Goal: Transaction & Acquisition: Purchase product/service

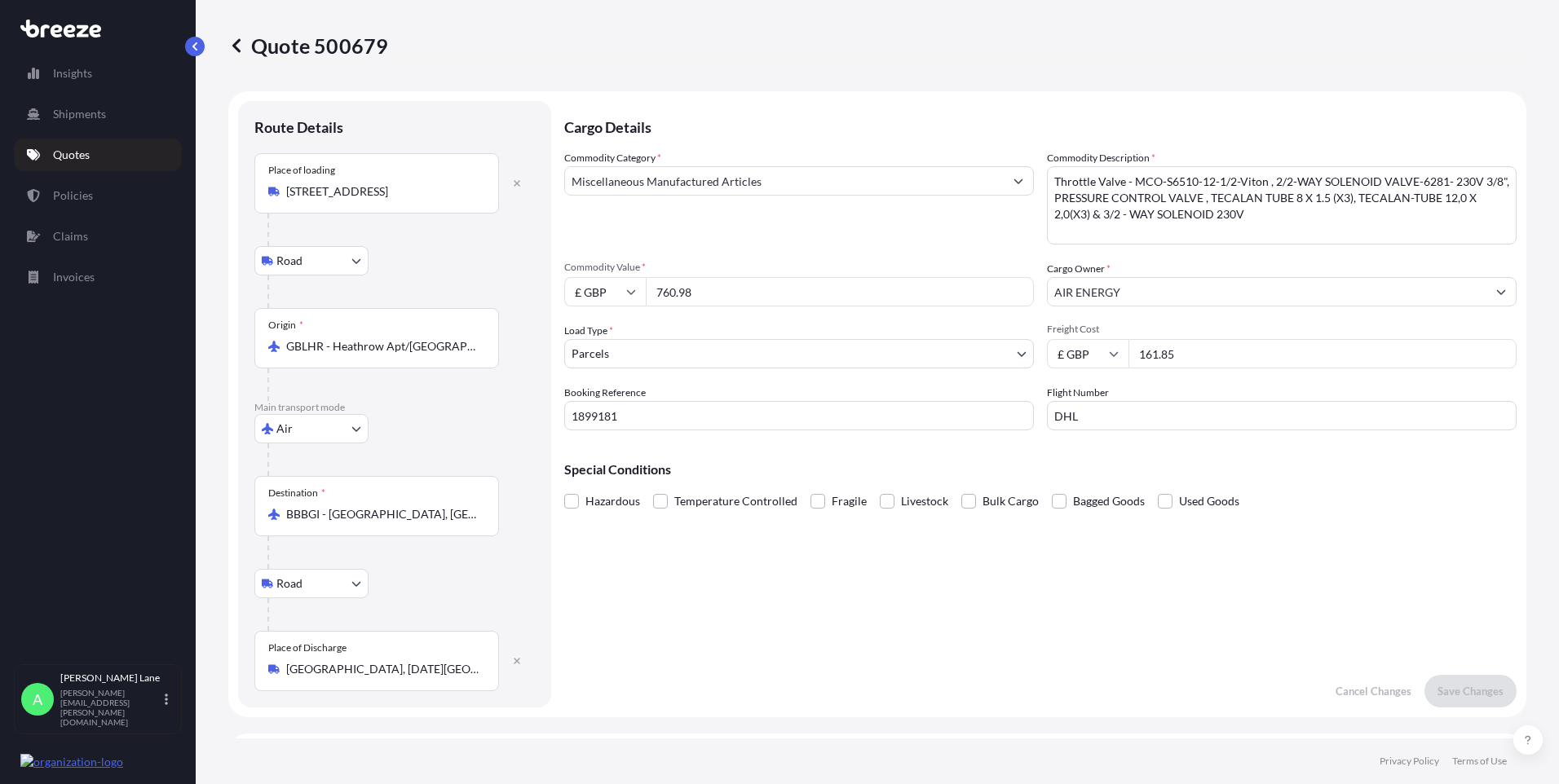
select select "Road"
select select "Air"
select select "Road"
select select "3"
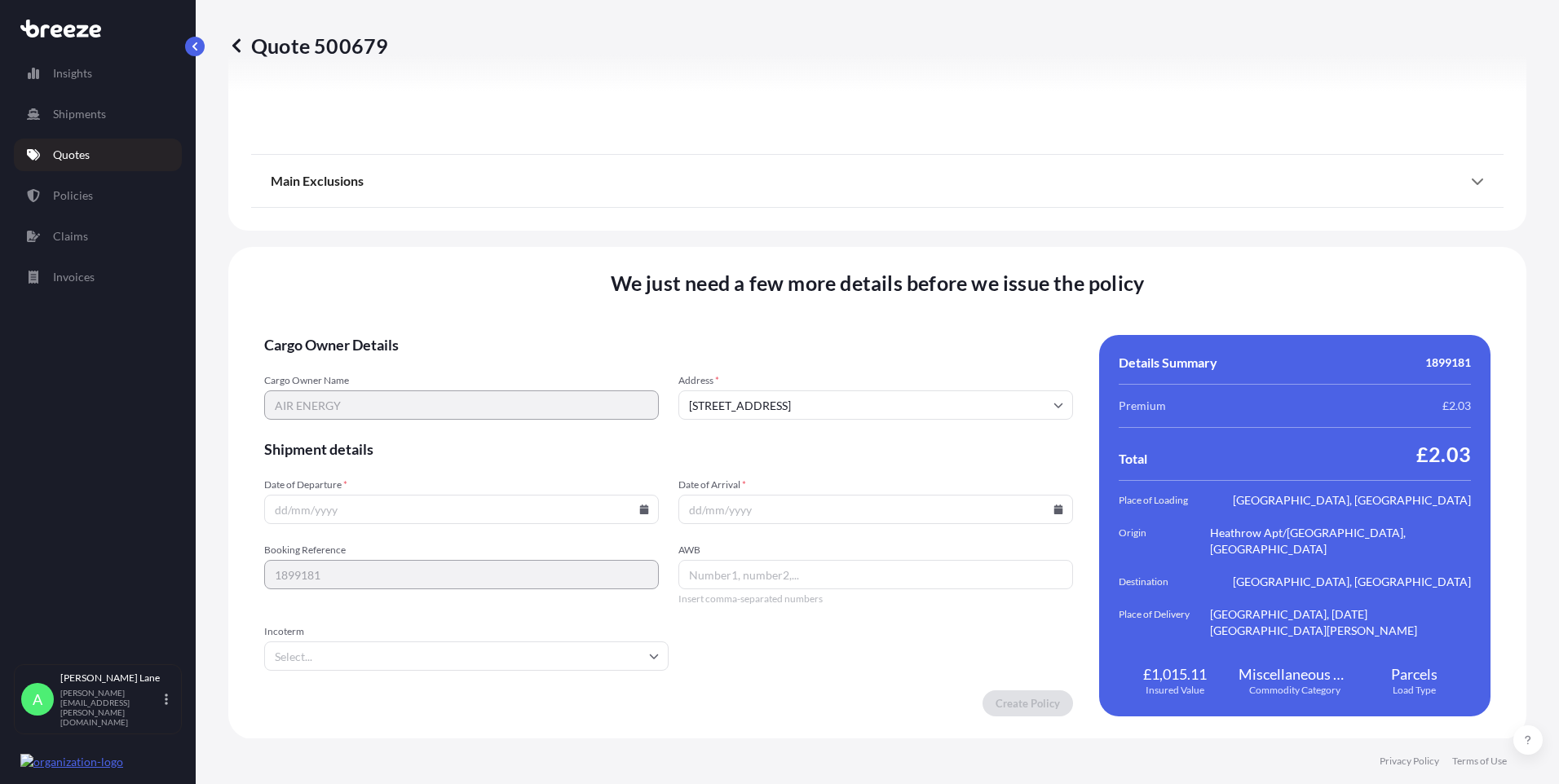
scroll to position [2126, 0]
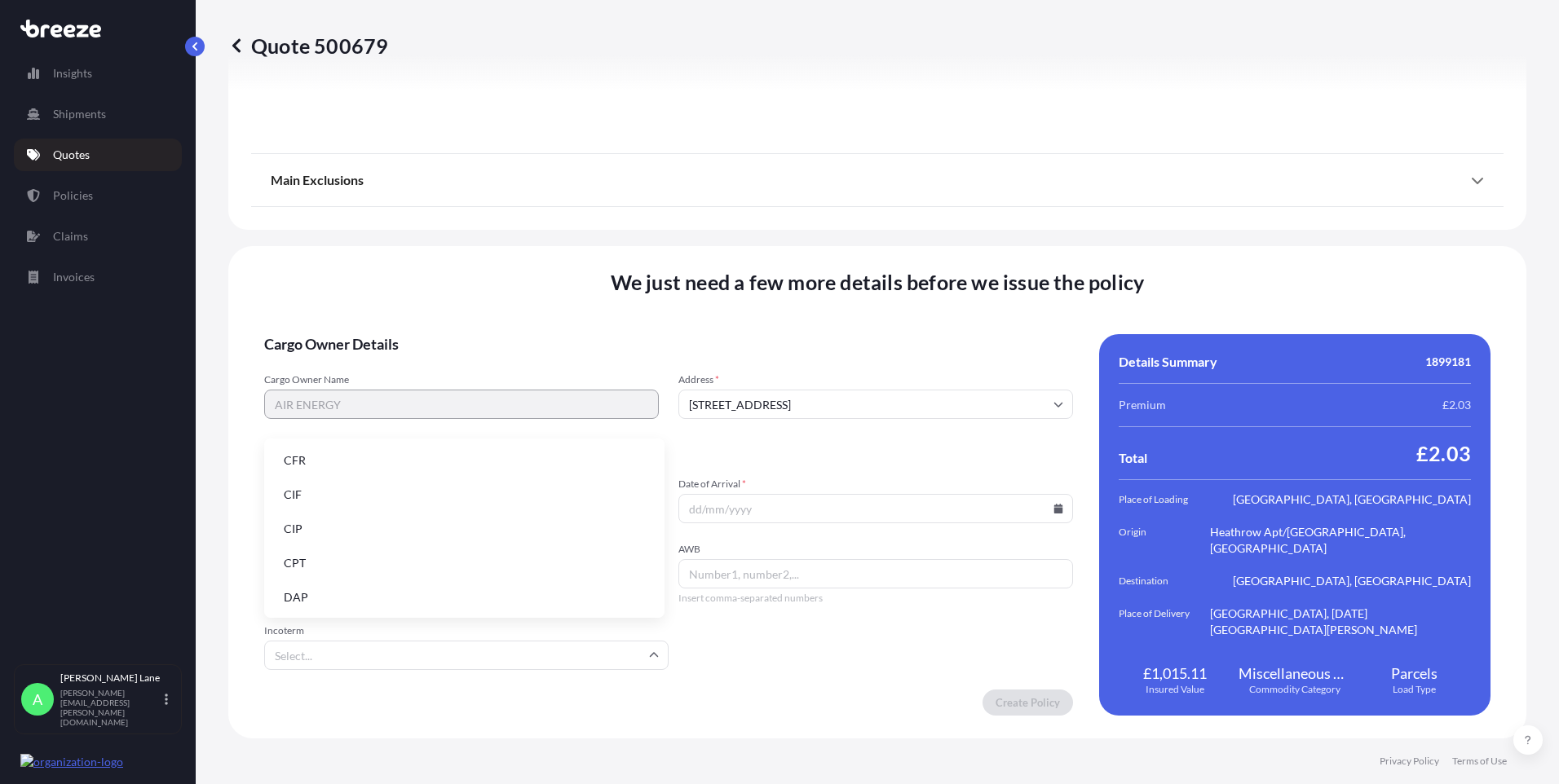
click at [472, 641] on input "Incoterm" at bounding box center [467, 655] width 405 height 29
click at [440, 598] on li "DAP" at bounding box center [464, 598] width 387 height 31
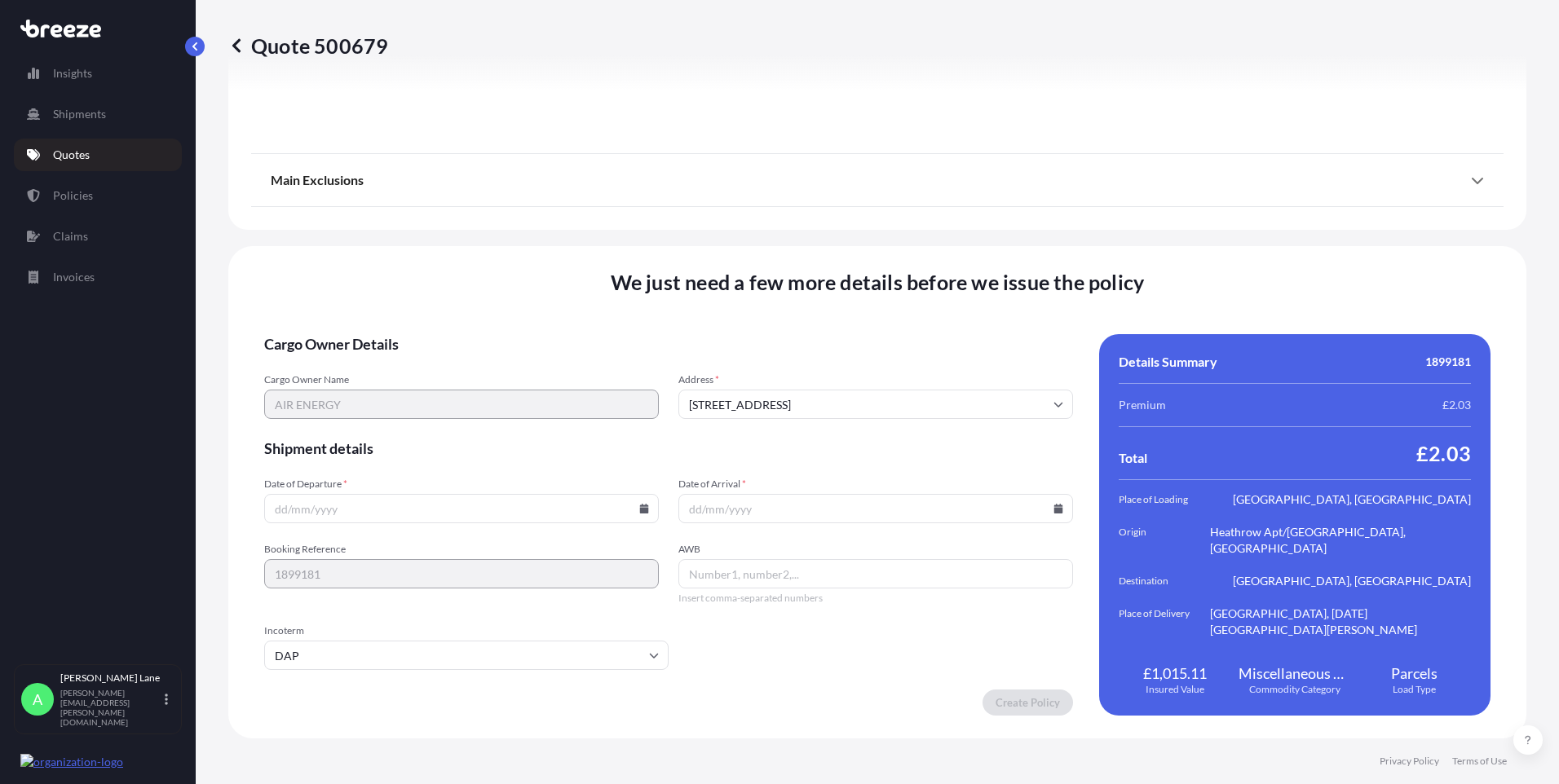
click at [641, 504] on icon at bounding box center [644, 509] width 10 height 10
click at [343, 327] on button "6" at bounding box center [345, 332] width 26 height 26
type input "[DATE]"
click at [1054, 505] on icon at bounding box center [1059, 509] width 10 height 10
click at [876, 332] on button "9" at bounding box center [869, 332] width 26 height 26
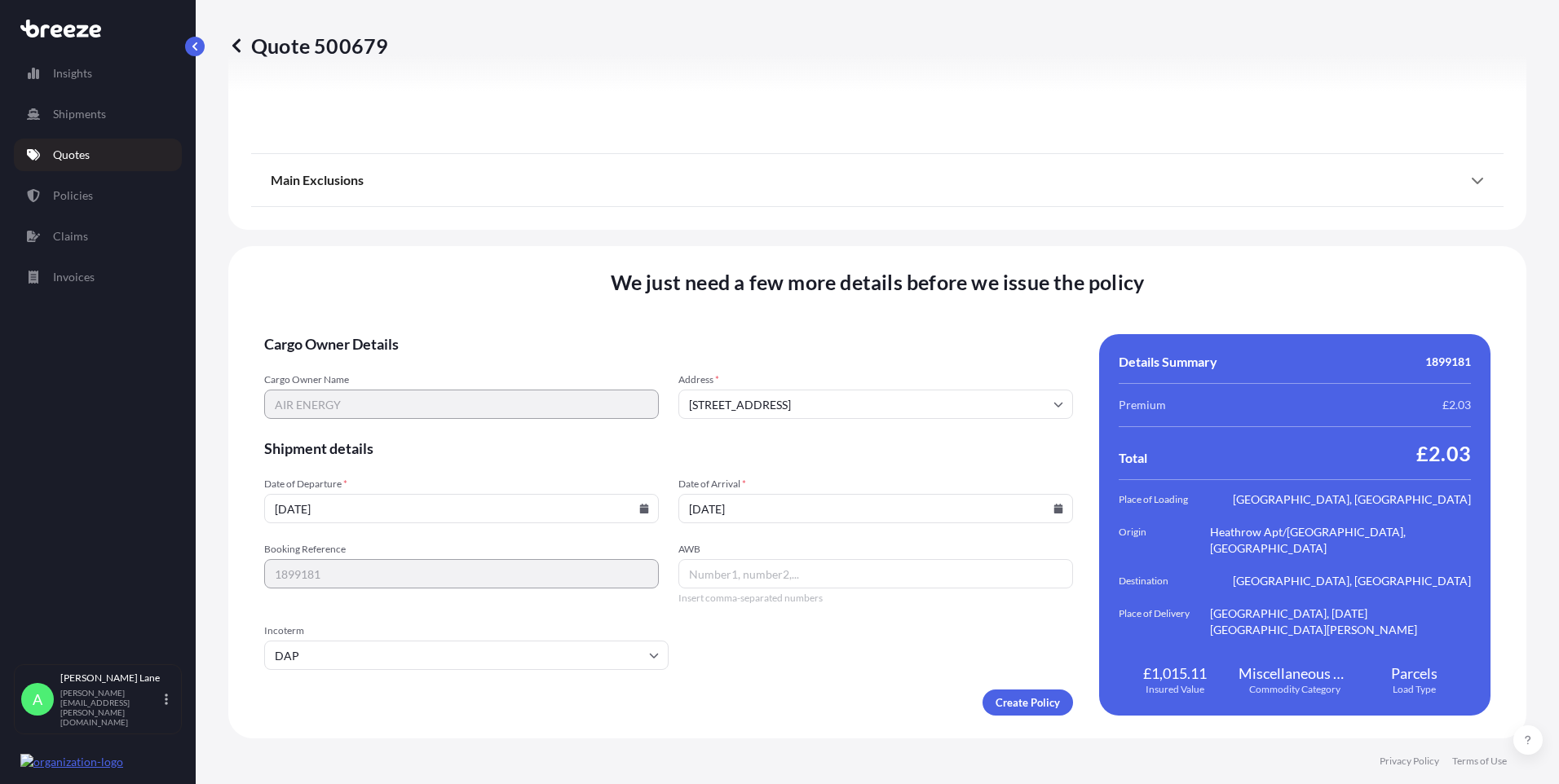
type input "[DATE]"
click at [751, 594] on span "Insert comma-separated numbers" at bounding box center [875, 599] width 395 height 14
click at [747, 575] on input "AWB" at bounding box center [875, 574] width 395 height 29
paste input "9612896926"
type input "9612896926"
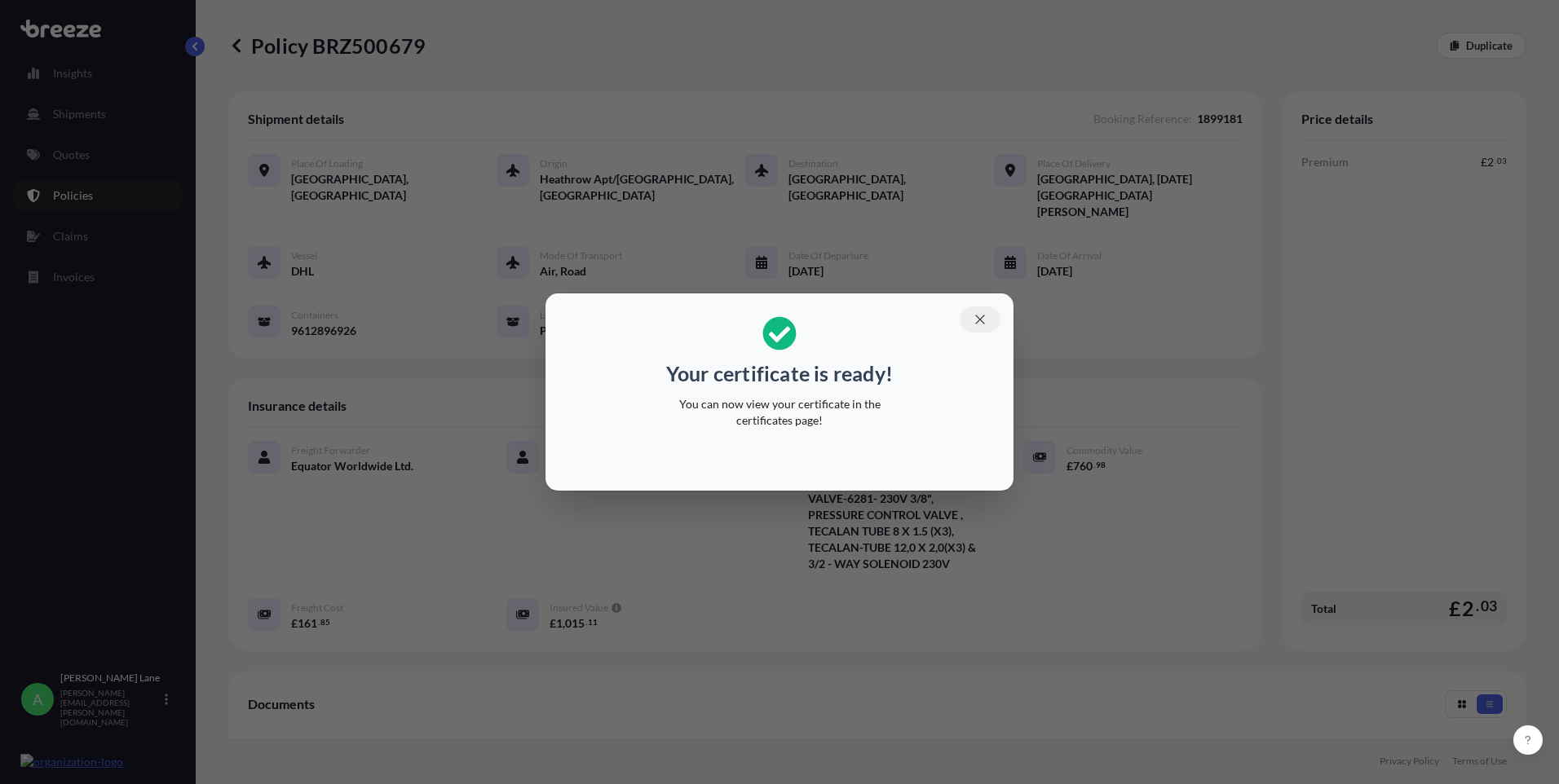
click at [984, 322] on icon "button" at bounding box center [979, 319] width 14 height 14
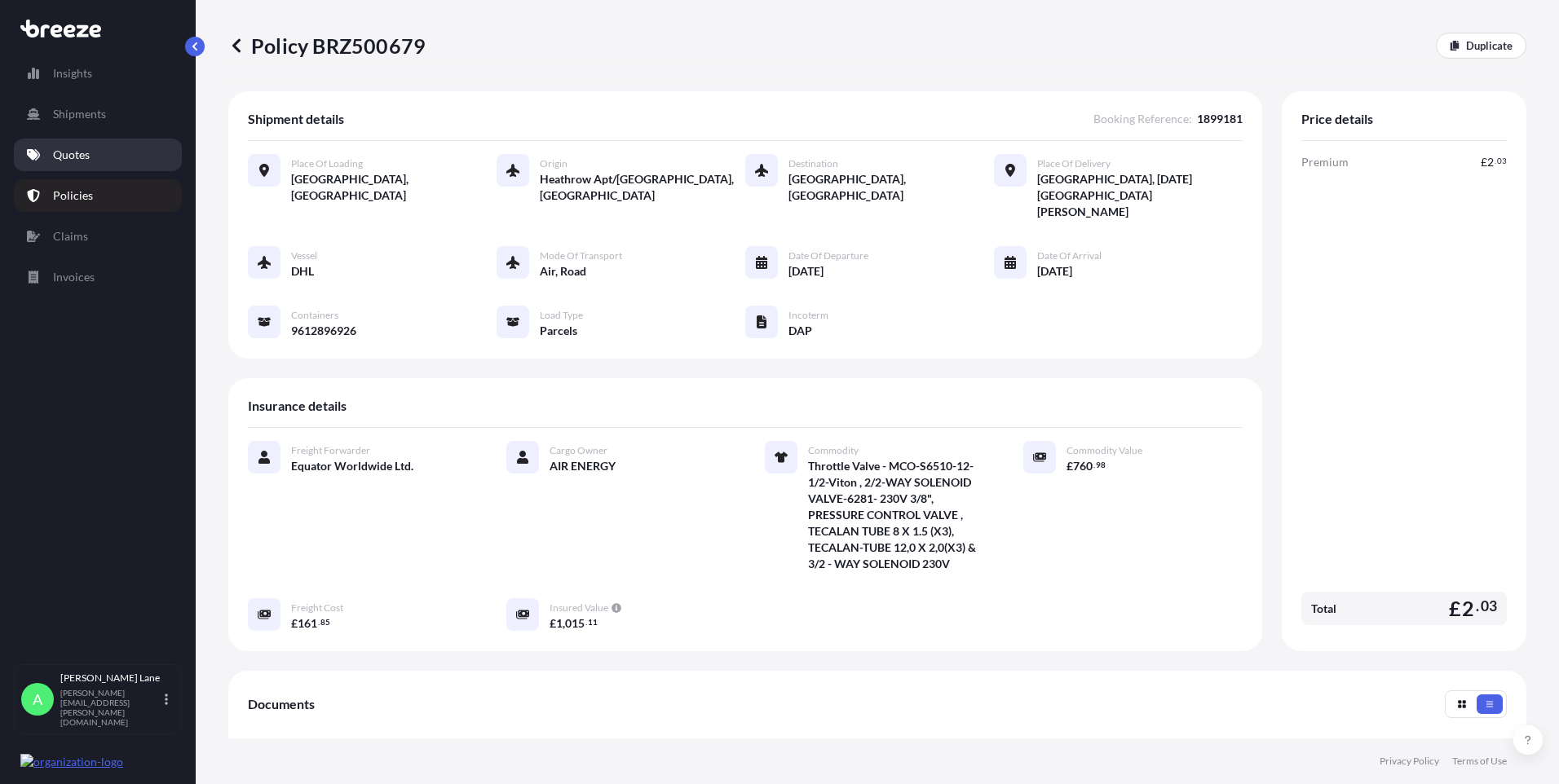
click at [98, 150] on link "Quotes" at bounding box center [98, 155] width 168 height 33
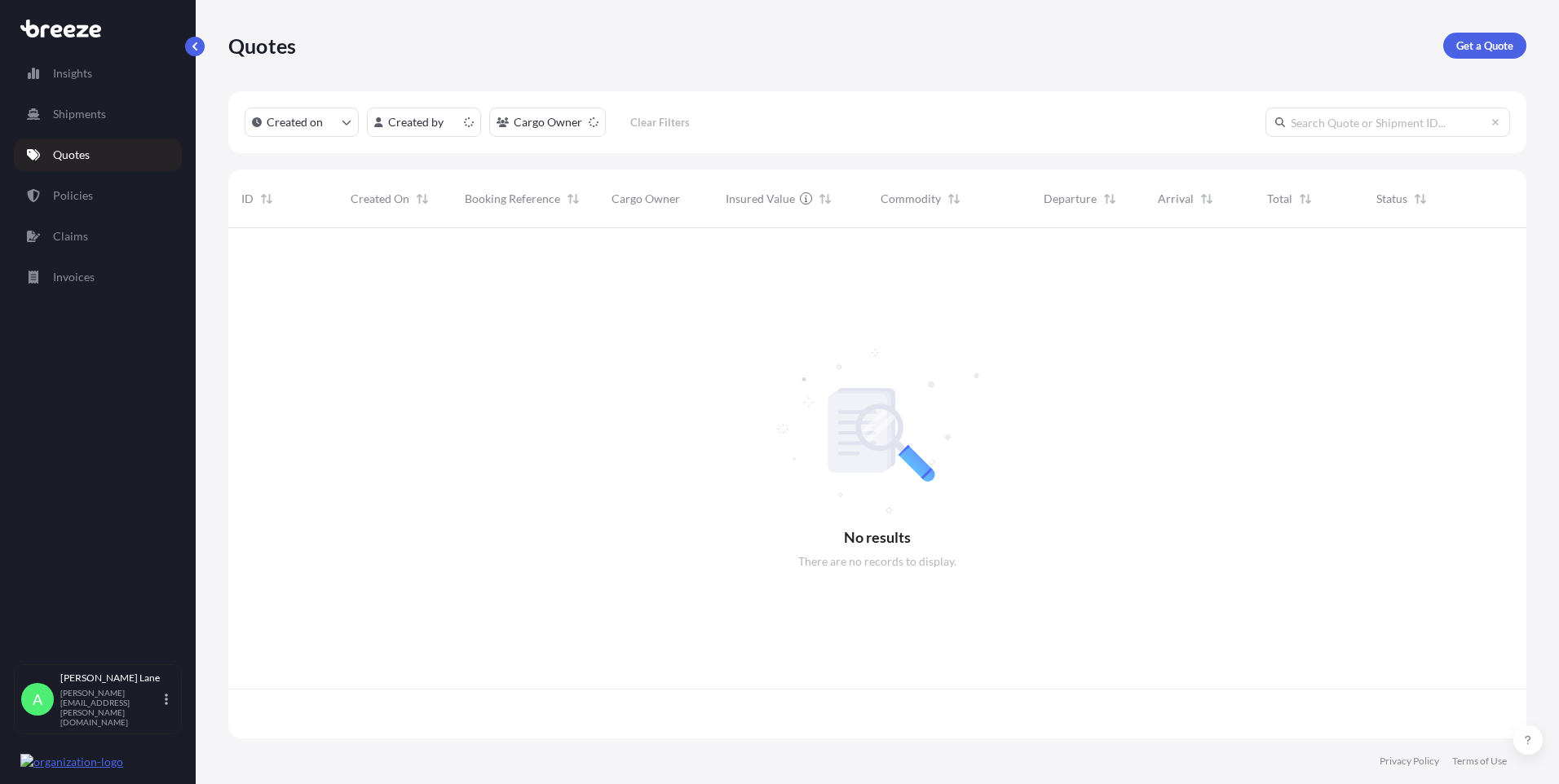
scroll to position [507, 1286]
click at [1486, 49] on p "Get a Quote" at bounding box center [1485, 45] width 57 height 16
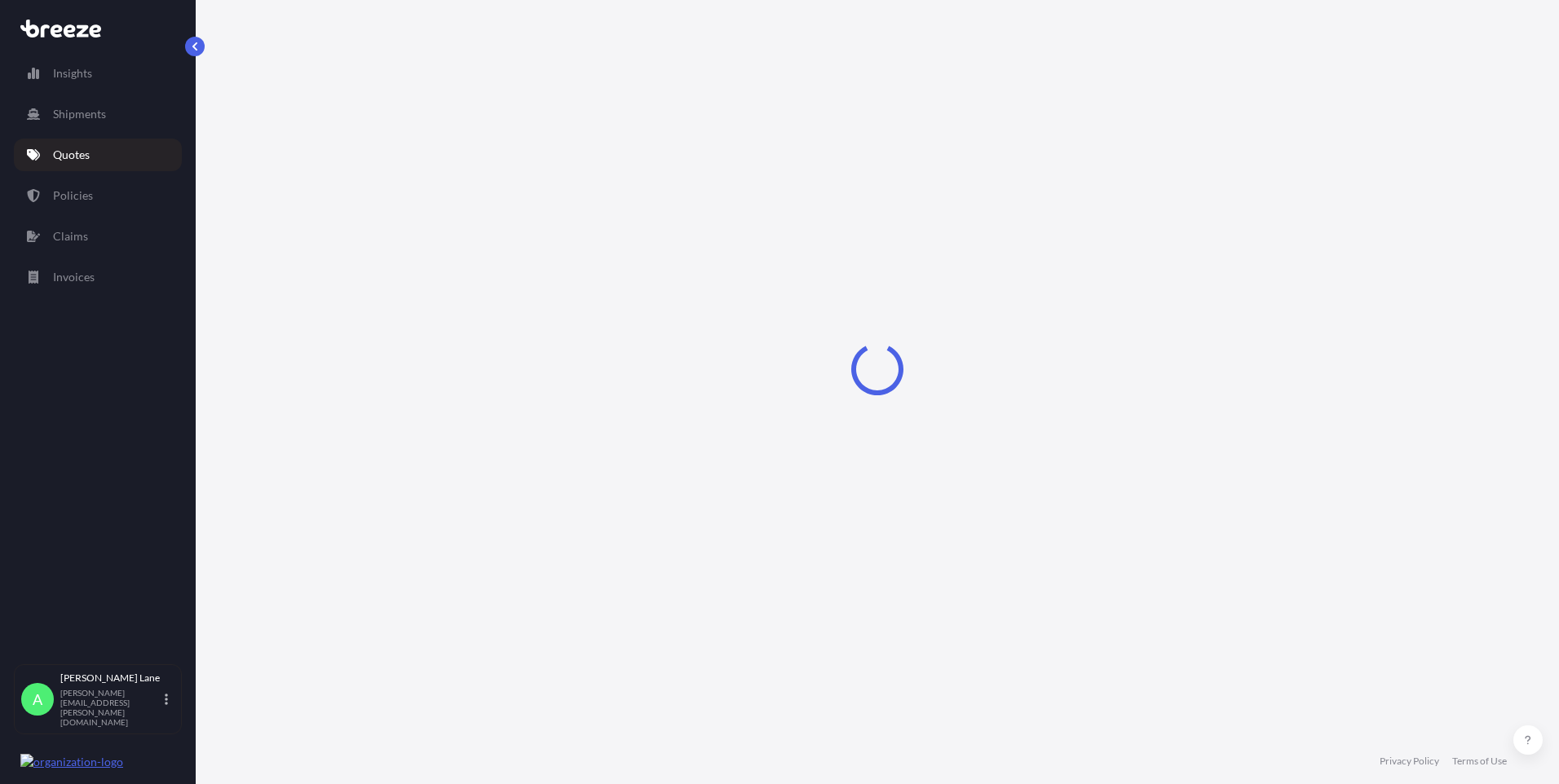
select select "Road"
select select "1"
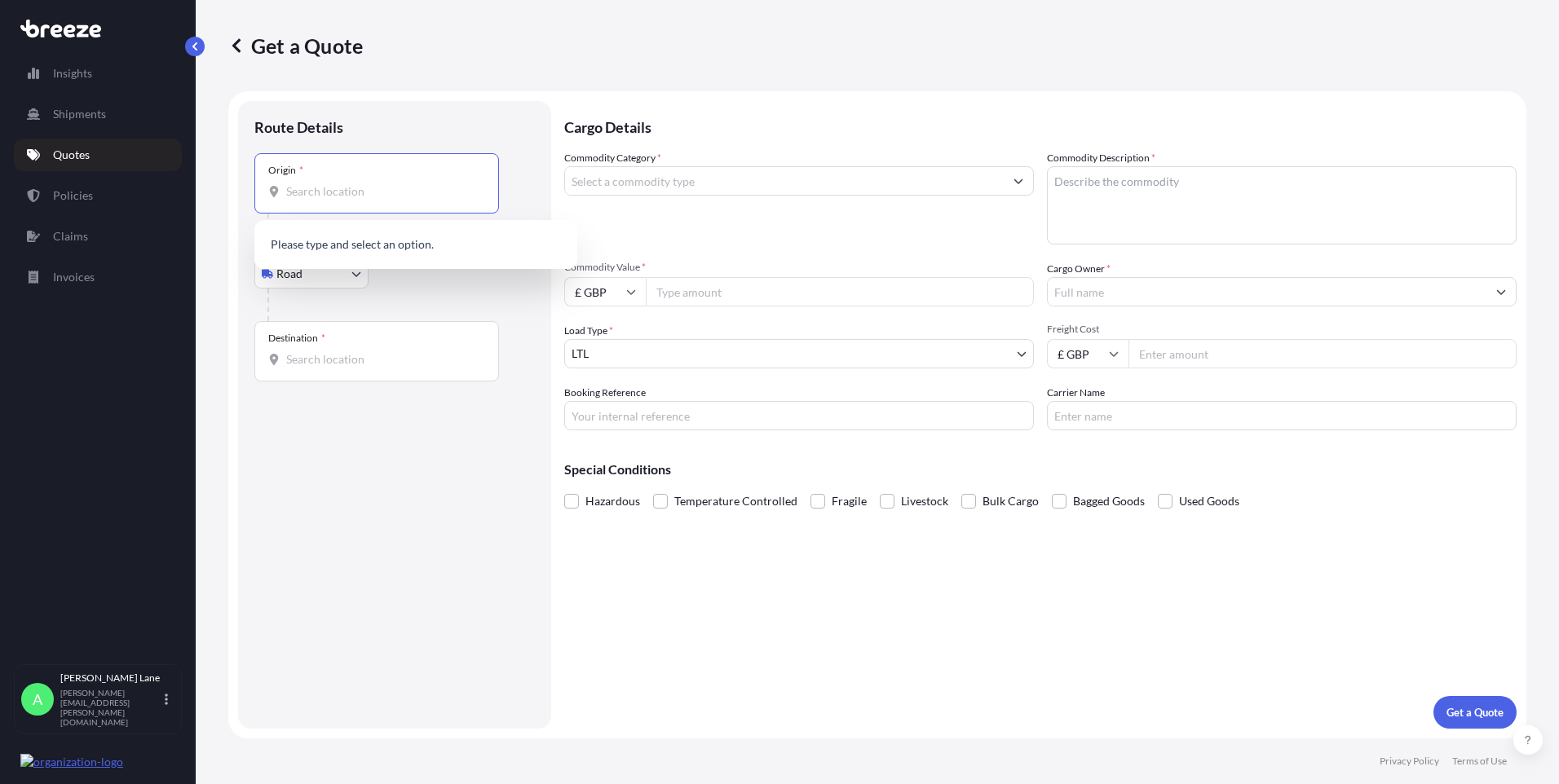
paste input "W1U 1FD"
click at [374, 255] on div "[GEOGRAPHIC_DATA] W1U 1FD , [GEOGRAPHIC_DATA]" at bounding box center [415, 249] width 310 height 45
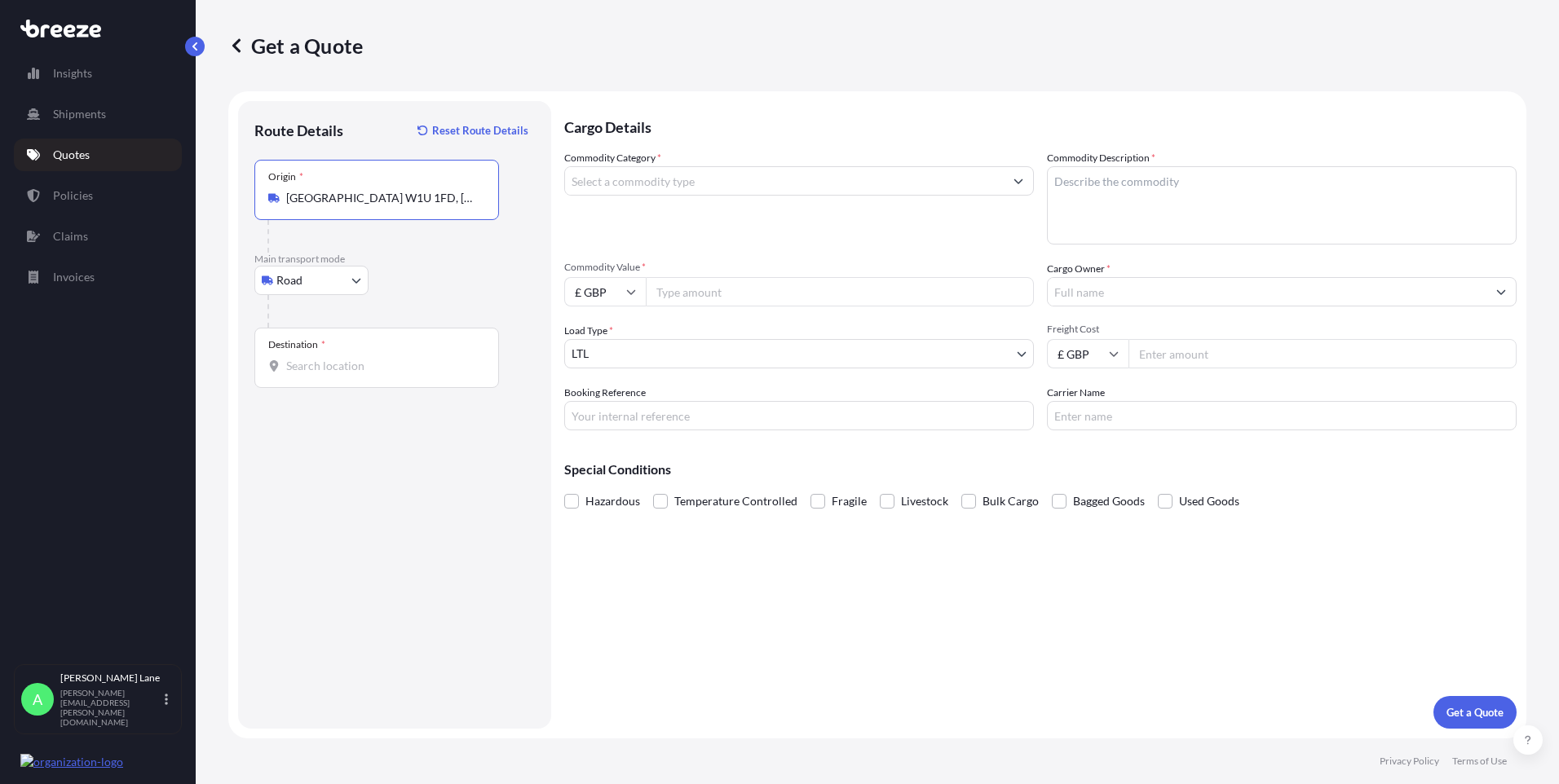
type input "[GEOGRAPHIC_DATA] W1U 1FD, [GEOGRAPHIC_DATA]"
click at [373, 364] on input "Destination *" at bounding box center [382, 366] width 192 height 16
paste input "b3 3ag"
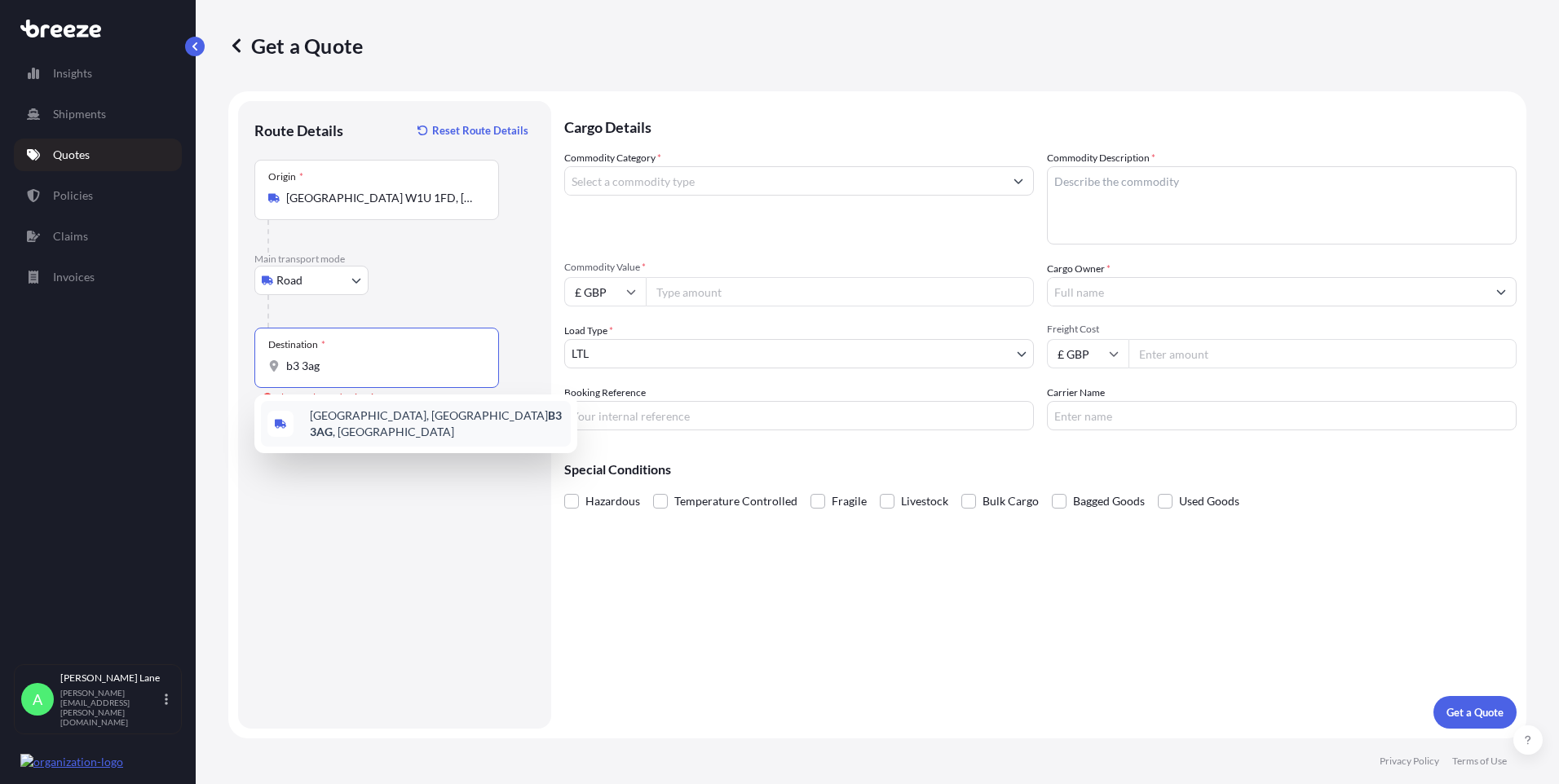
click at [393, 426] on span "[STREET_ADDRESS]" at bounding box center [437, 424] width 254 height 33
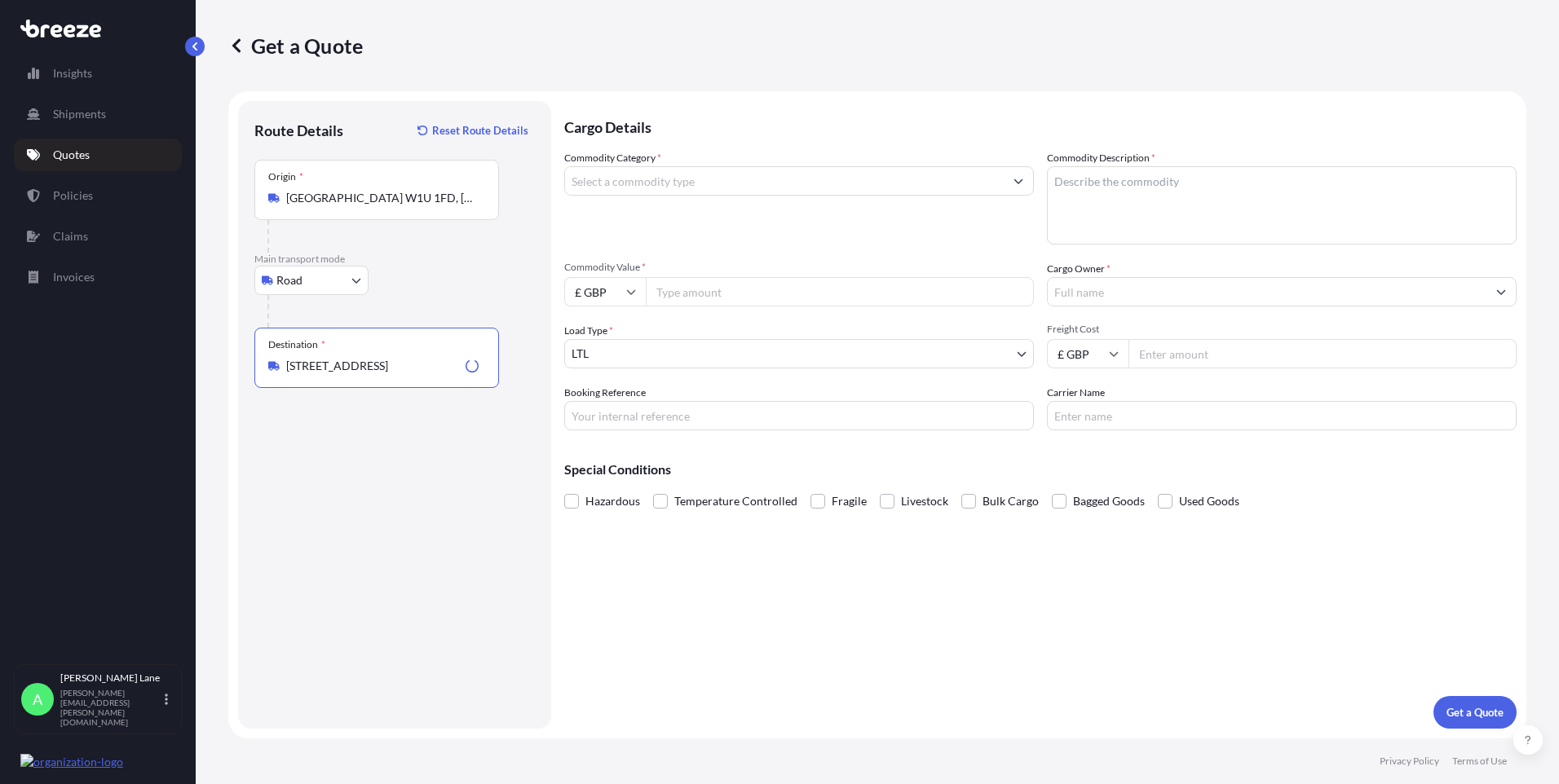
type input "[STREET_ADDRESS]"
click at [684, 182] on input "Commodity Category *" at bounding box center [784, 181] width 439 height 29
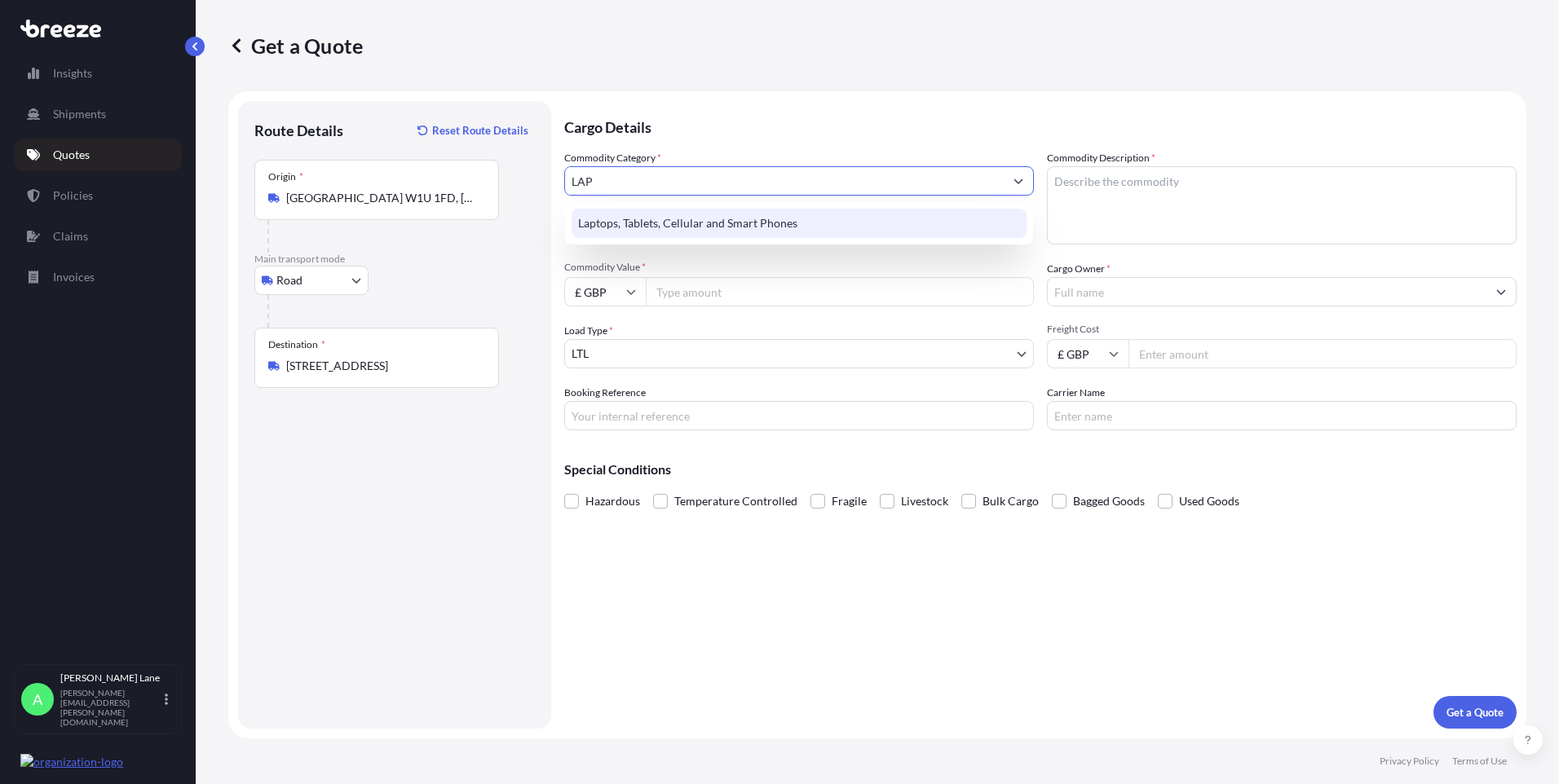
click at [694, 218] on div "Laptops, Tablets, Cellular and Smart Phones" at bounding box center [799, 223] width 455 height 29
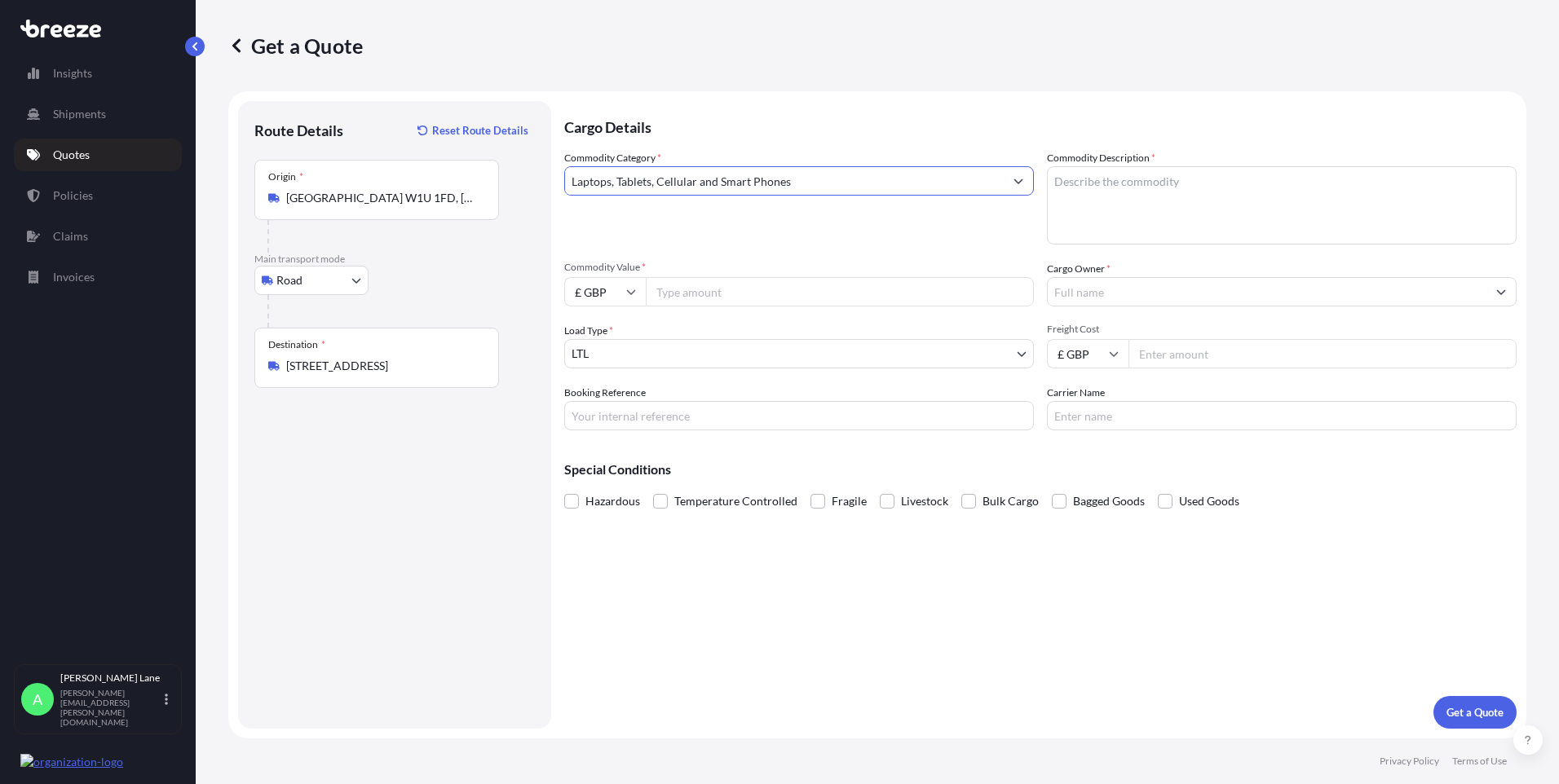
type input "Laptops, Tablets, Cellular and Smart Phones"
click at [704, 295] on input "Commodity Value *" at bounding box center [840, 292] width 388 height 29
type input "500"
click at [606, 419] on input "Booking Reference" at bounding box center [799, 415] width 469 height 29
paste input "1899302"
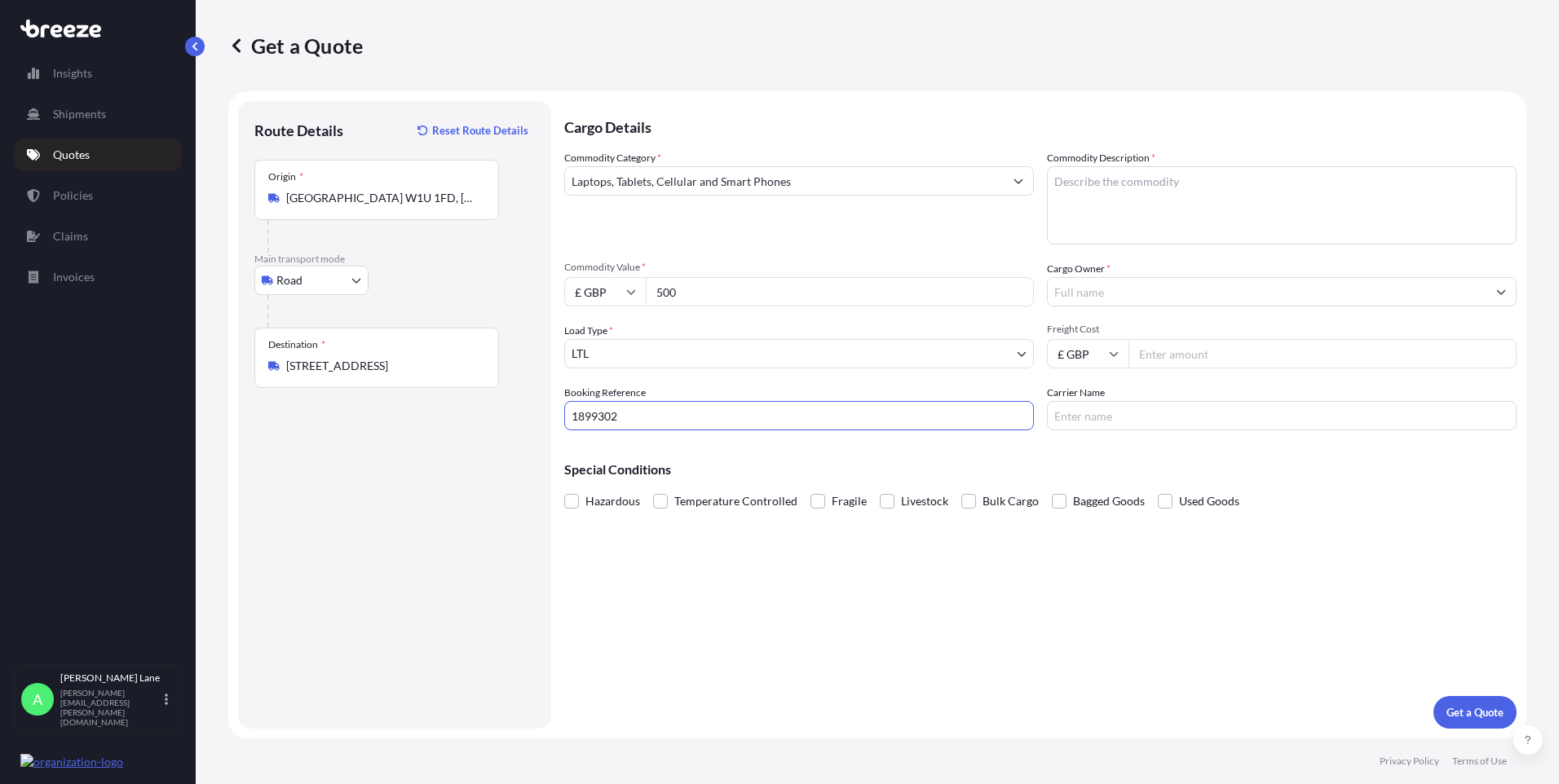
type input "1899302"
click at [1108, 225] on textarea "Commodity Description *" at bounding box center [1282, 205] width 469 height 78
paste textarea "I PHONE 14"
type textarea "I PHONE 14"
click at [1123, 294] on input "Cargo Owner *" at bounding box center [1267, 292] width 439 height 29
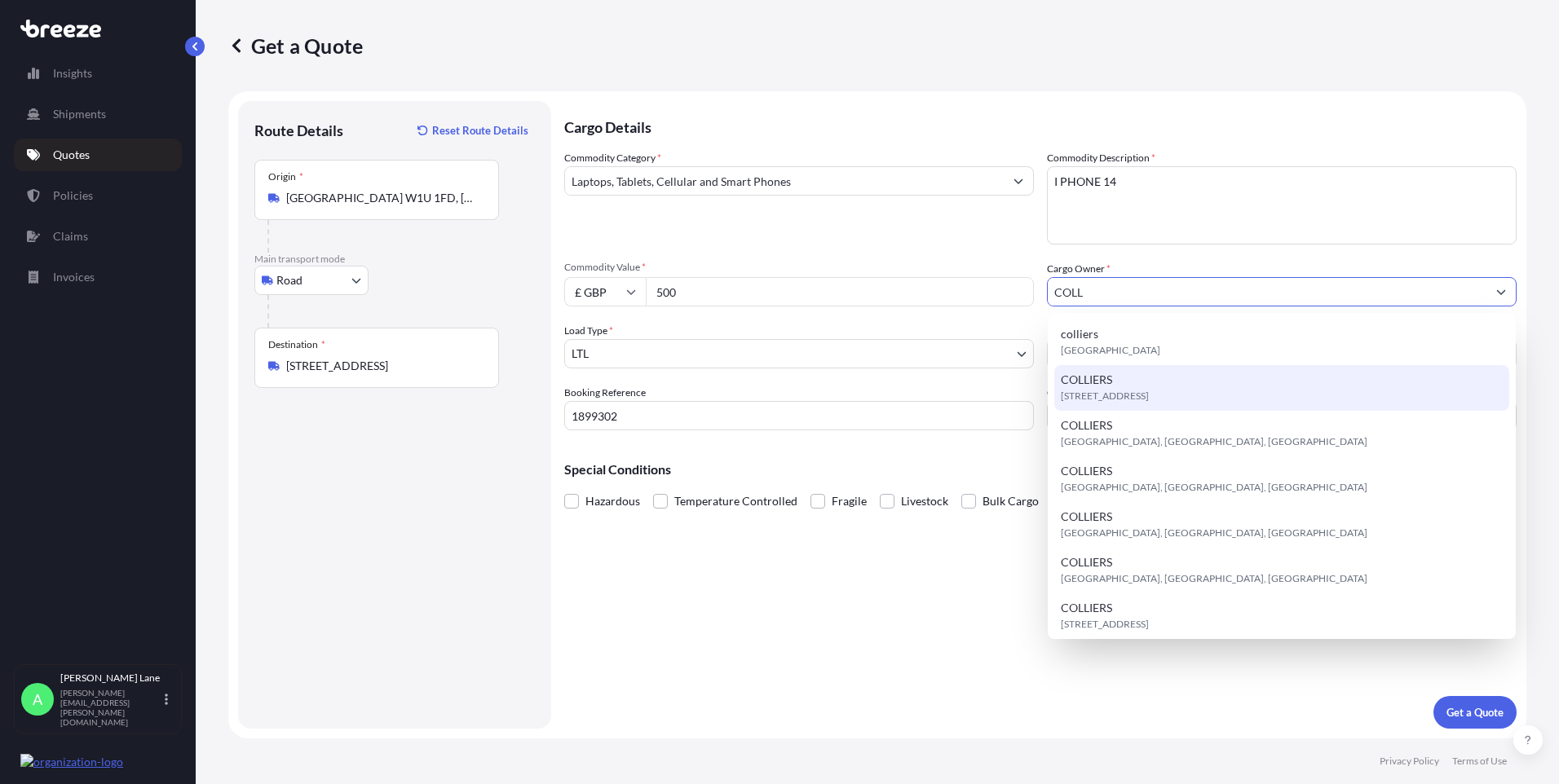
click at [1140, 393] on span "[STREET_ADDRESS]" at bounding box center [1104, 396] width 88 height 16
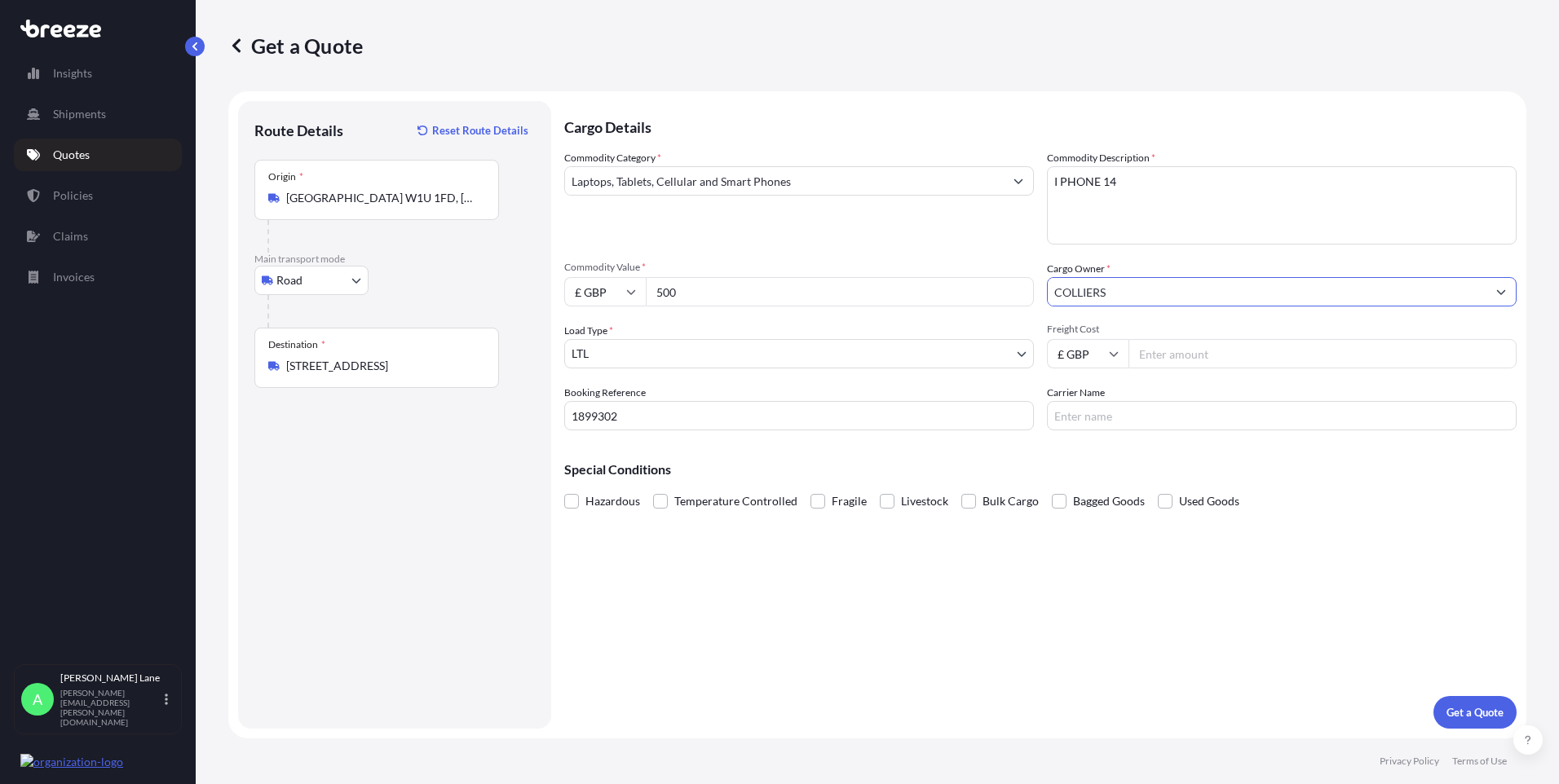
type input "COLLIERS"
click at [1177, 353] on input "Freight Cost" at bounding box center [1322, 353] width 388 height 29
type input "500"
drag, startPoint x: 1085, startPoint y: 422, endPoint x: 894, endPoint y: 476, distance: 198.5
click at [1085, 422] on input "Carrier Name" at bounding box center [1282, 415] width 469 height 29
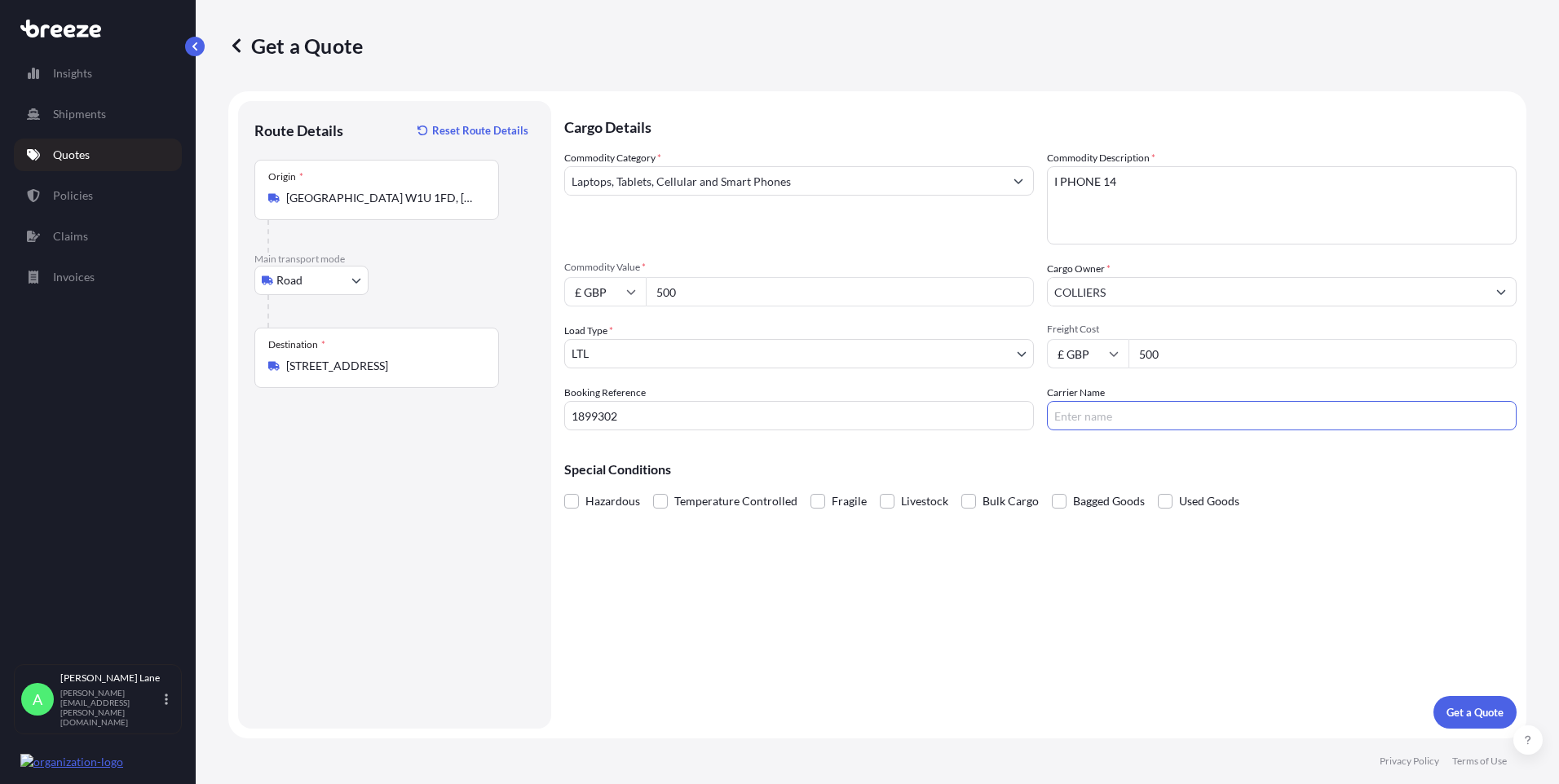
paste input "1899302"
type input "1899302"
click at [1469, 714] on p "Get a Quote" at bounding box center [1475, 712] width 57 height 16
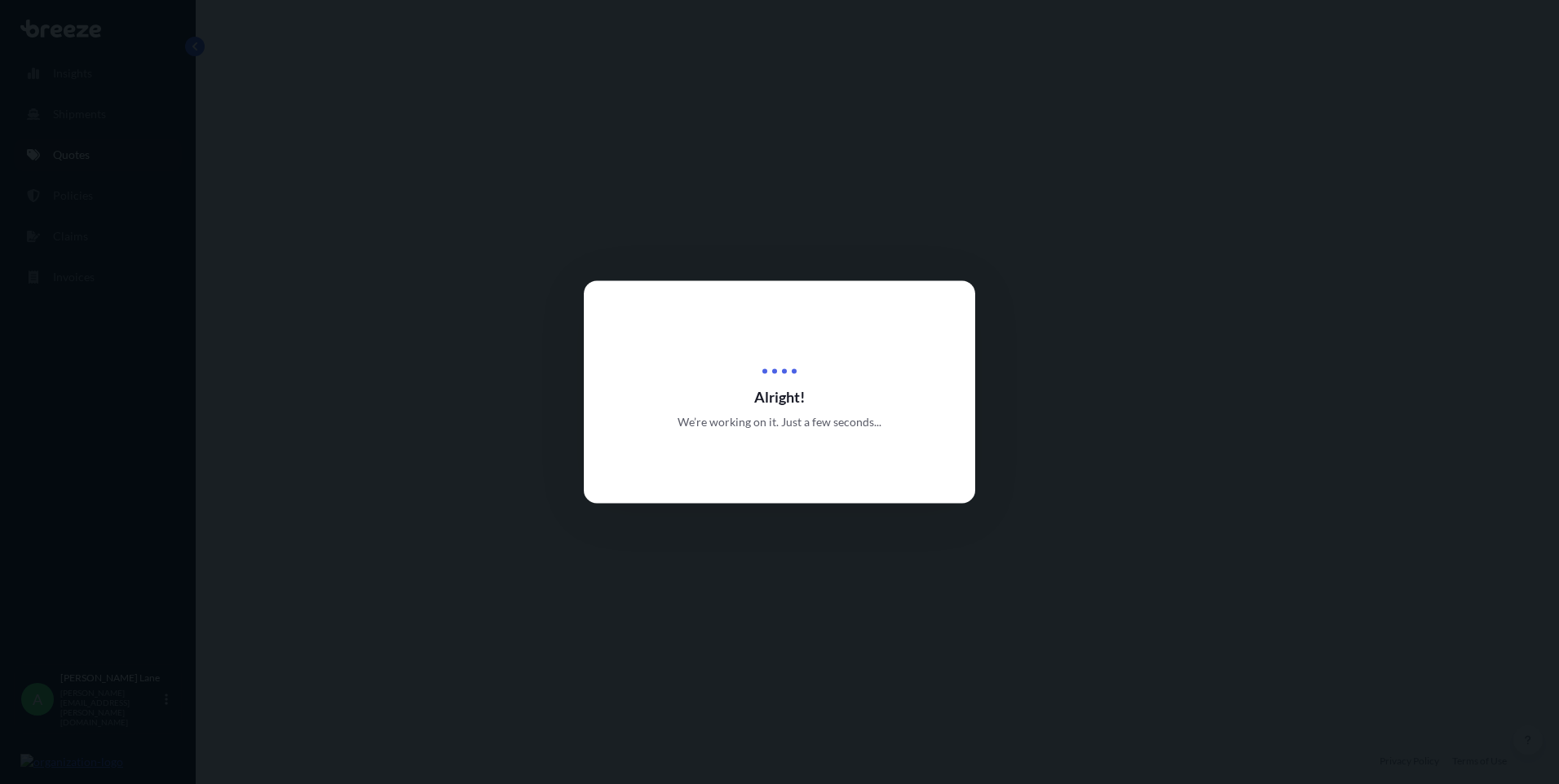
select select "Road"
select select "1"
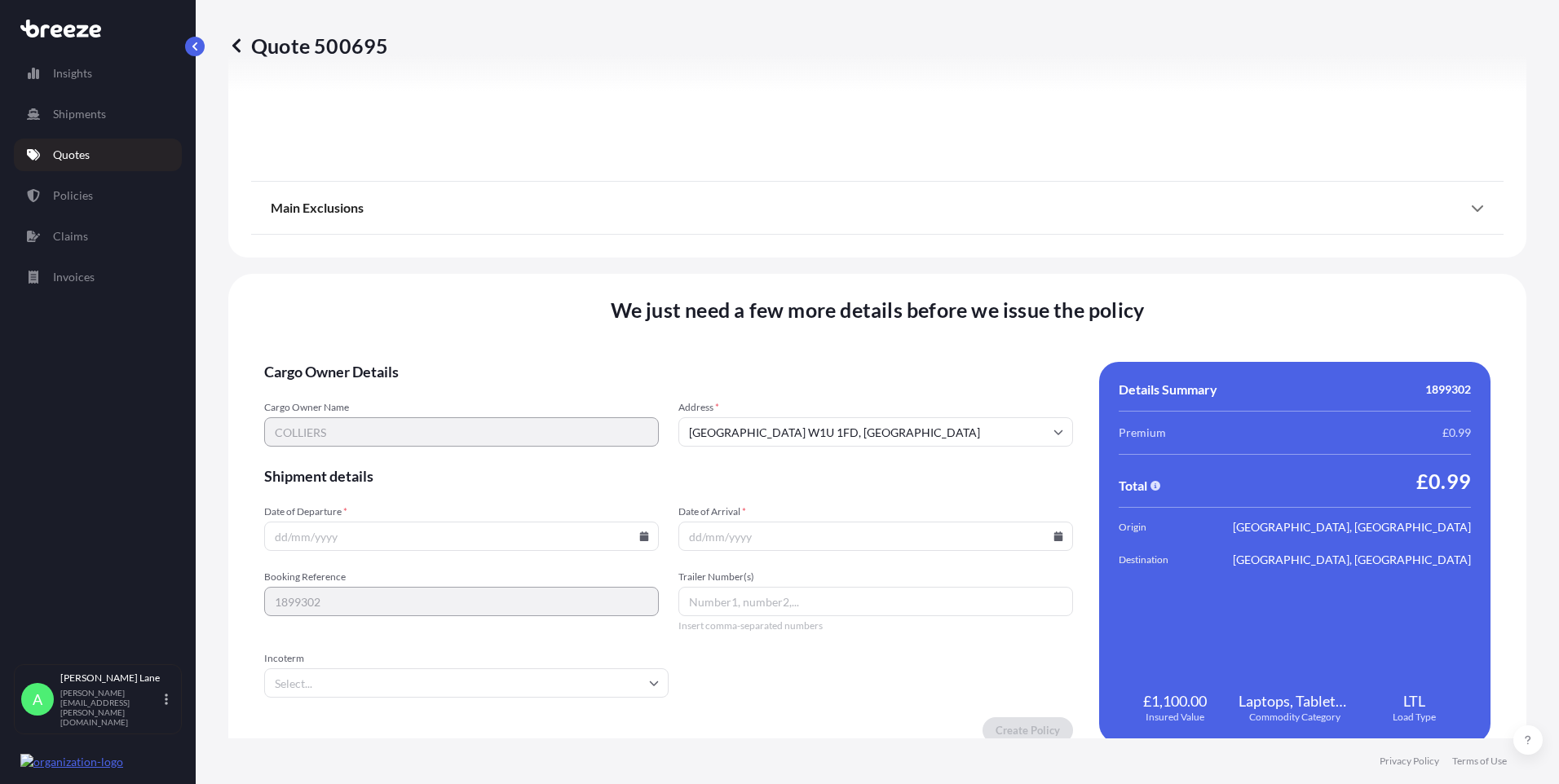
scroll to position [1803, 0]
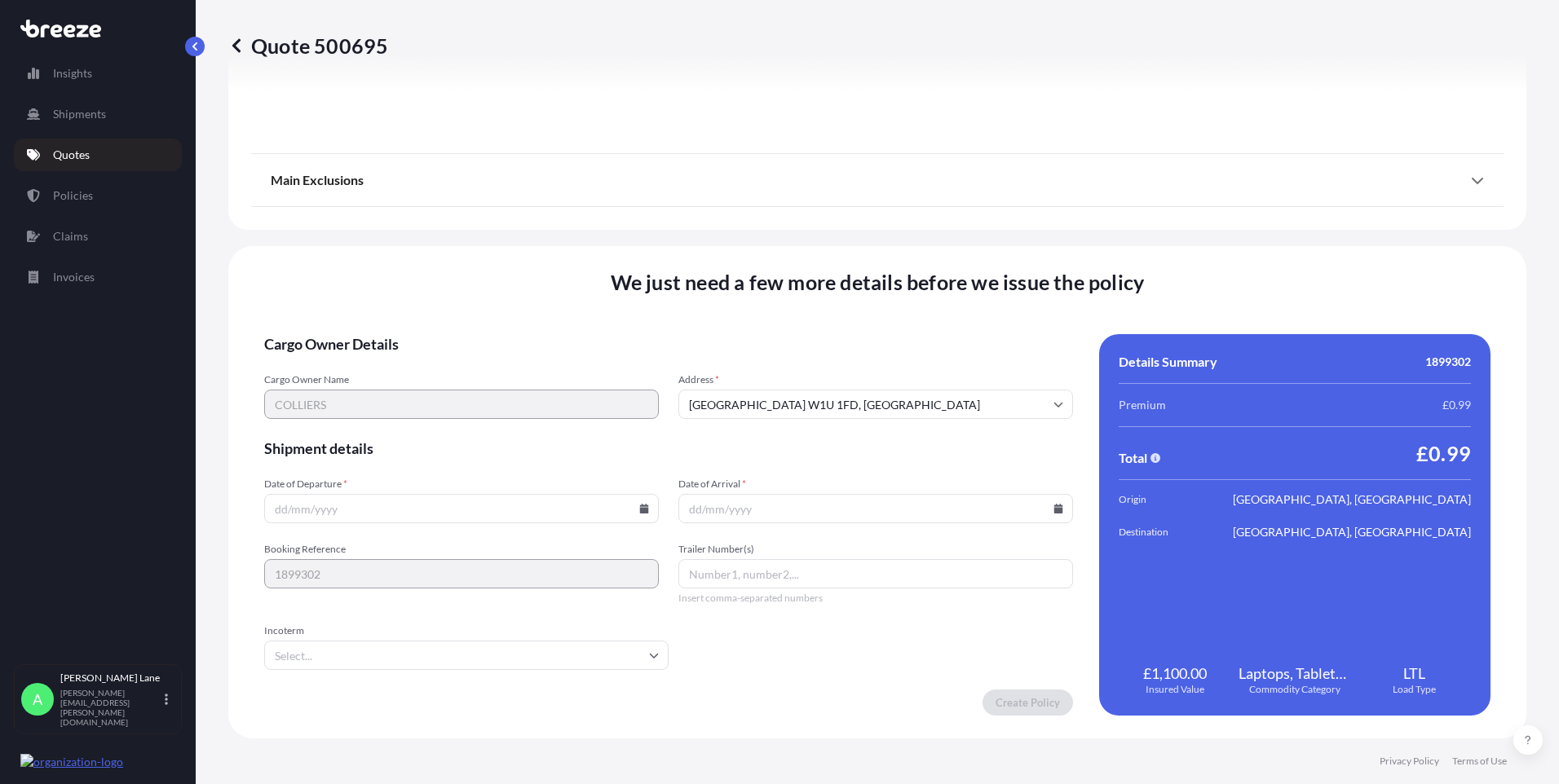
click at [786, 577] on input "Trailer Number(s)" at bounding box center [875, 574] width 395 height 29
paste input "393925517334"
type input "393925517334"
click at [639, 510] on icon at bounding box center [644, 509] width 10 height 10
click at [343, 330] on button "6" at bounding box center [345, 332] width 26 height 26
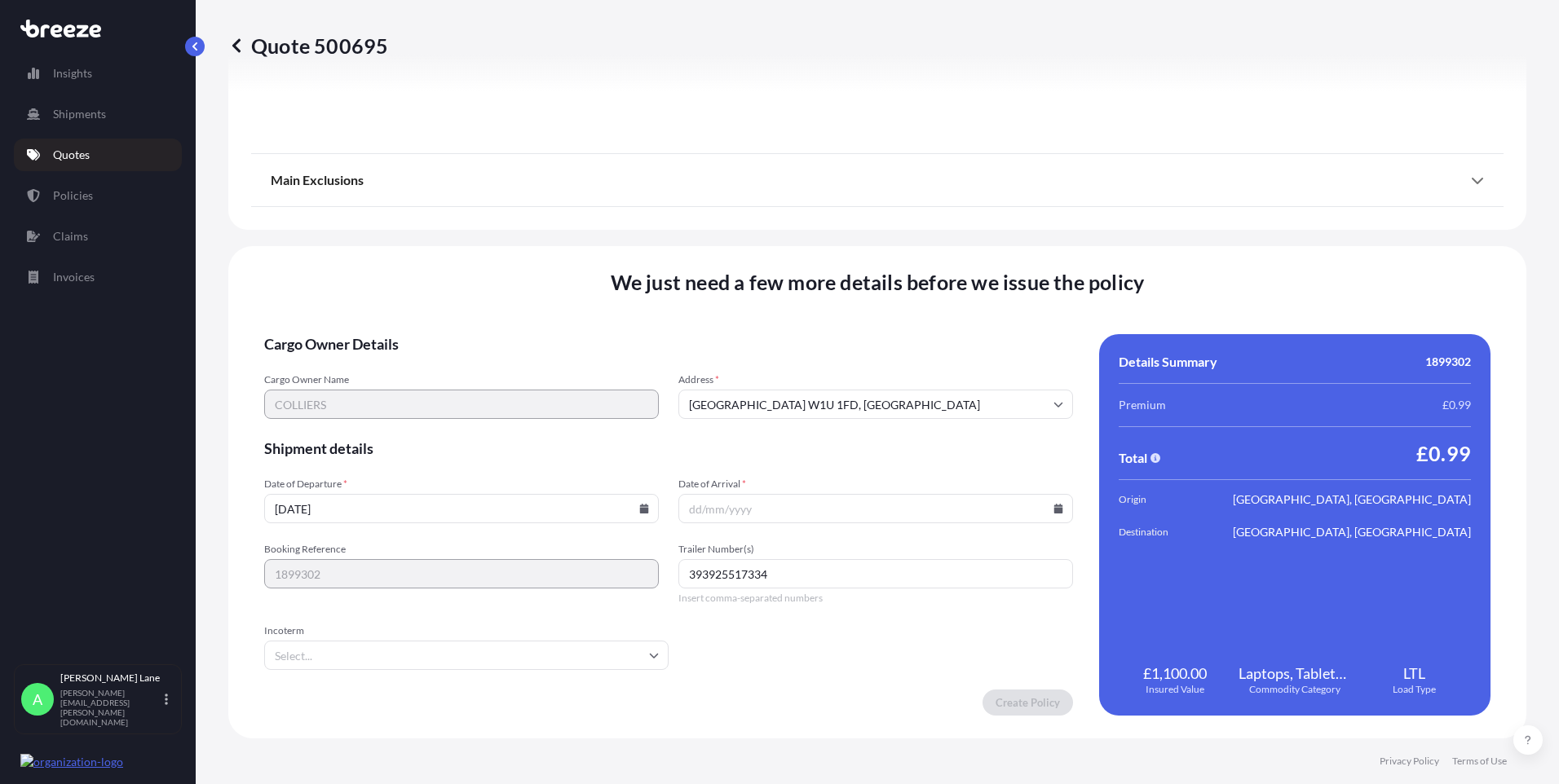
type input "[DATE]"
click at [300, 645] on input "Incoterm" at bounding box center [467, 655] width 405 height 29
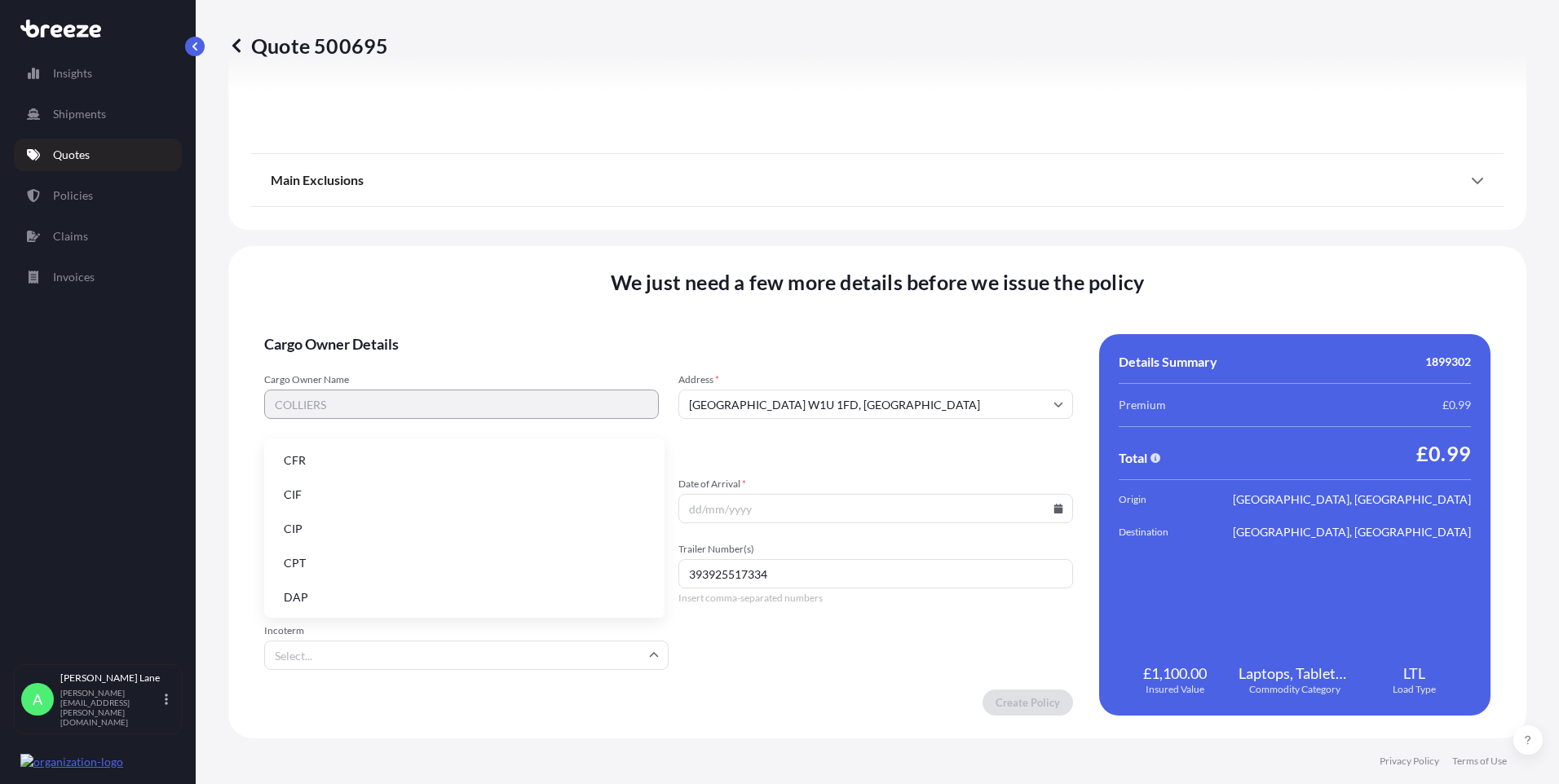
click at [326, 585] on li "DAP" at bounding box center [464, 598] width 387 height 31
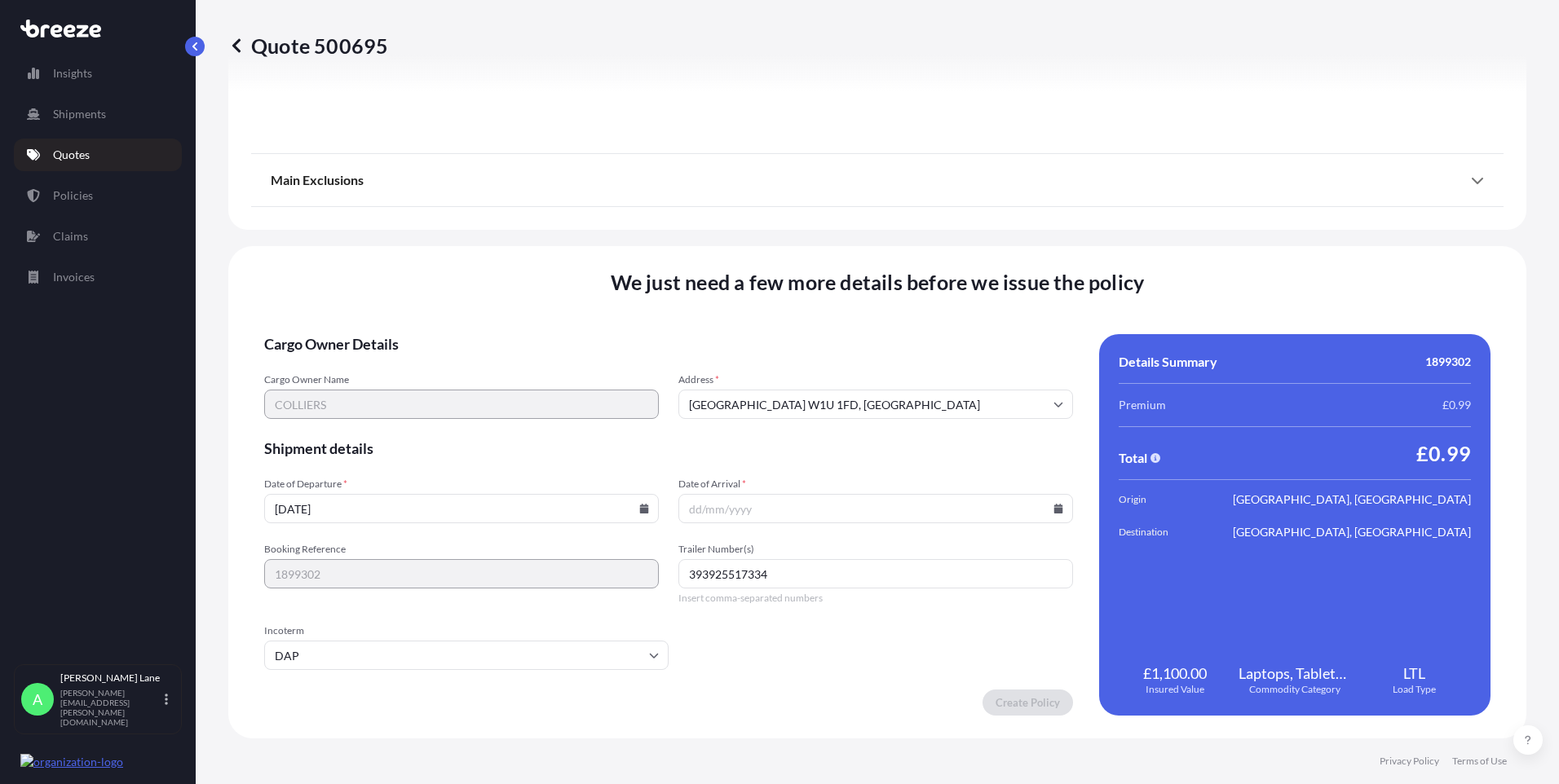
click at [1054, 511] on icon at bounding box center [1058, 509] width 9 height 10
click at [795, 330] on button "7" at bounding box center [794, 332] width 26 height 26
type input "[DATE]"
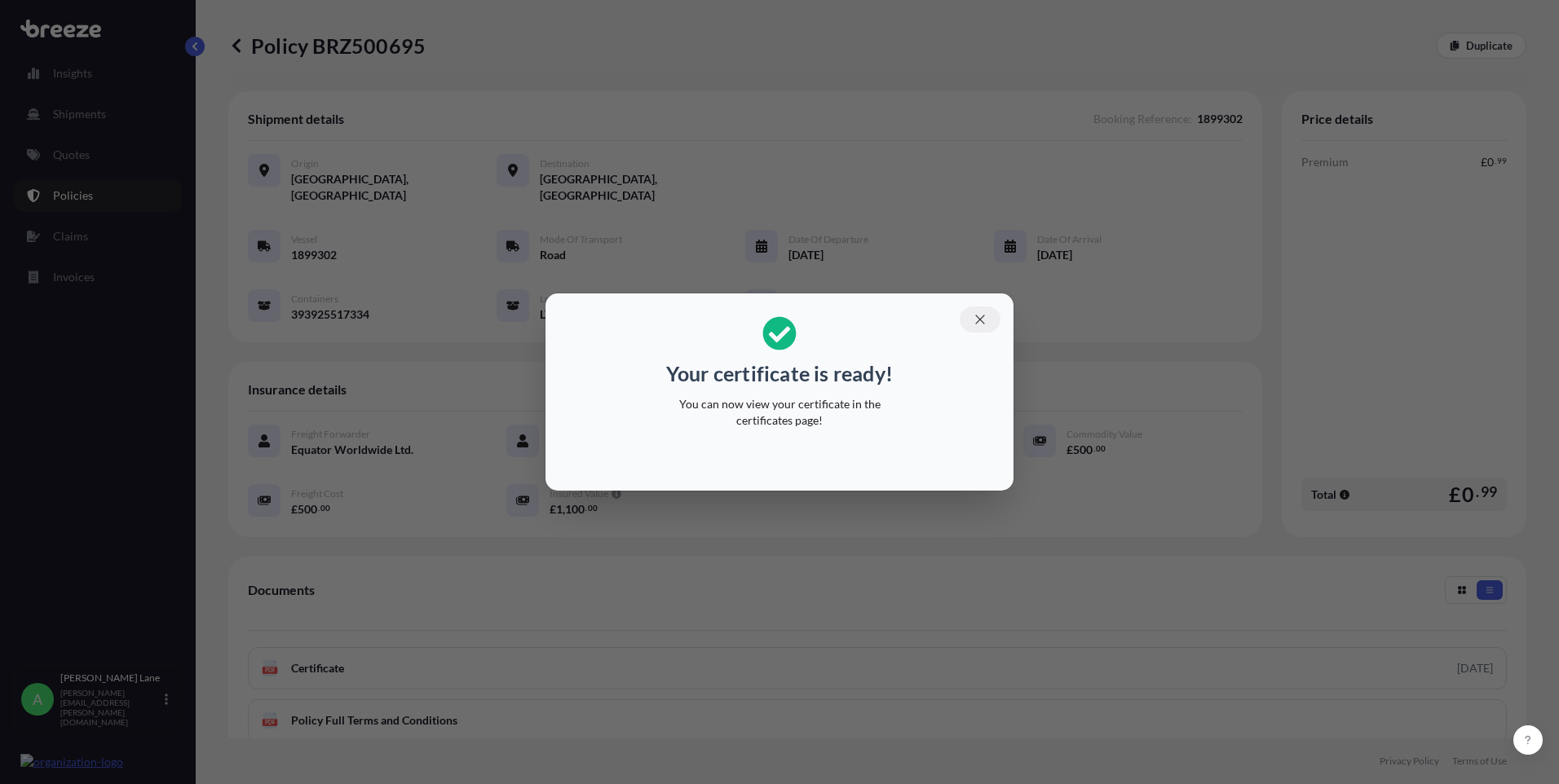
click at [995, 315] on button "button" at bounding box center [980, 319] width 41 height 26
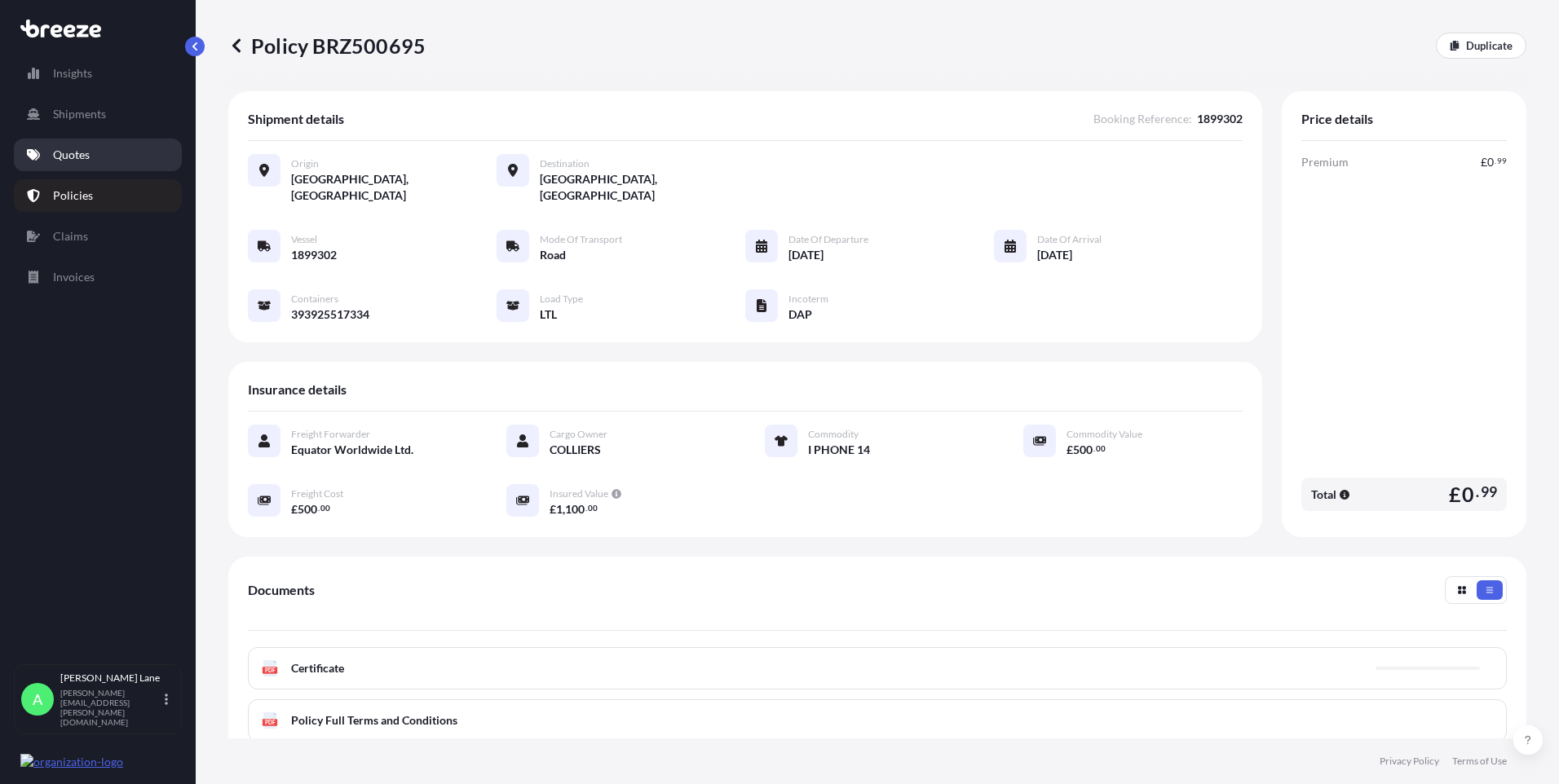
click at [90, 154] on p "Quotes" at bounding box center [71, 154] width 37 height 16
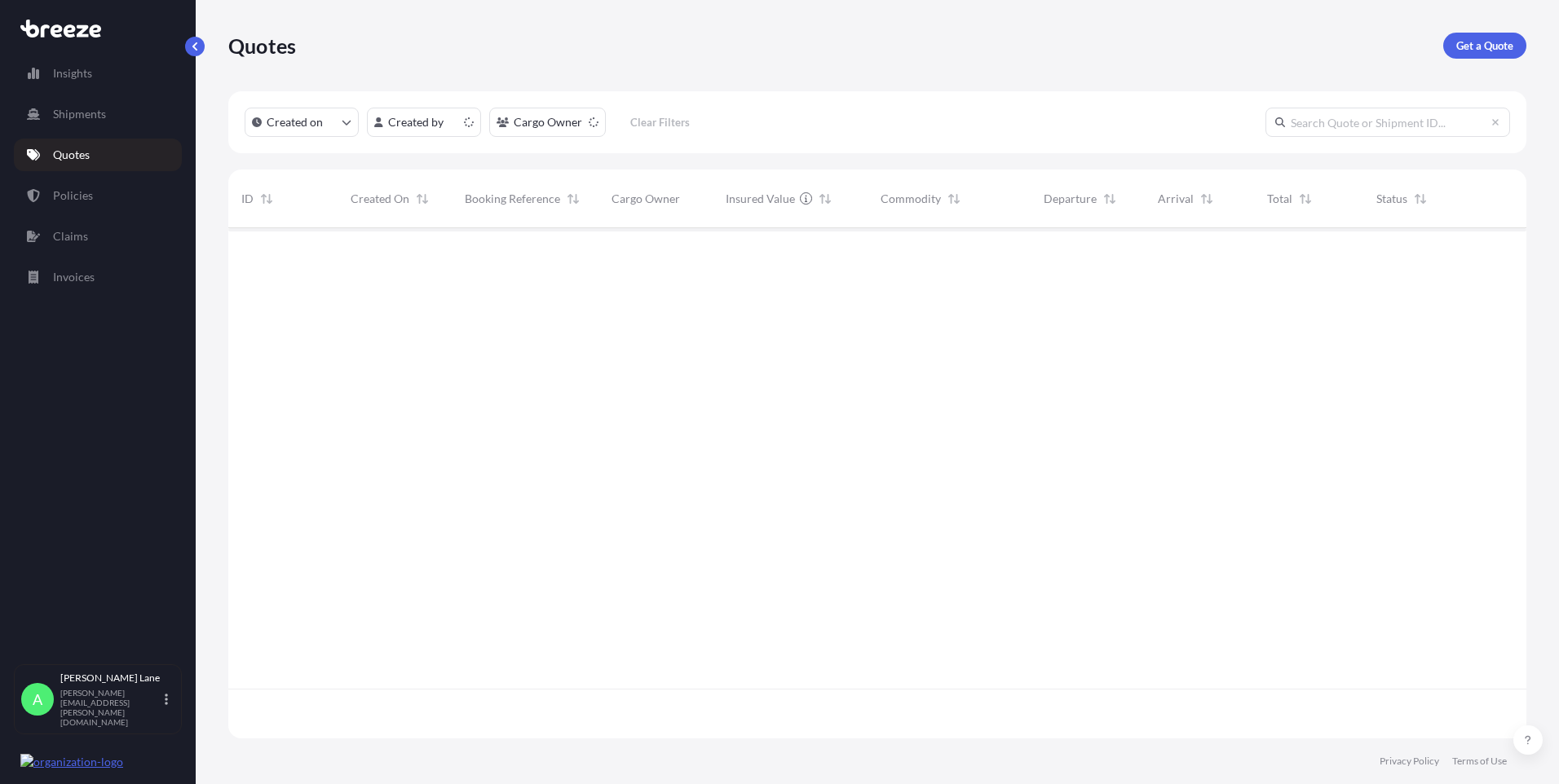
scroll to position [507, 1286]
click at [1455, 47] on link "Get a Quote" at bounding box center [1485, 45] width 83 height 26
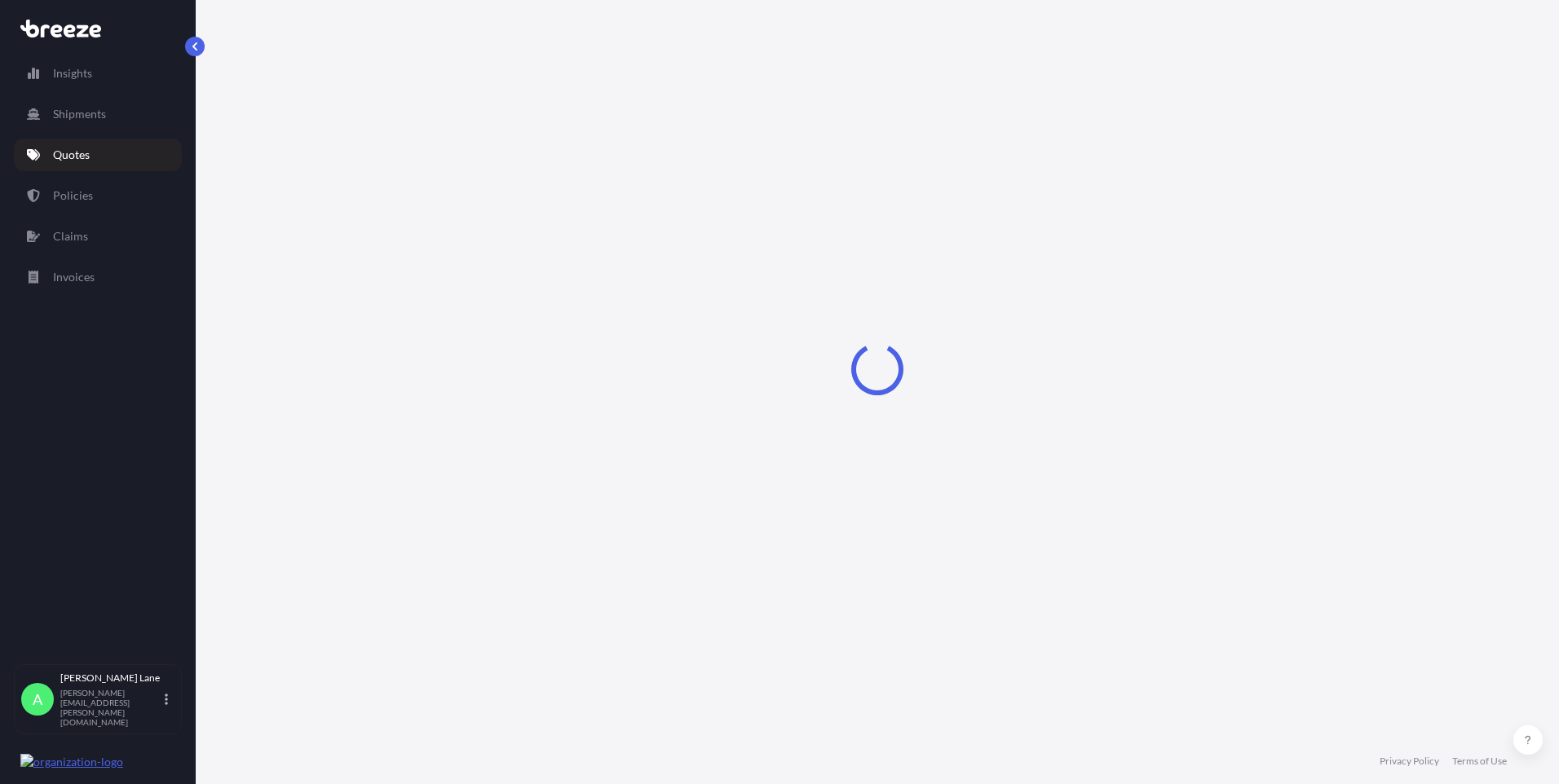
select select "Road"
select select "1"
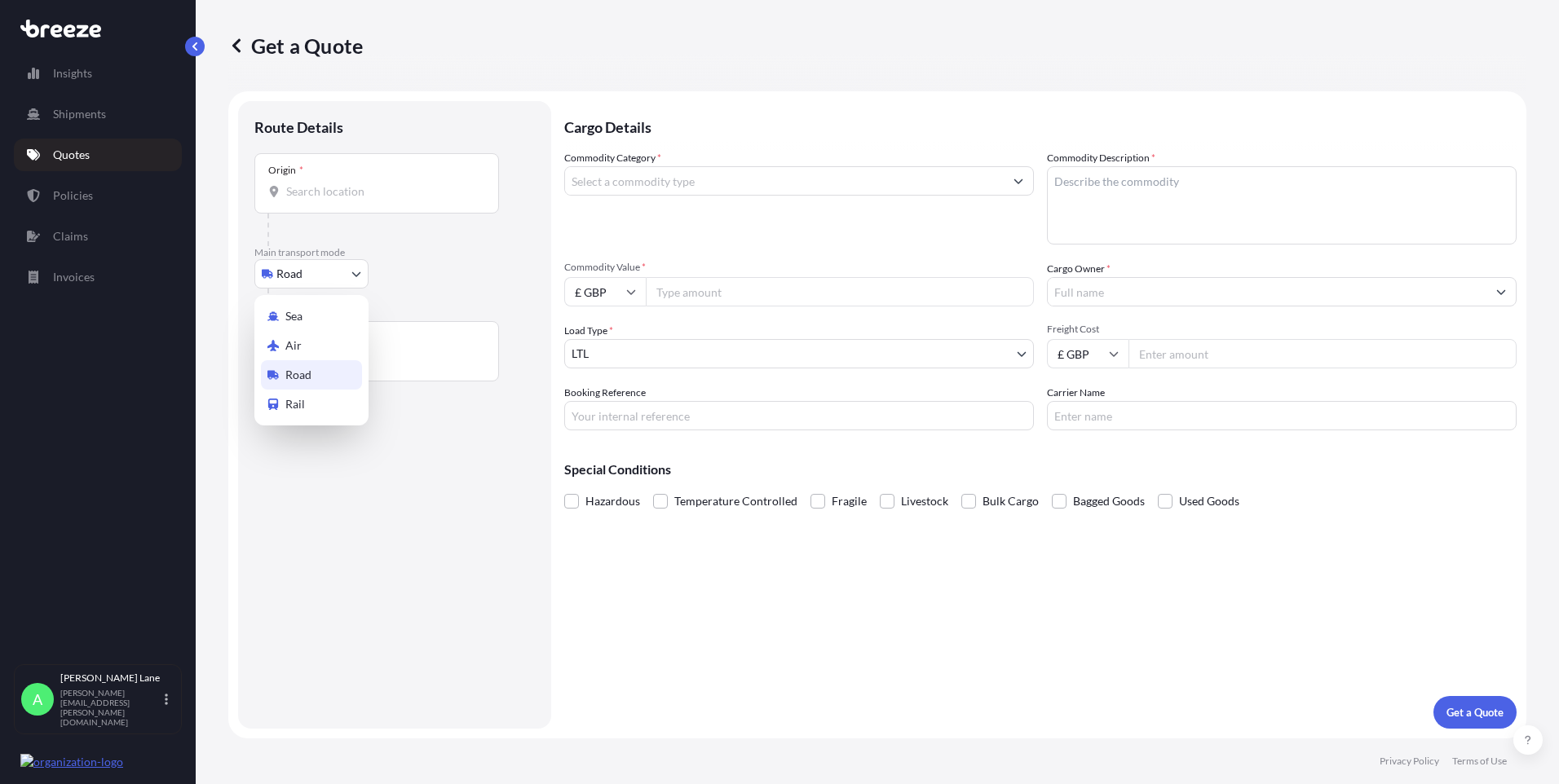
click at [335, 281] on body "Insights Shipments Quotes Policies Claims Invoices A [PERSON_NAME] [PERSON_NAME…" at bounding box center [780, 392] width 1559 height 784
click at [300, 343] on span "Air" at bounding box center [293, 345] width 16 height 16
select select "Air"
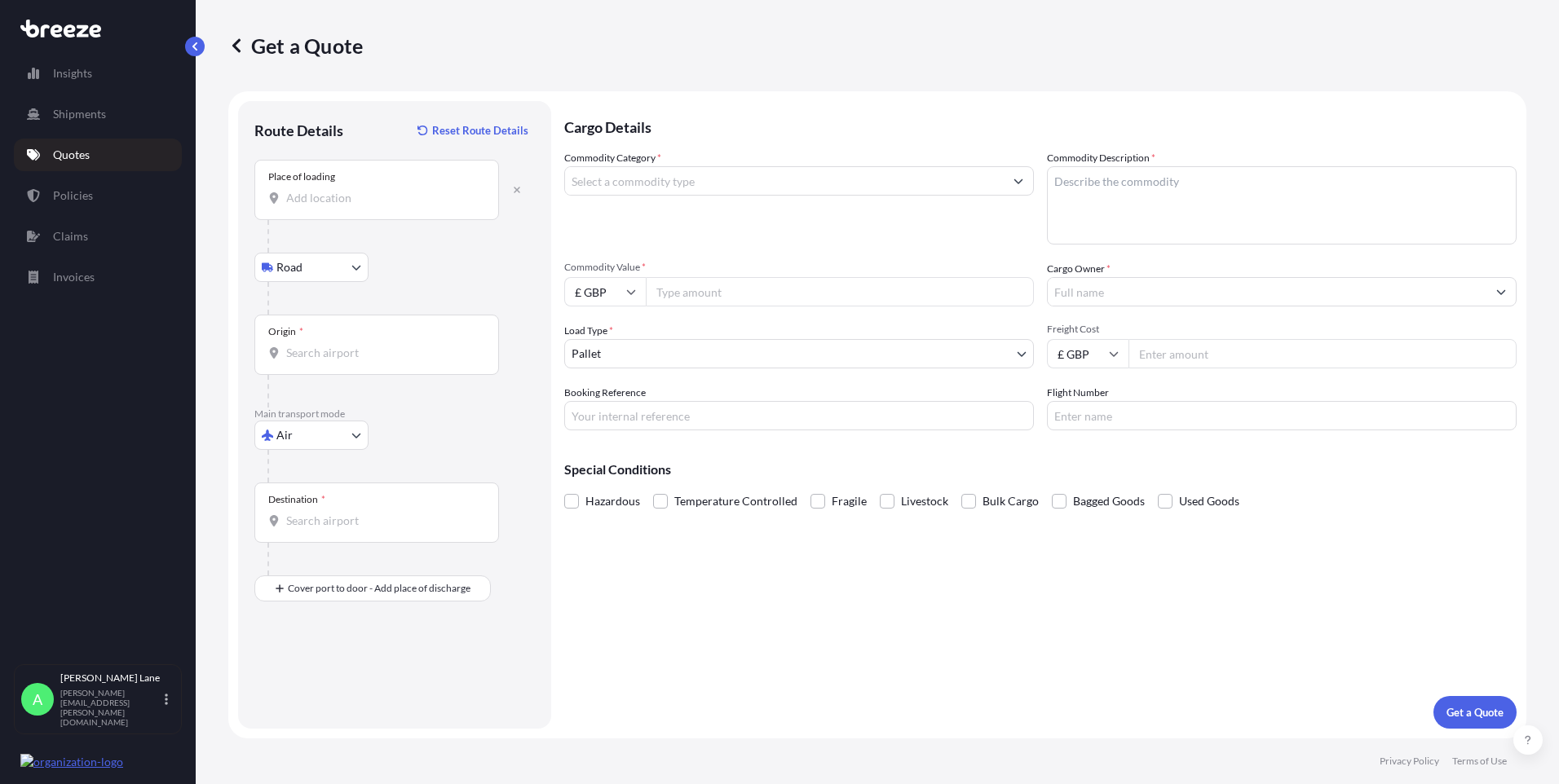
click at [339, 193] on input "Place of loading" at bounding box center [382, 198] width 192 height 16
paste input "N1 3QP"
type input "London N1 3QP, [GEOGRAPHIC_DATA]"
click at [360, 355] on input "Origin *" at bounding box center [382, 352] width 192 height 16
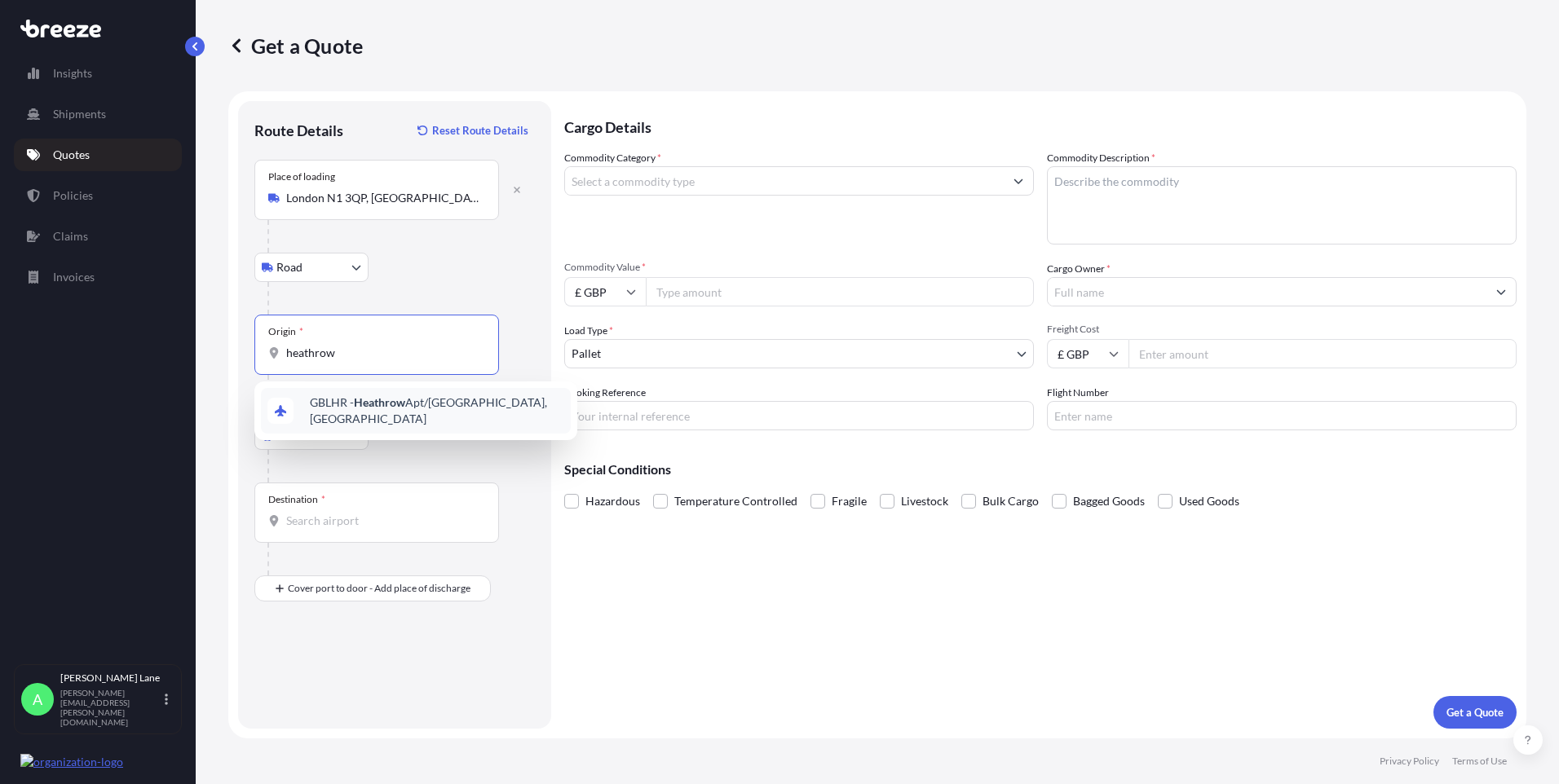
click at [351, 409] on span "GBLHR - Heathrow Apt/[GEOGRAPHIC_DATA], [GEOGRAPHIC_DATA]" at bounding box center [437, 411] width 254 height 33
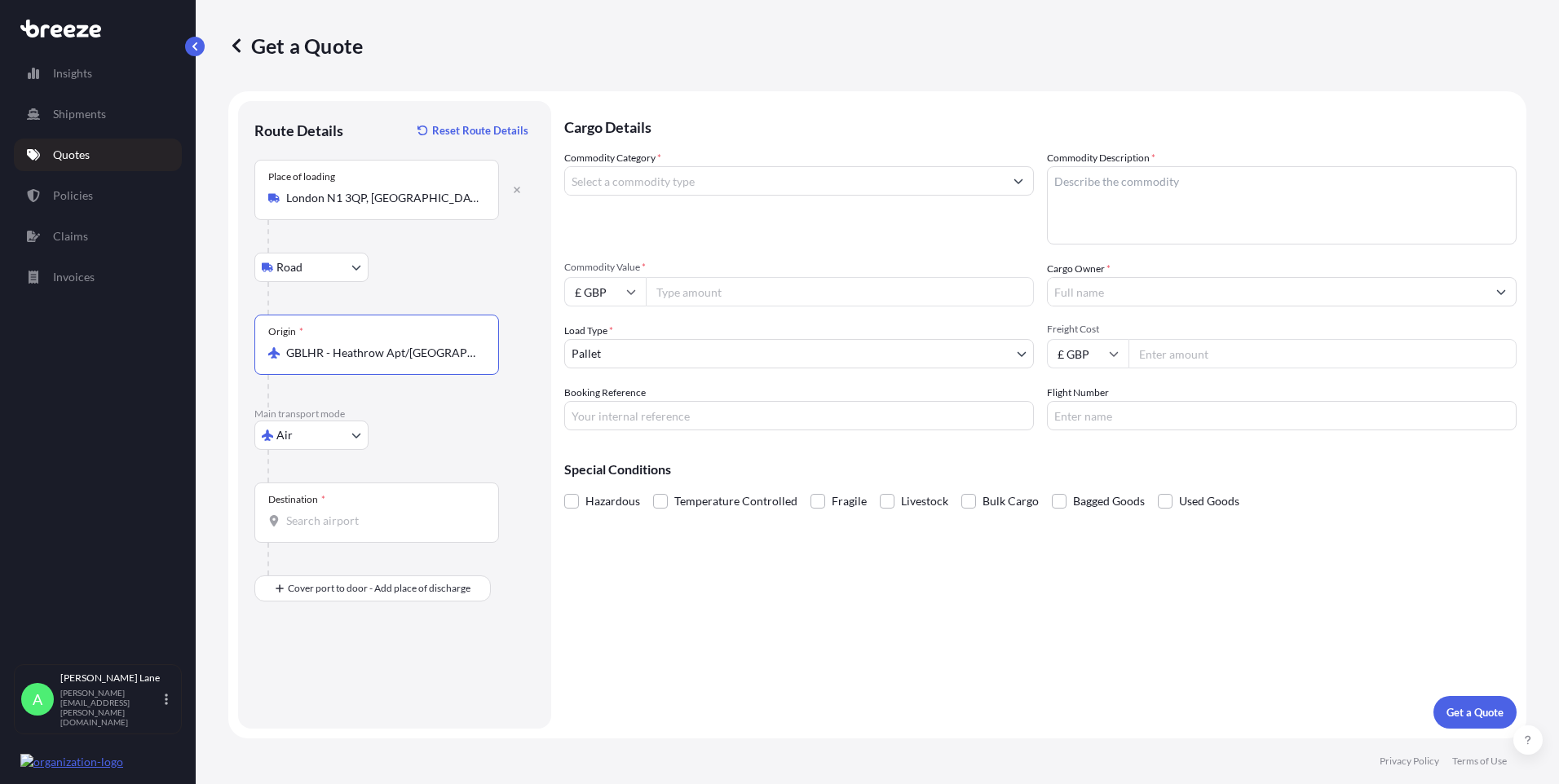
type input "GBLHR - Heathrow Apt/[GEOGRAPHIC_DATA], [GEOGRAPHIC_DATA]"
click at [332, 548] on div at bounding box center [383, 559] width 232 height 33
click at [337, 520] on input "Destination *" at bounding box center [382, 520] width 192 height 16
drag, startPoint x: 346, startPoint y: 522, endPoint x: 268, endPoint y: 521, distance: 78.0
click at [268, 521] on div "Destination * [US_STATE]" at bounding box center [376, 513] width 244 height 60
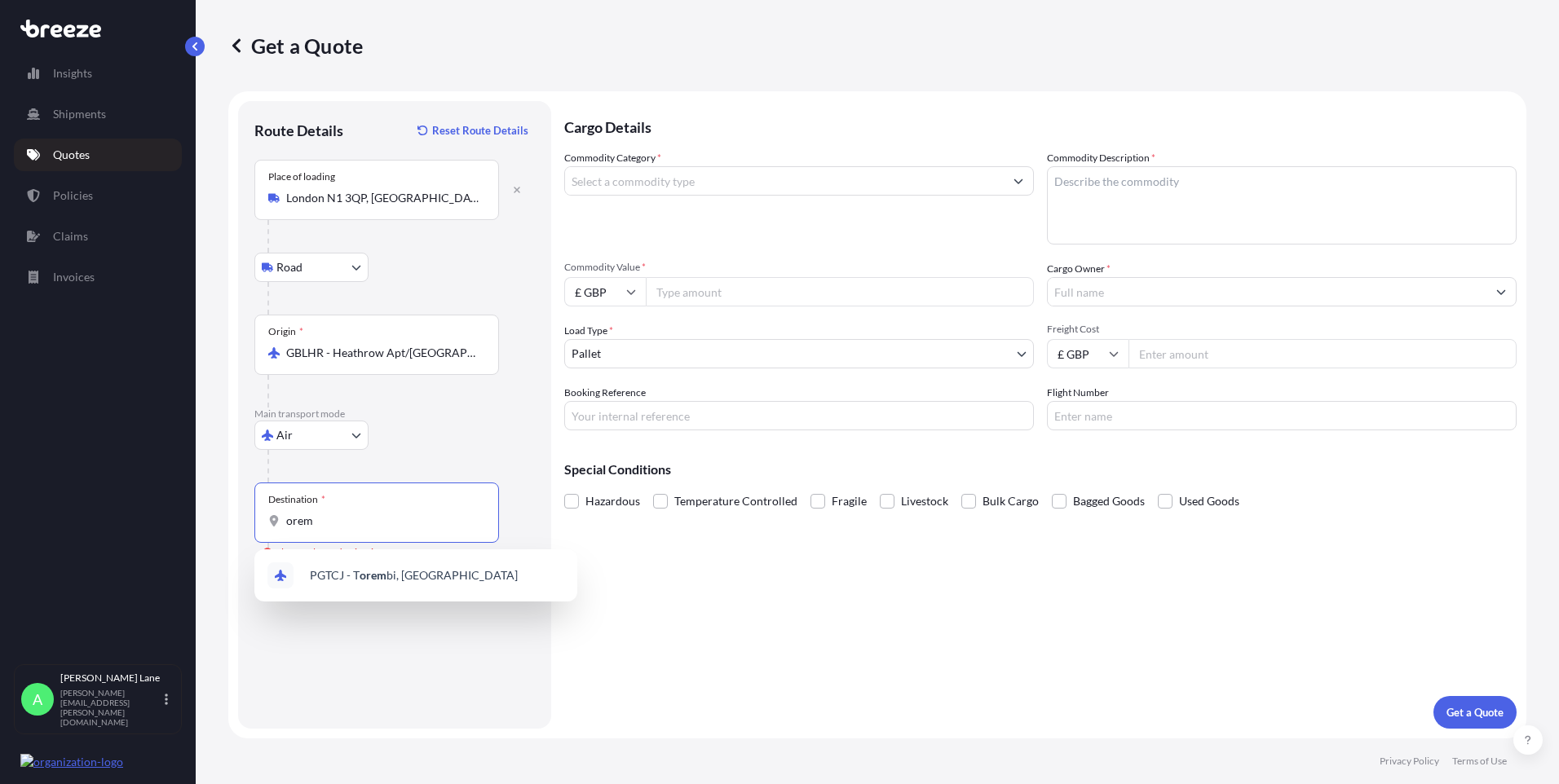
drag, startPoint x: 289, startPoint y: 521, endPoint x: 253, endPoint y: 527, distance: 36.5
click at [253, 527] on div "Route Details Reset Route Details Place of loading [GEOGRAPHIC_DATA] Rail Origi…" at bounding box center [394, 415] width 313 height 628
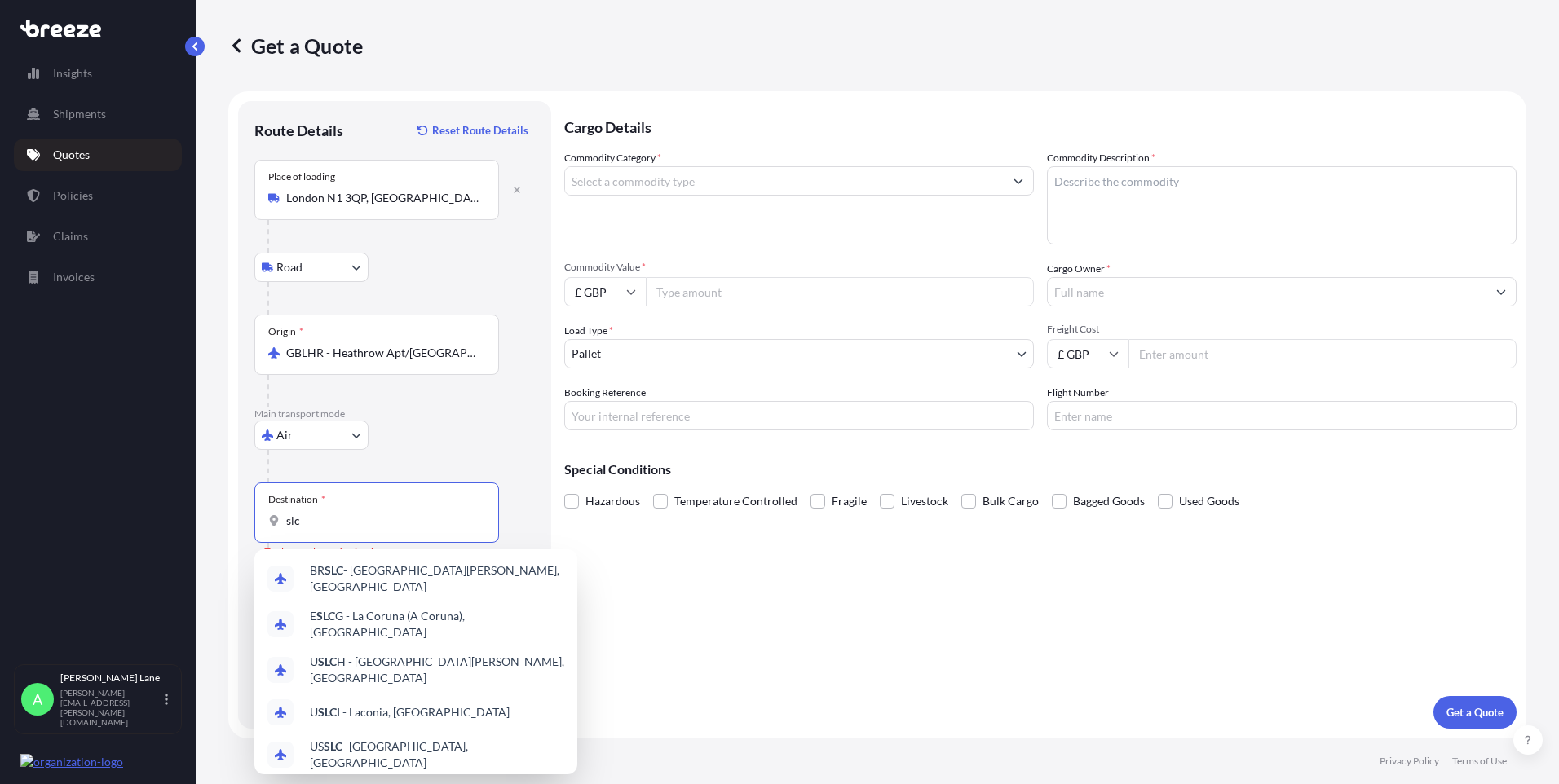
drag, startPoint x: 330, startPoint y: 513, endPoint x: 243, endPoint y: 514, distance: 87.0
click at [260, 515] on div "Destination * slc" at bounding box center [376, 513] width 244 height 60
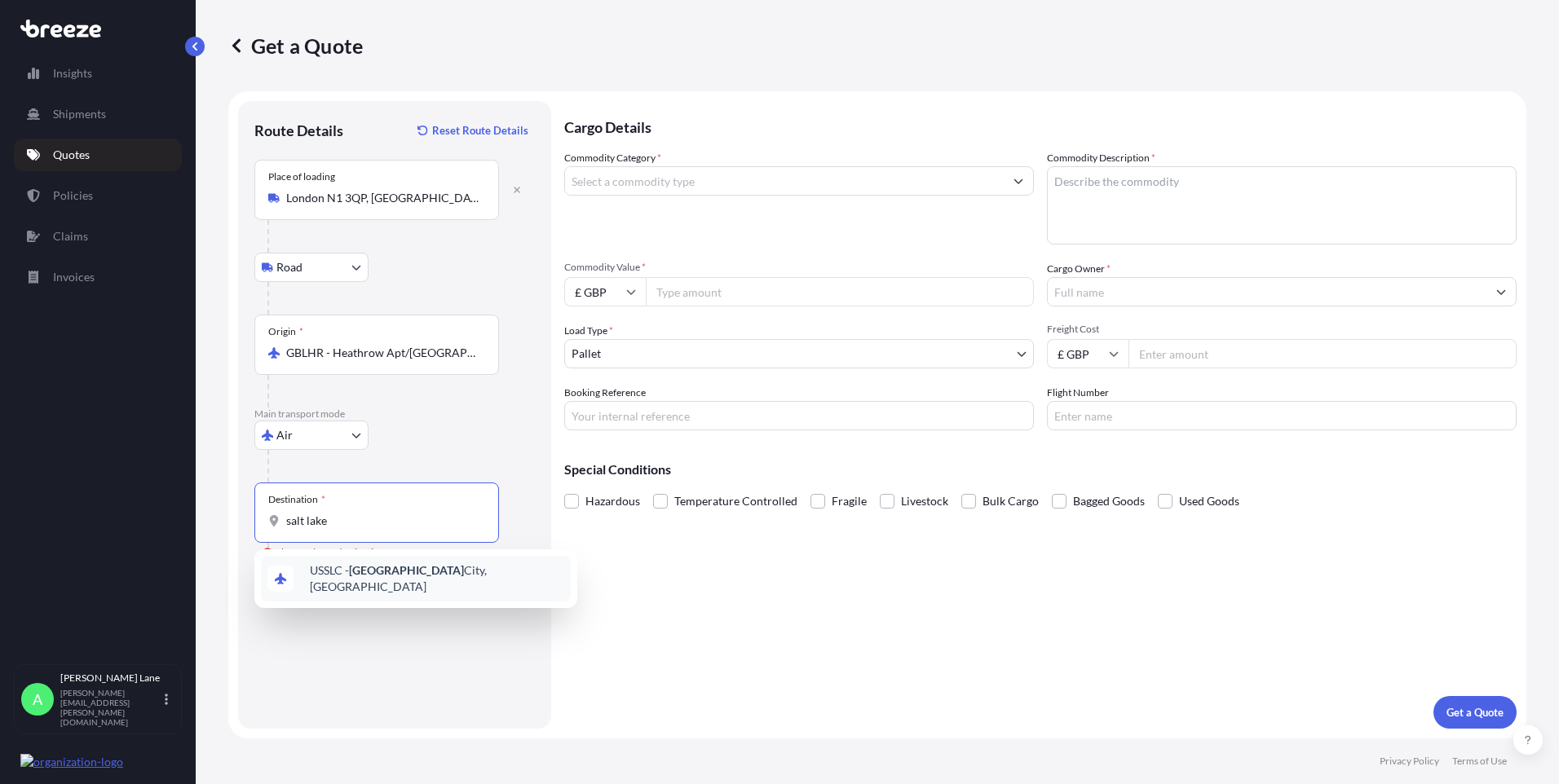
click at [353, 582] on span "USSLC - [GEOGRAPHIC_DATA], [GEOGRAPHIC_DATA]" at bounding box center [437, 578] width 254 height 33
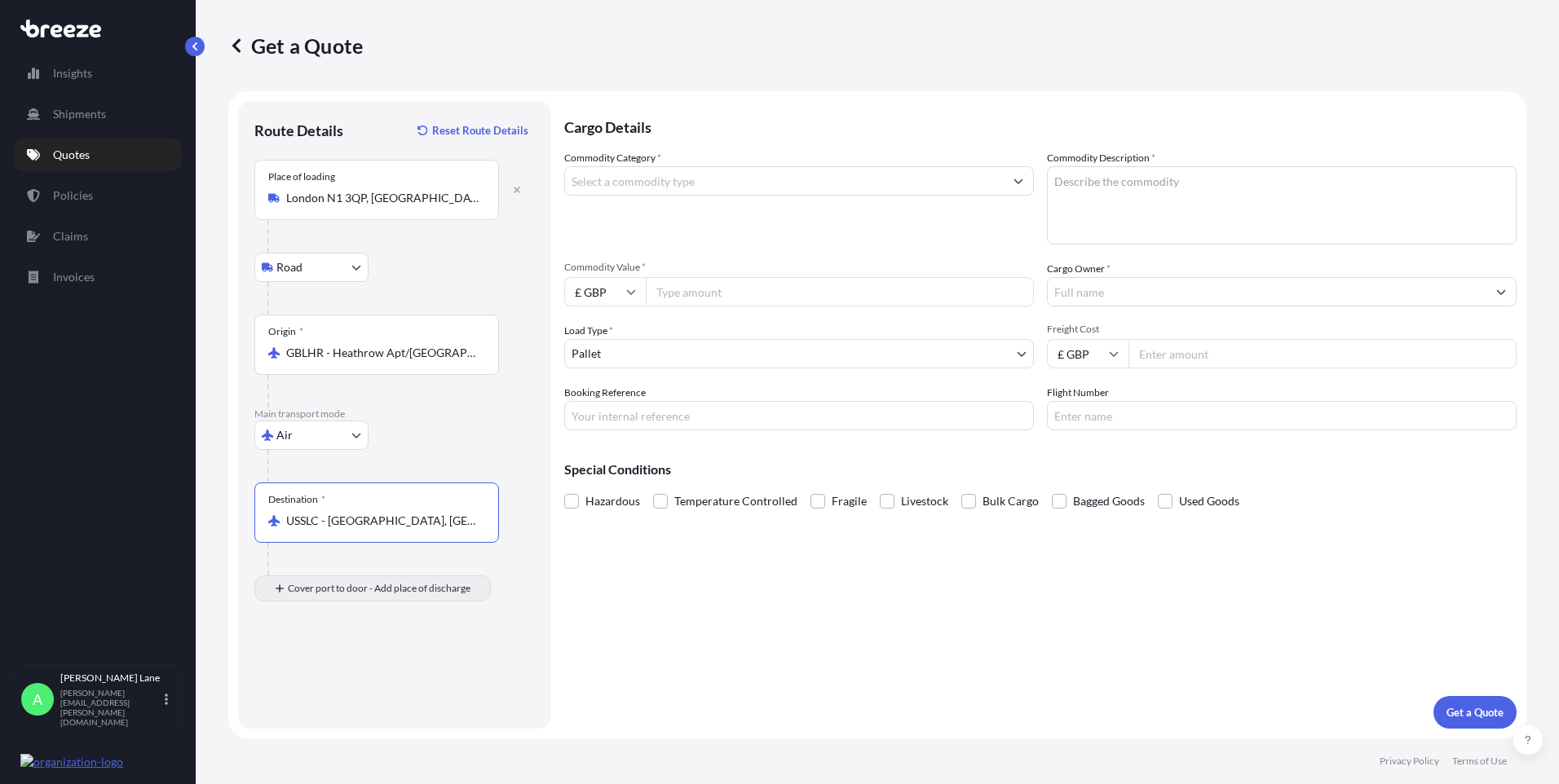
type input "USSLC - [GEOGRAPHIC_DATA], [GEOGRAPHIC_DATA]"
click at [363, 675] on input "Place of Discharge" at bounding box center [382, 675] width 192 height 16
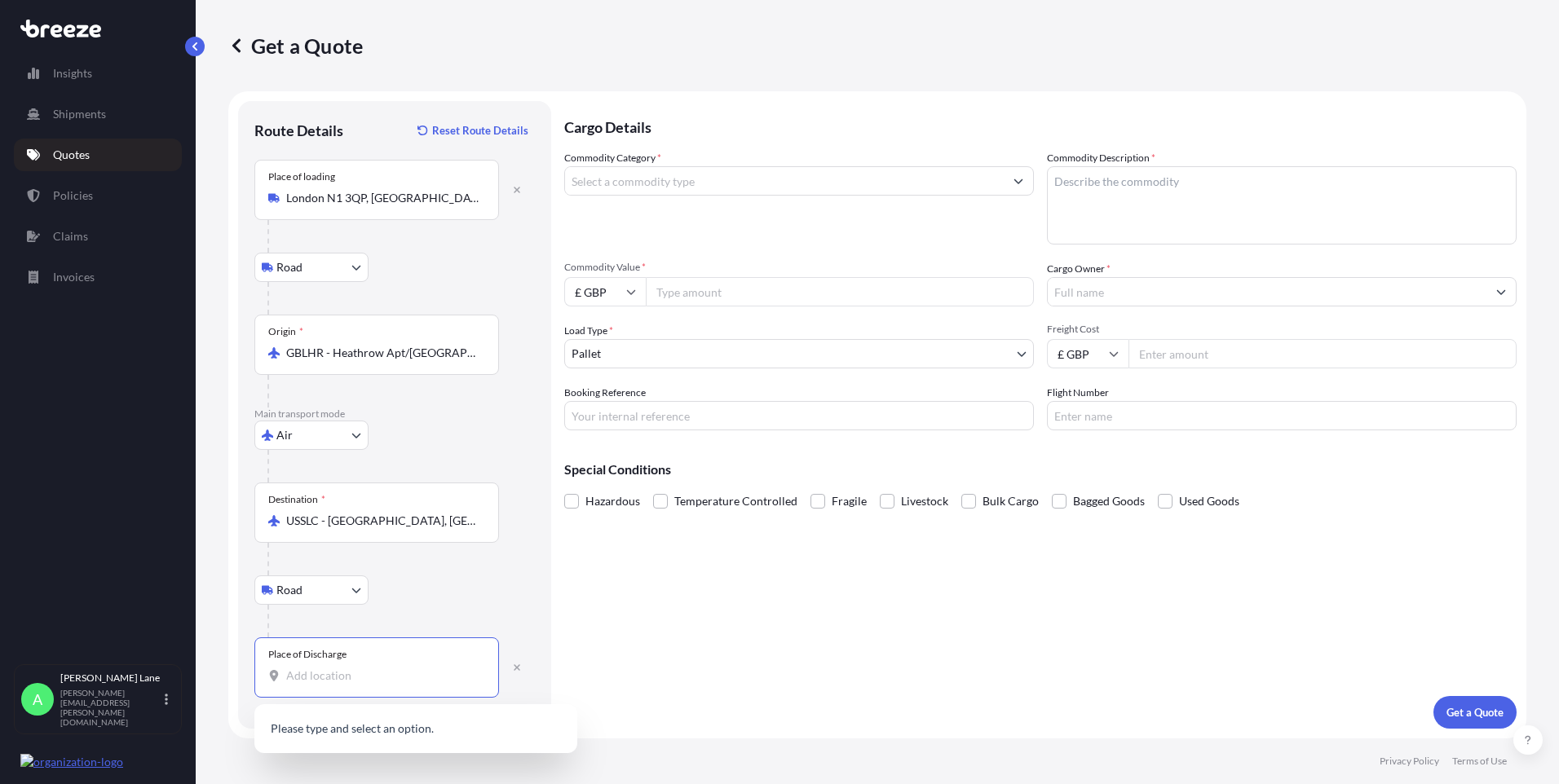
drag, startPoint x: 347, startPoint y: 692, endPoint x: 313, endPoint y: 676, distance: 37.6
click at [313, 676] on input "Place of Discharge" at bounding box center [382, 675] width 192 height 16
paste input "[US_STATE]"
type input "Orem, [US_STATE] 84097, [GEOGRAPHIC_DATA]"
click at [643, 185] on input "Commodity Category *" at bounding box center [784, 181] width 439 height 29
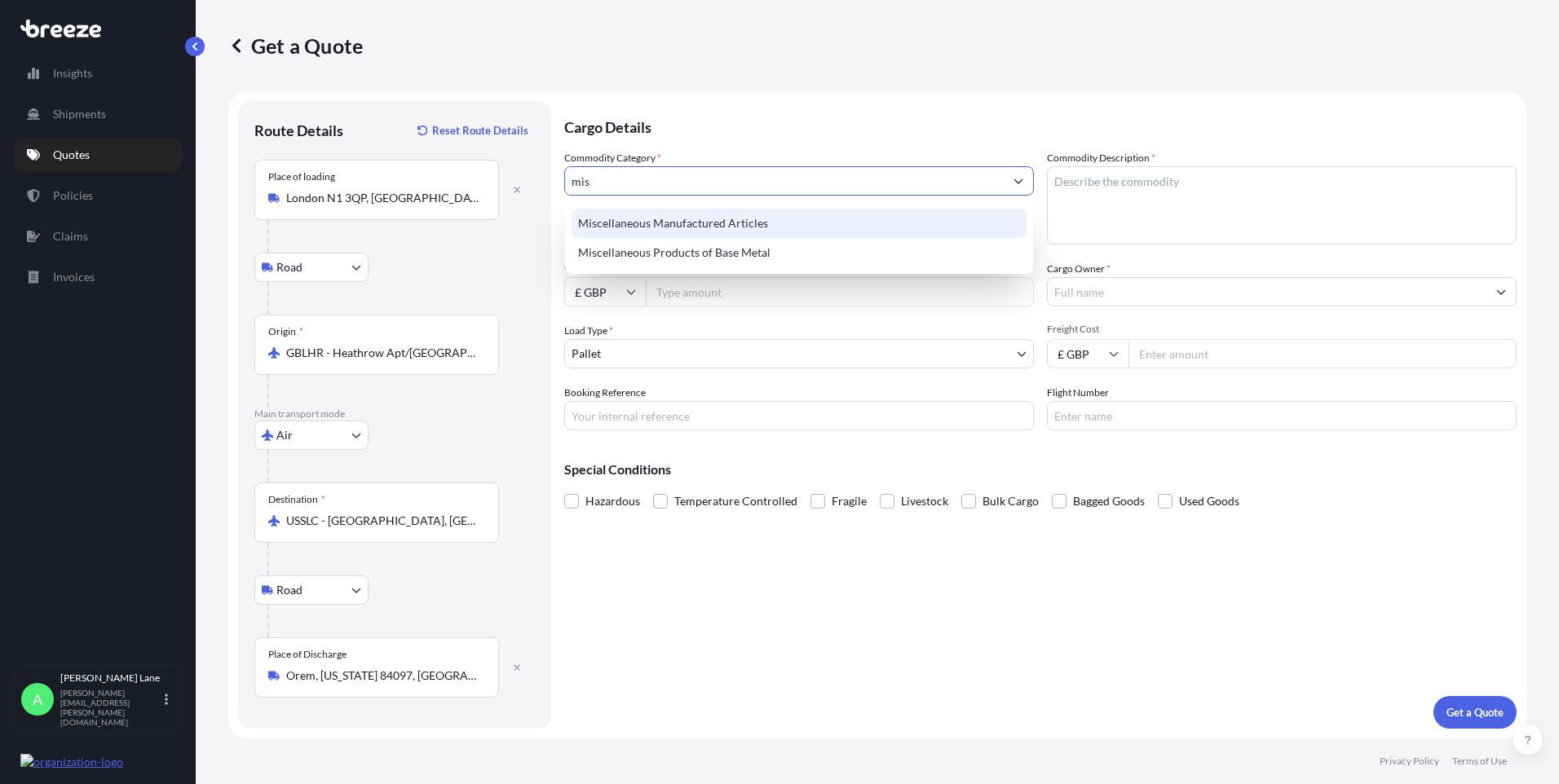
click at [685, 217] on div "Miscellaneous Manufactured Articles" at bounding box center [799, 223] width 455 height 29
type input "Miscellaneous Manufactured Articles"
click at [708, 279] on input "Commodity Value *" at bounding box center [840, 292] width 388 height 29
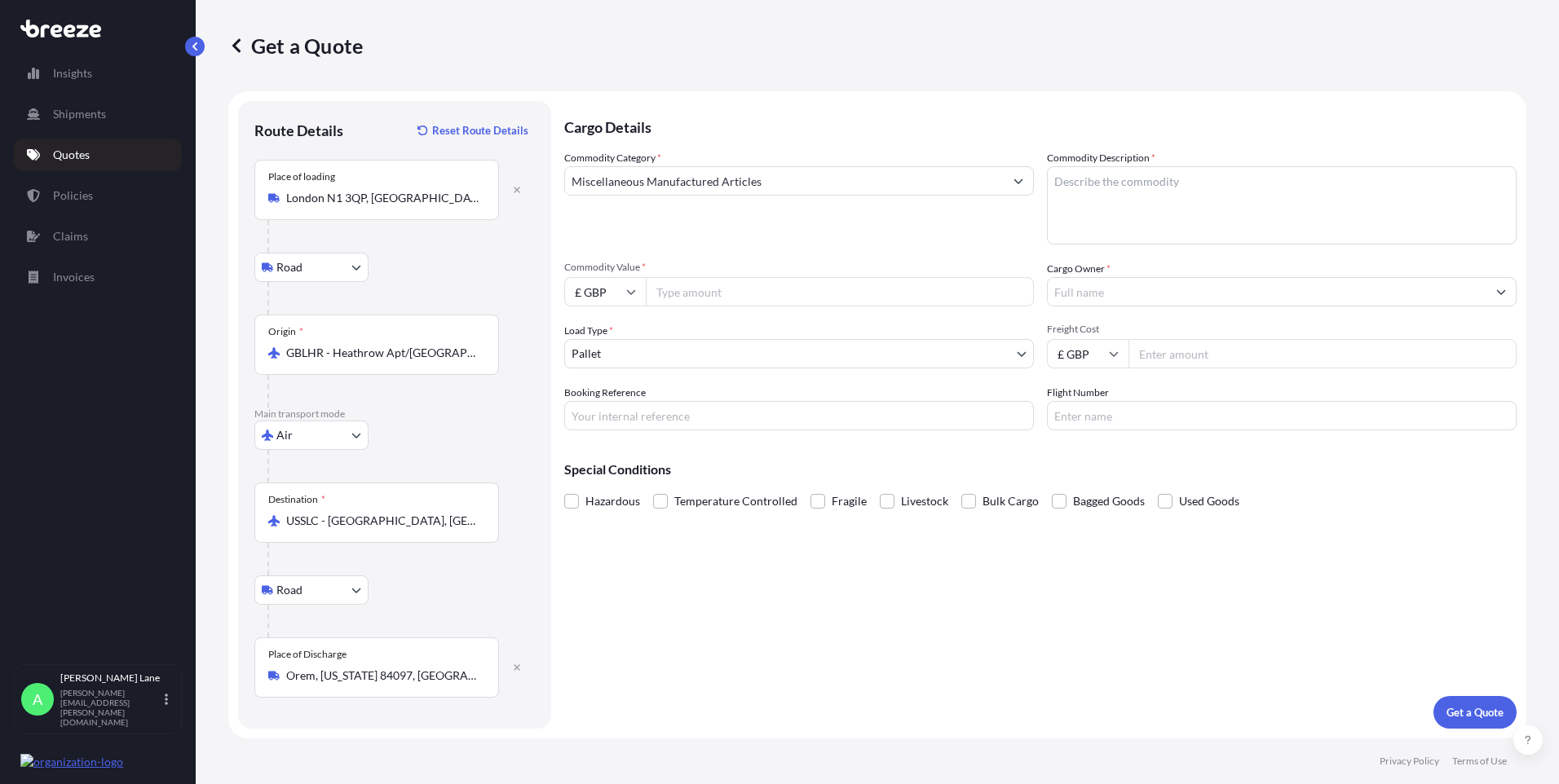
click at [638, 297] on input "£ GBP" at bounding box center [605, 292] width 81 height 29
click at [607, 406] on div "$ USD" at bounding box center [605, 406] width 69 height 31
type input "$ USD"
click at [686, 294] on input "Commodity Value *" at bounding box center [840, 292] width 388 height 29
type input "2000"
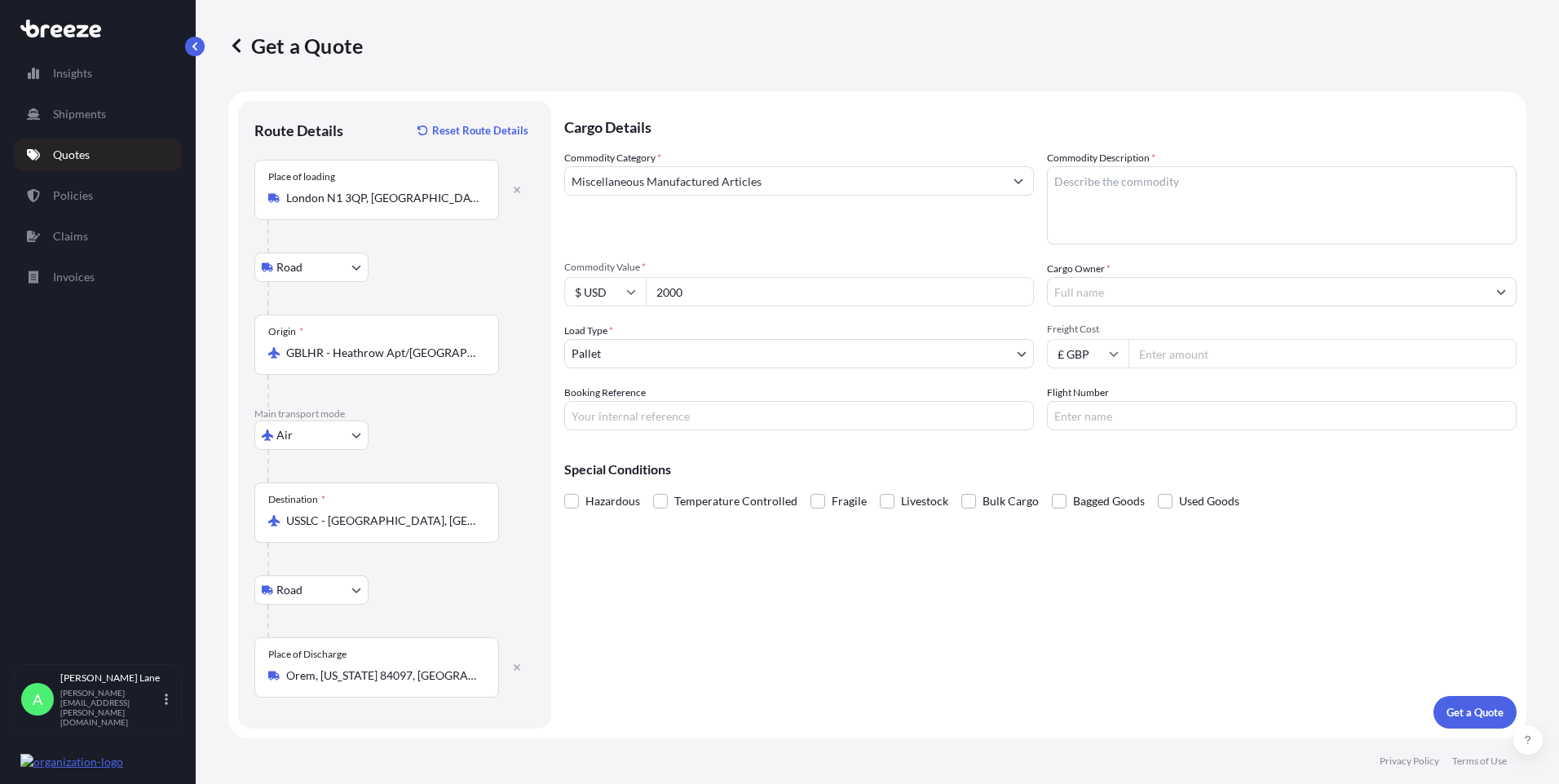
click at [638, 361] on body "140 options available. 75 options available. 23 options available. 2 options av…" at bounding box center [780, 392] width 1559 height 784
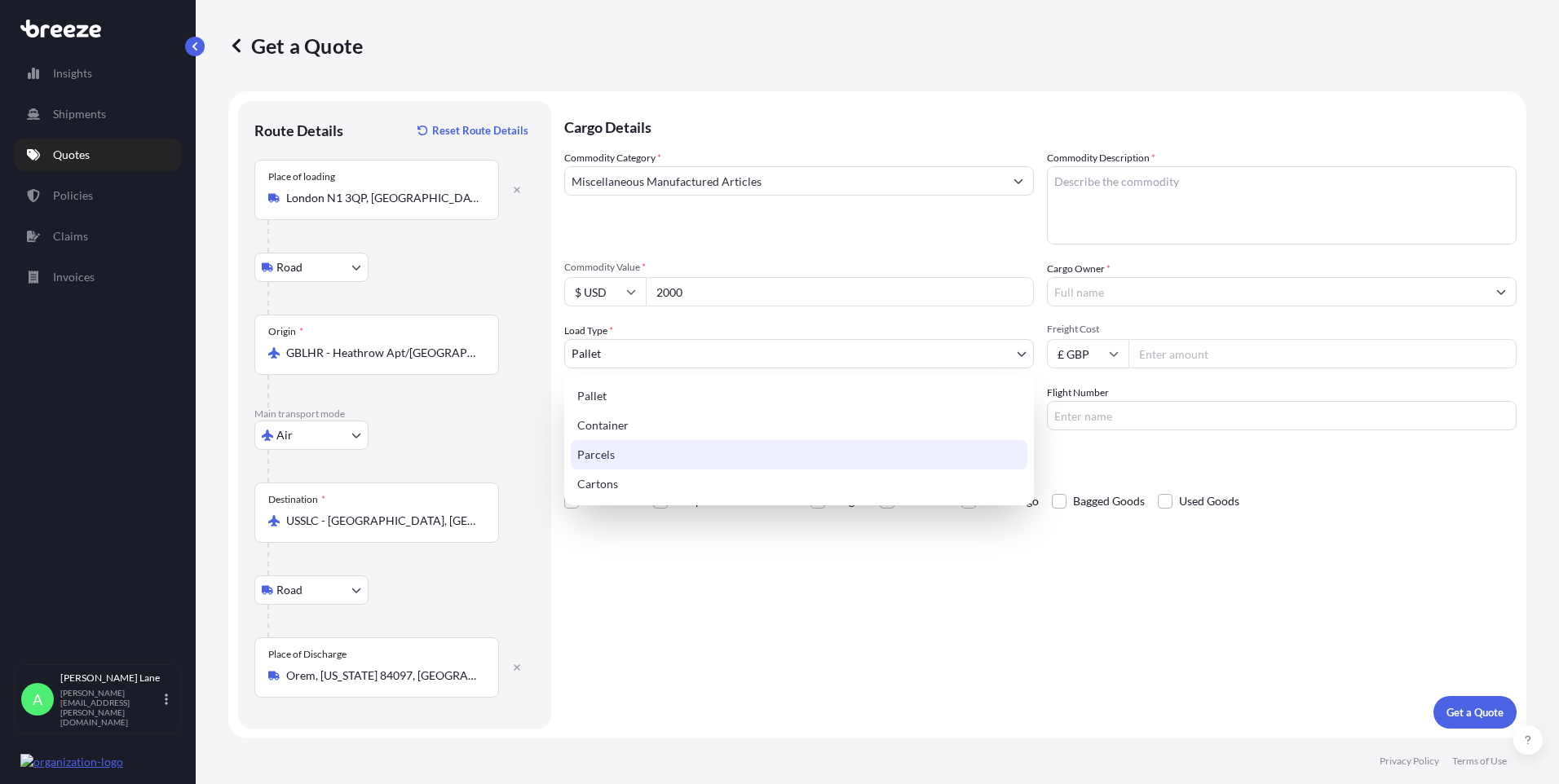
click at [611, 458] on div "Parcels" at bounding box center [799, 455] width 457 height 29
select select "3"
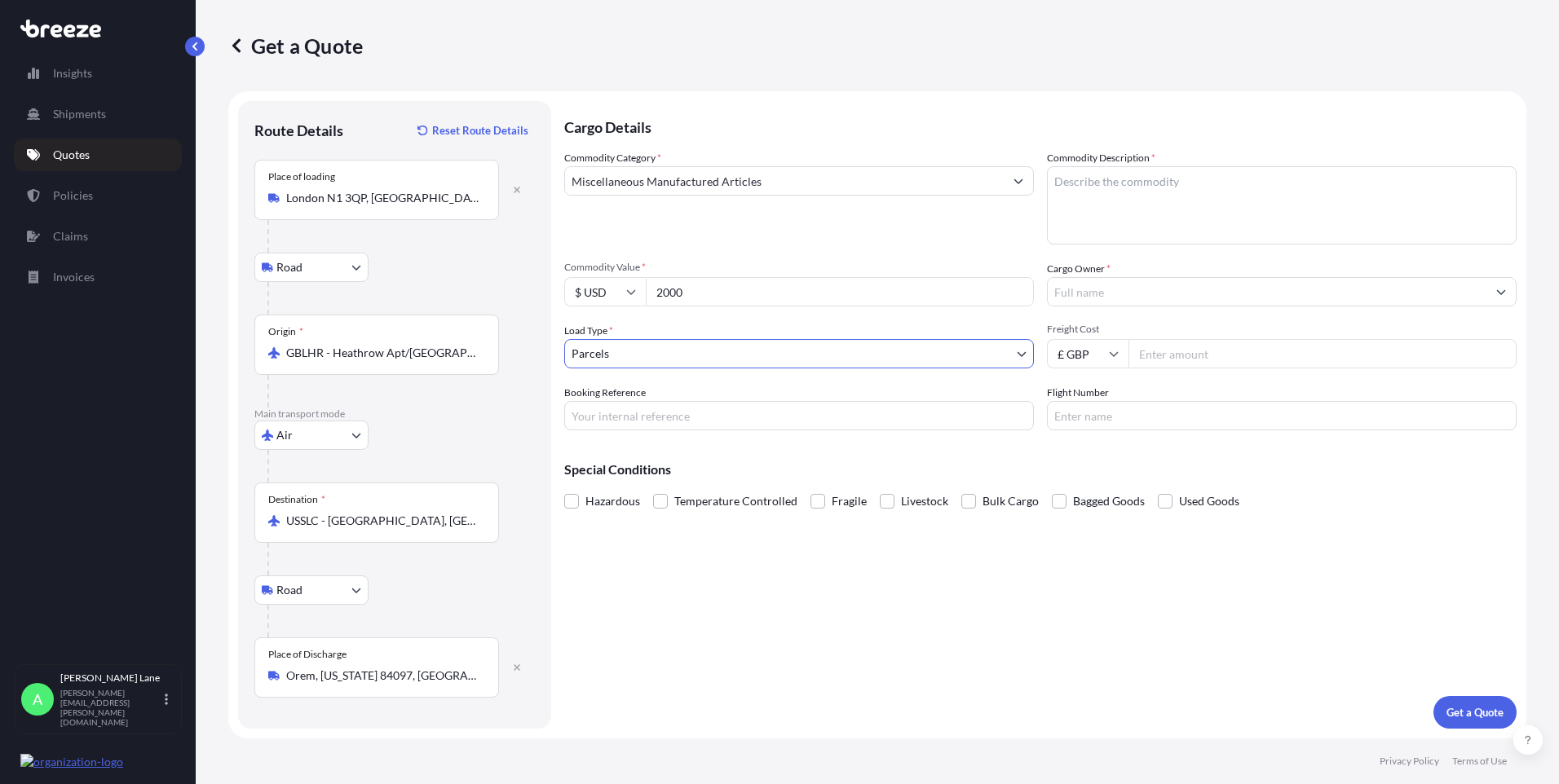
click at [646, 417] on input "Booking Reference" at bounding box center [799, 415] width 469 height 29
paste input "1899206"
type input "1899206"
paste textarea "LONG SLEEVE LACE OVER DRESS WITH TRAIN AND NECK"
paste textarea "BUBBLE [PERSON_NAME]"
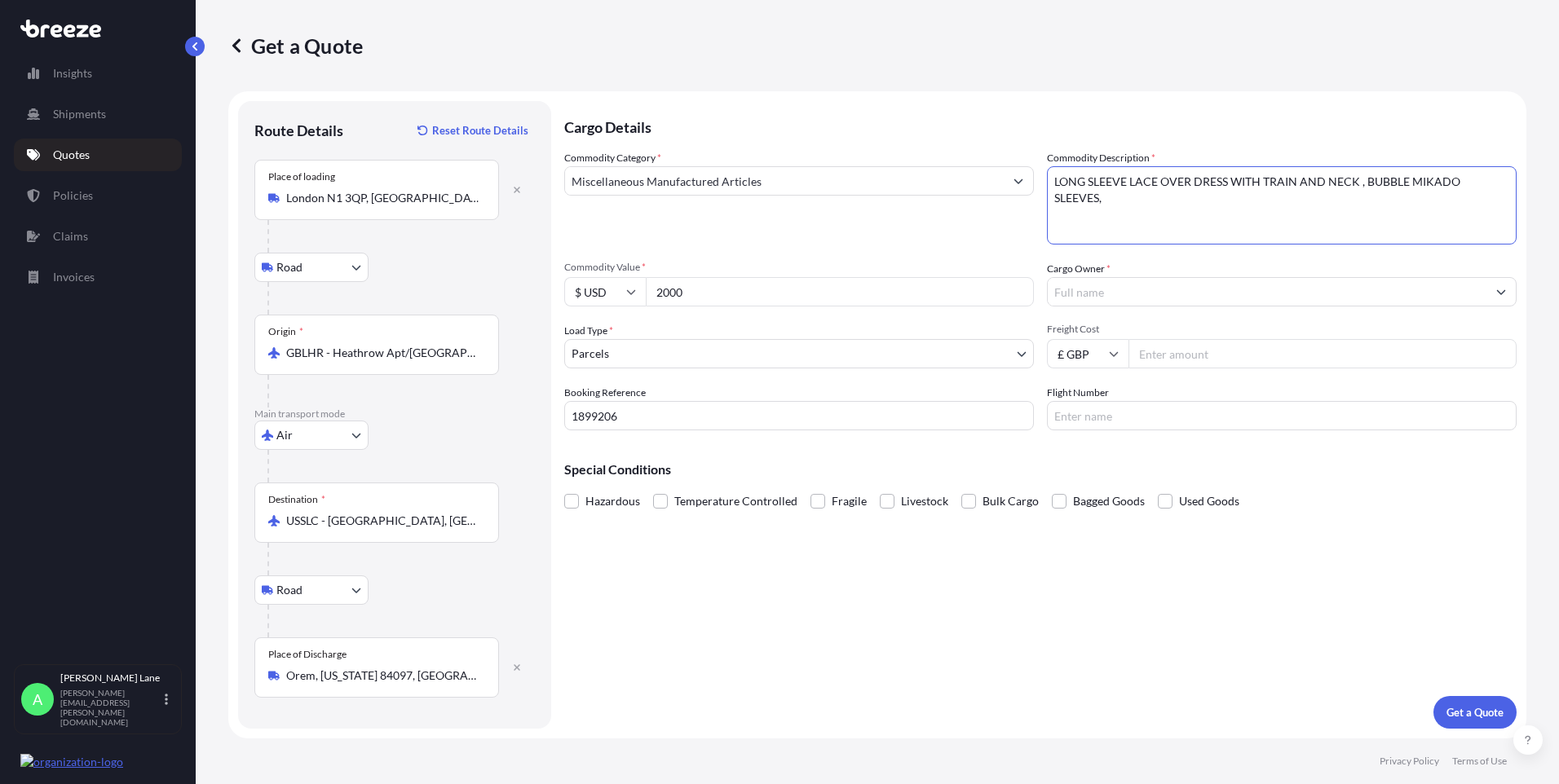
drag, startPoint x: 1105, startPoint y: 215, endPoint x: 1068, endPoint y: 194, distance: 42.5
click at [1068, 194] on textarea "LONG SLEEVE LACE OVER DRESS WITH TRAIN AND NECK , BUBBLE MIKADO SLEEVES," at bounding box center [1282, 205] width 469 height 78
click at [1063, 202] on textarea "LONG SLEEVE LACE OVER DRESS WITH TRAIN AND NECK , BUBBLE MIKADO SLEEVES," at bounding box center [1282, 205] width 469 height 78
click at [1509, 181] on textarea "LONG SLEEVE LACE OVER DRESS WITH TRAIN AND NECK , BUBBLE MIKADO SLEEVES," at bounding box center [1282, 205] width 469 height 78
paste textarea "V-NECK SLIP DRESS WITH EXTRA LONG TRAIN"
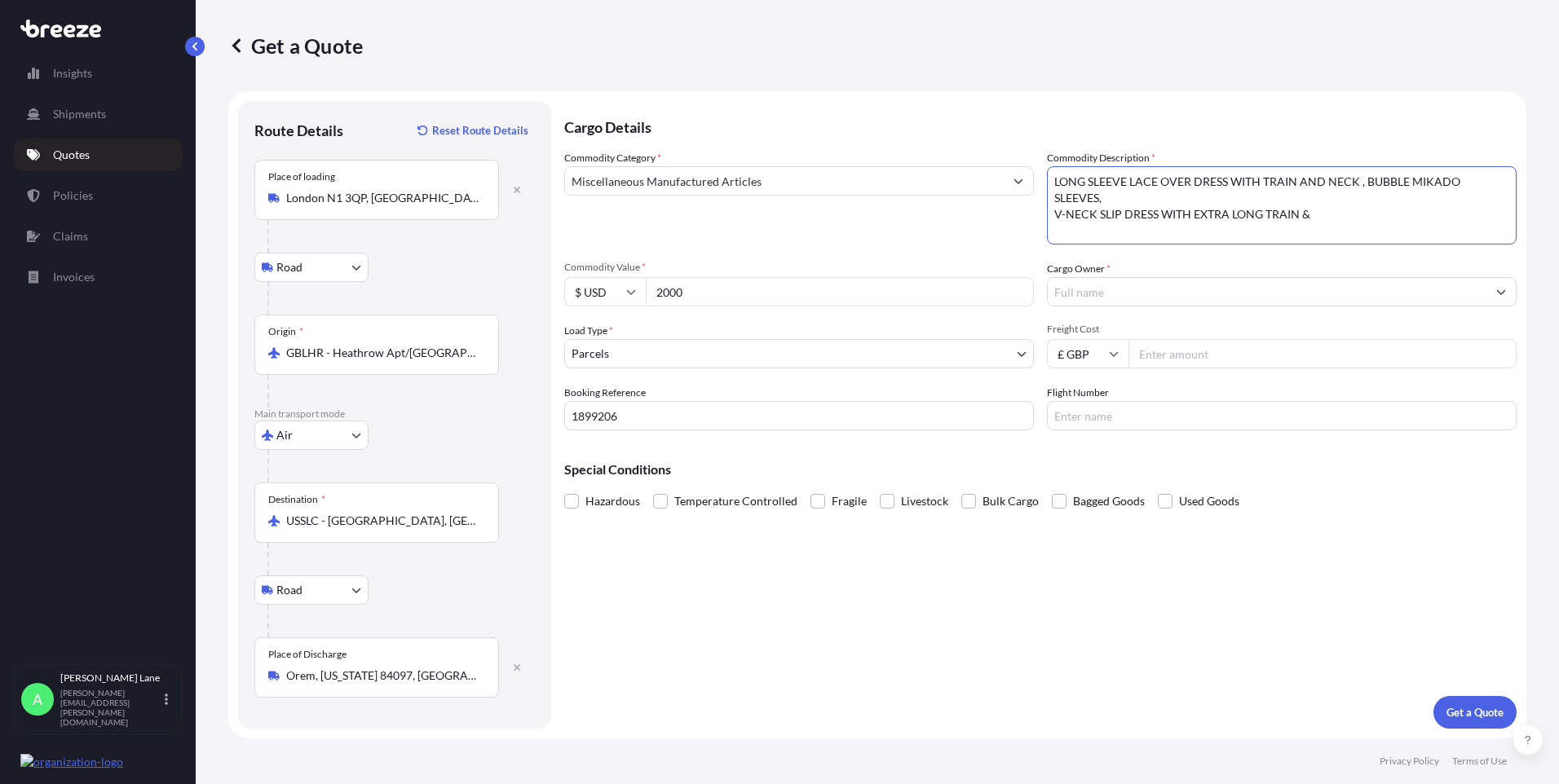
paste textarea "SQUARE NECK CORSETED DRESS WITH FULL CIRCLE SKIRT"
type textarea "LONG SLEEVE LACE OVER DRESS WITH TRAIN AND NECK , BUBBLE MIKADO SLEEVES, V-NECK…"
click at [1082, 306] on div at bounding box center [1282, 292] width 469 height 29
click at [1087, 291] on input "Cargo Owner *" at bounding box center [1267, 292] width 439 height 29
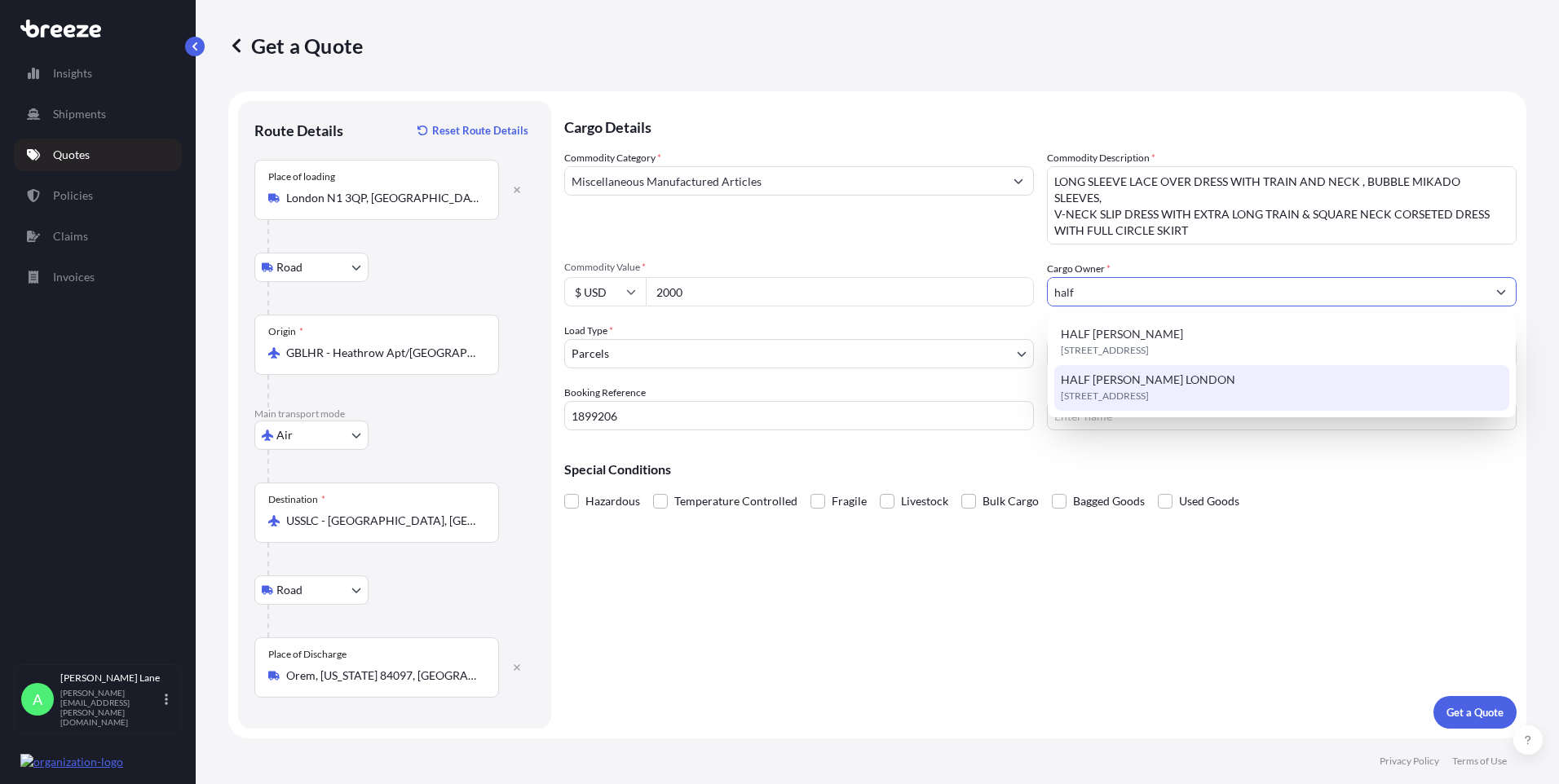
click at [1139, 401] on span "[STREET_ADDRESS]" at bounding box center [1104, 396] width 88 height 16
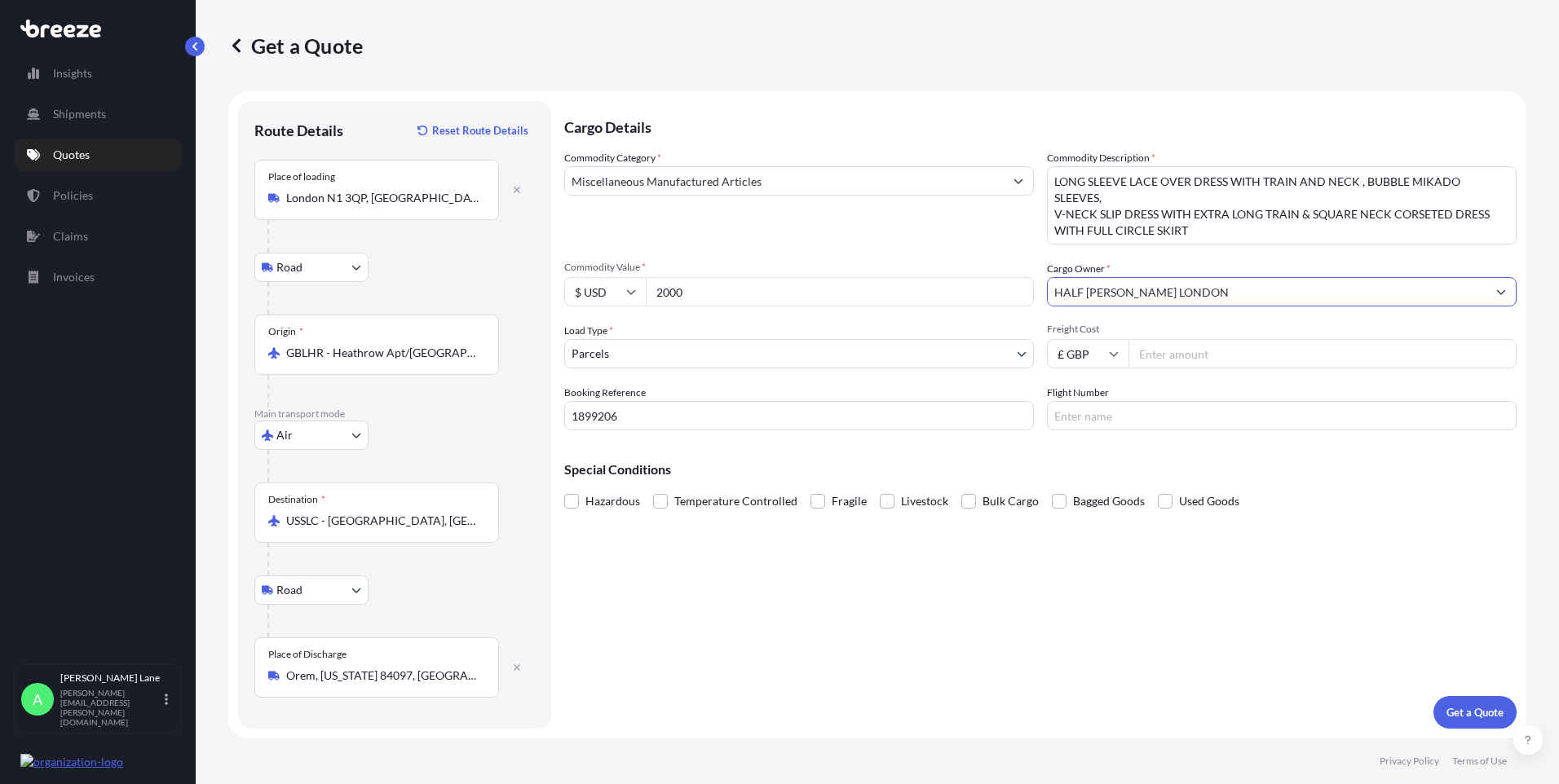
type input "HALF [PERSON_NAME] LONDON"
click at [1179, 352] on input "Freight Cost" at bounding box center [1322, 353] width 388 height 29
type input "148.86"
click at [1091, 416] on input "Flight Number" at bounding box center [1282, 415] width 469 height 29
type input "dhl"
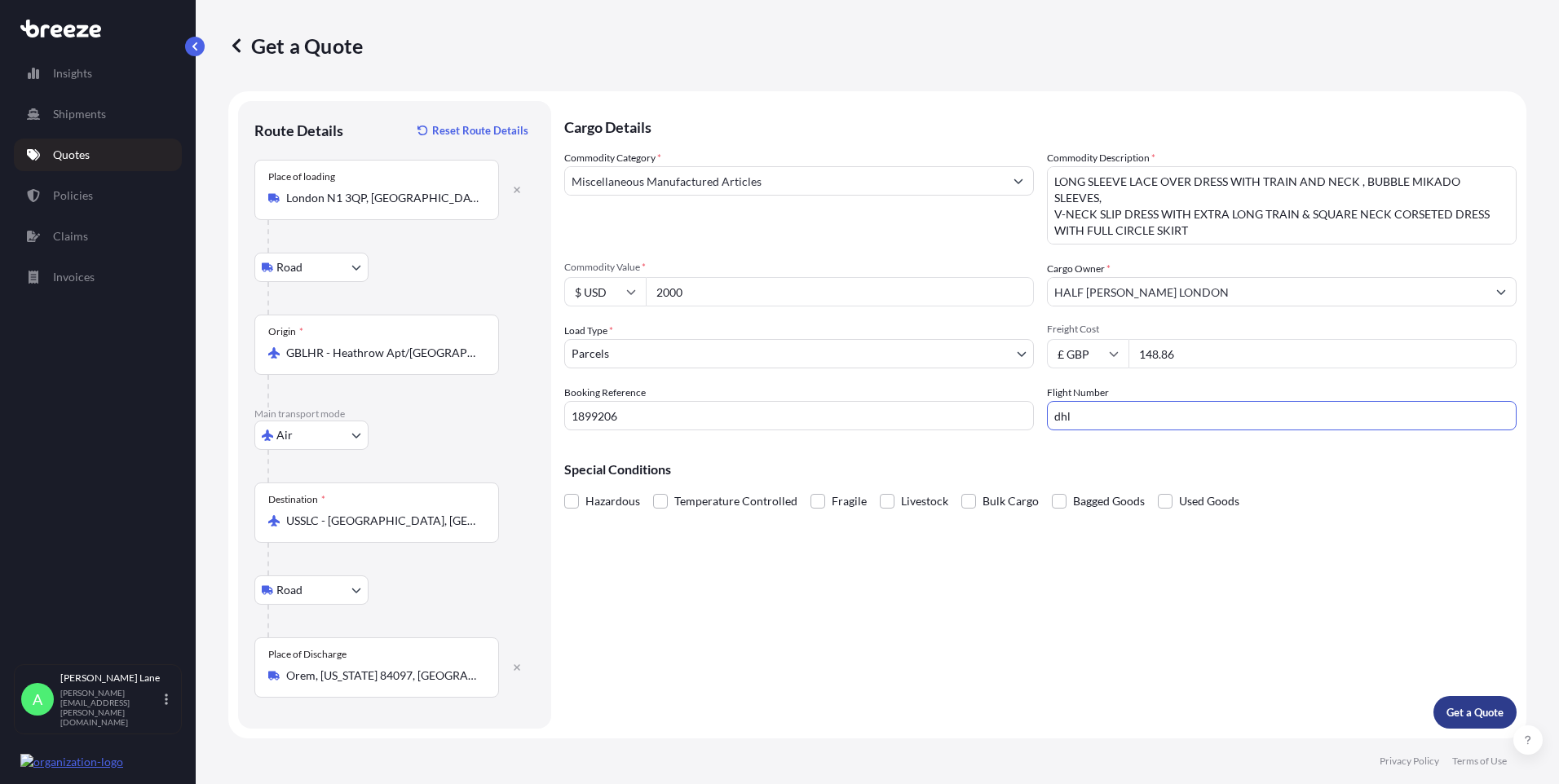
click at [1478, 714] on p "Get a Quote" at bounding box center [1475, 712] width 57 height 16
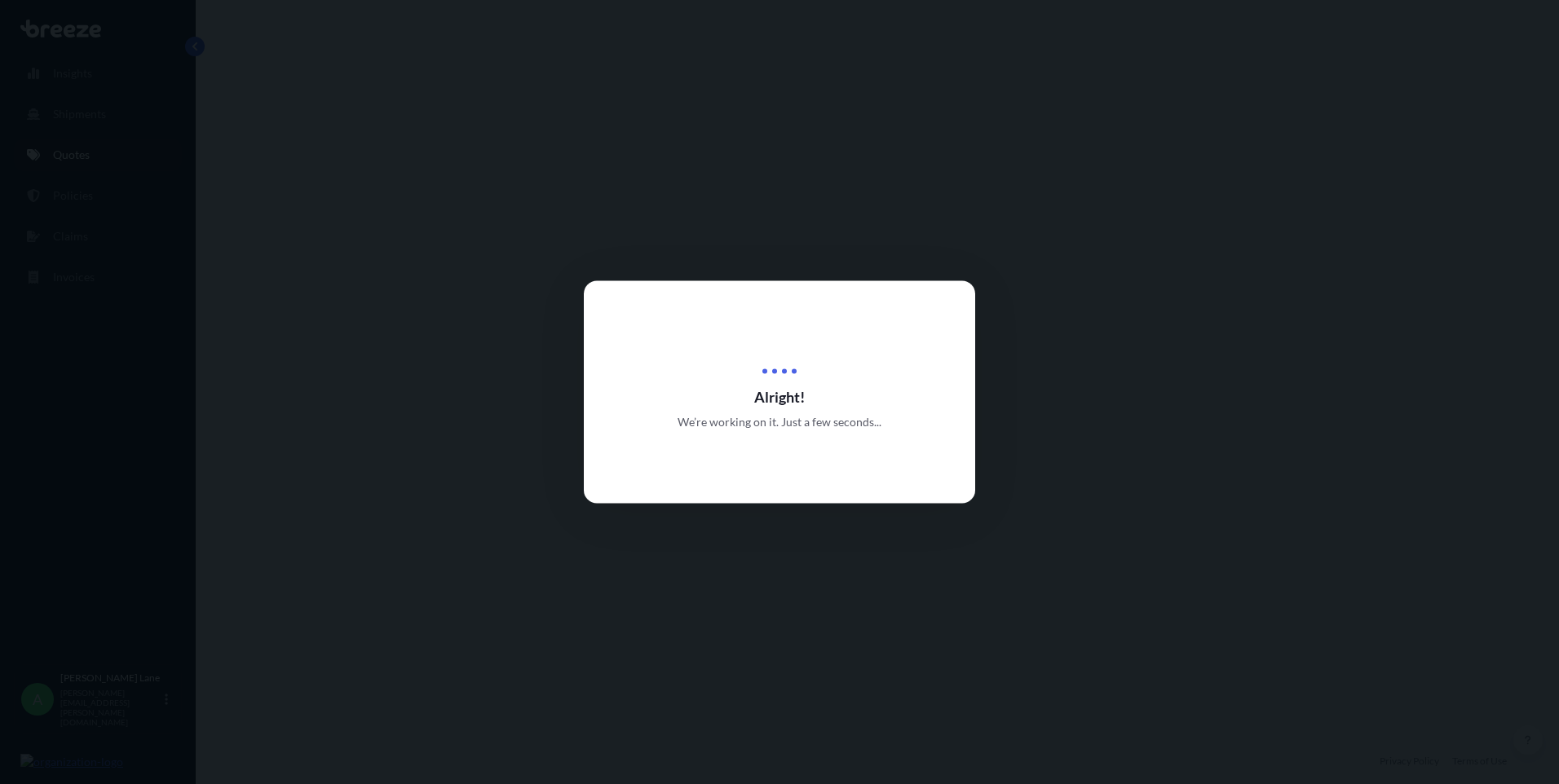
select select "Road"
select select "Air"
select select "Road"
select select "3"
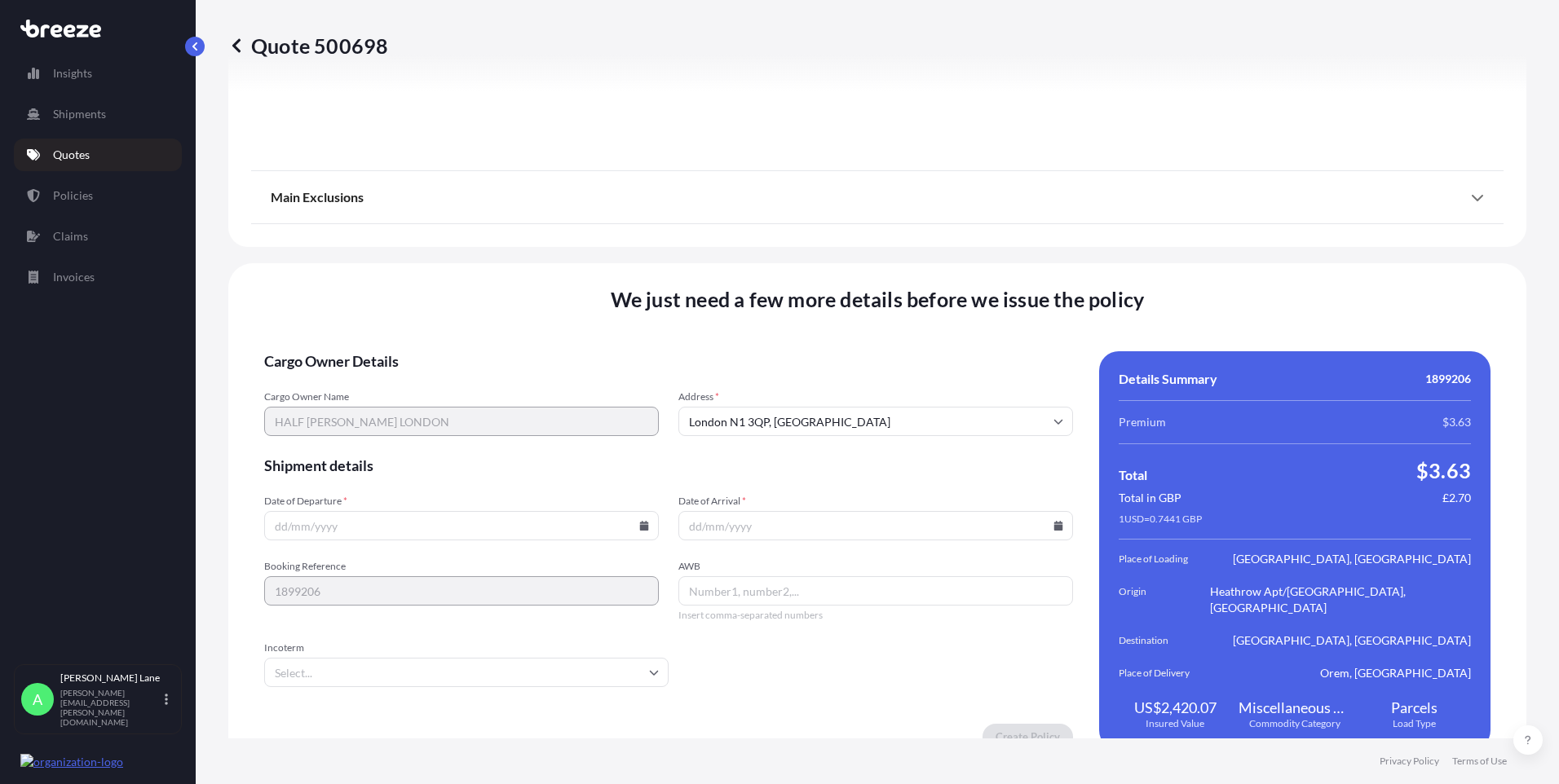
scroll to position [2127, 0]
click at [640, 519] on icon at bounding box center [644, 524] width 9 height 10
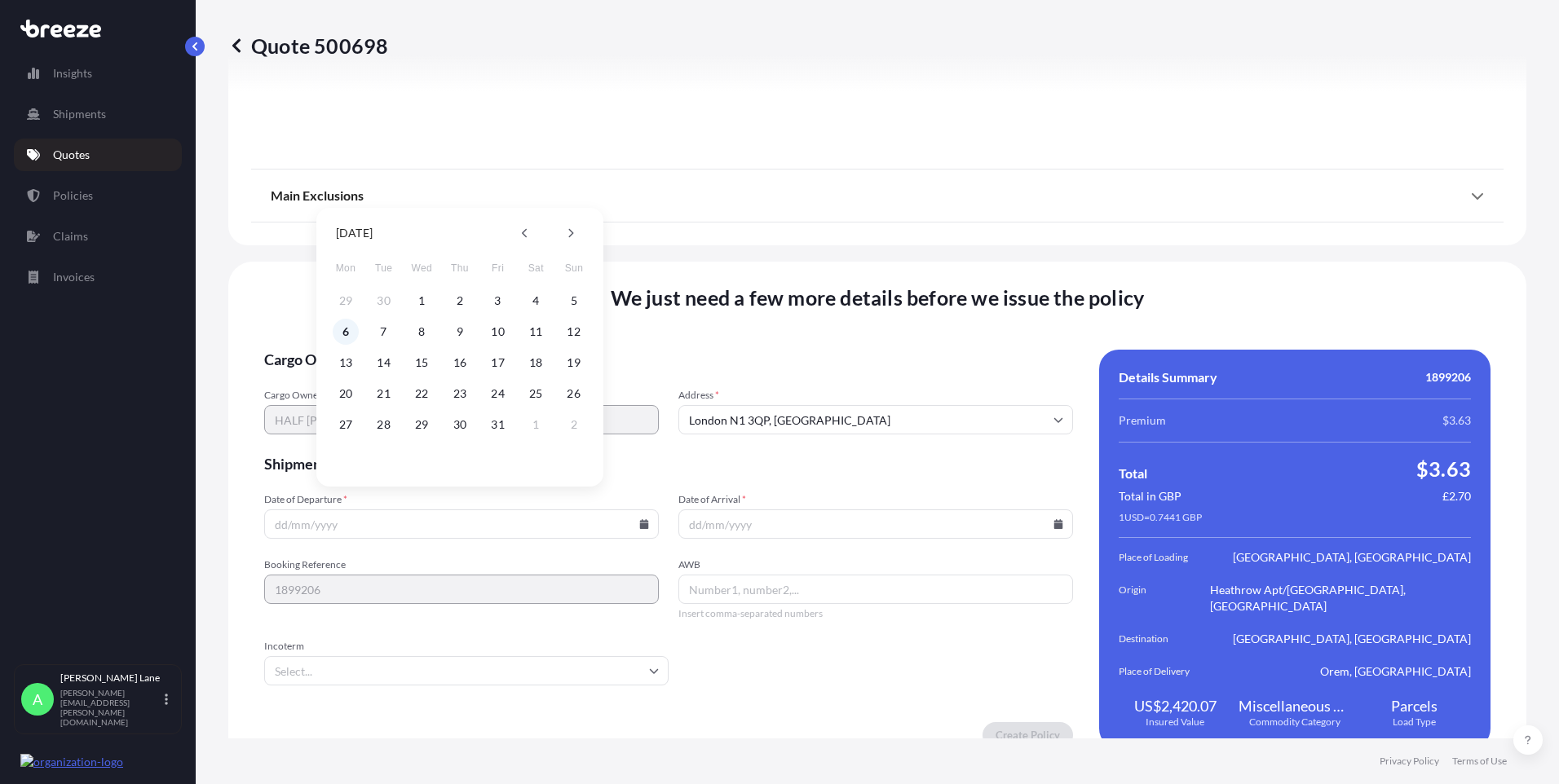
click at [347, 327] on button "6" at bounding box center [345, 331] width 26 height 26
type input "[DATE]"
drag, startPoint x: 342, startPoint y: 662, endPoint x: 341, endPoint y: 647, distance: 15.0
click at [342, 659] on input "Incoterm" at bounding box center [467, 671] width 405 height 29
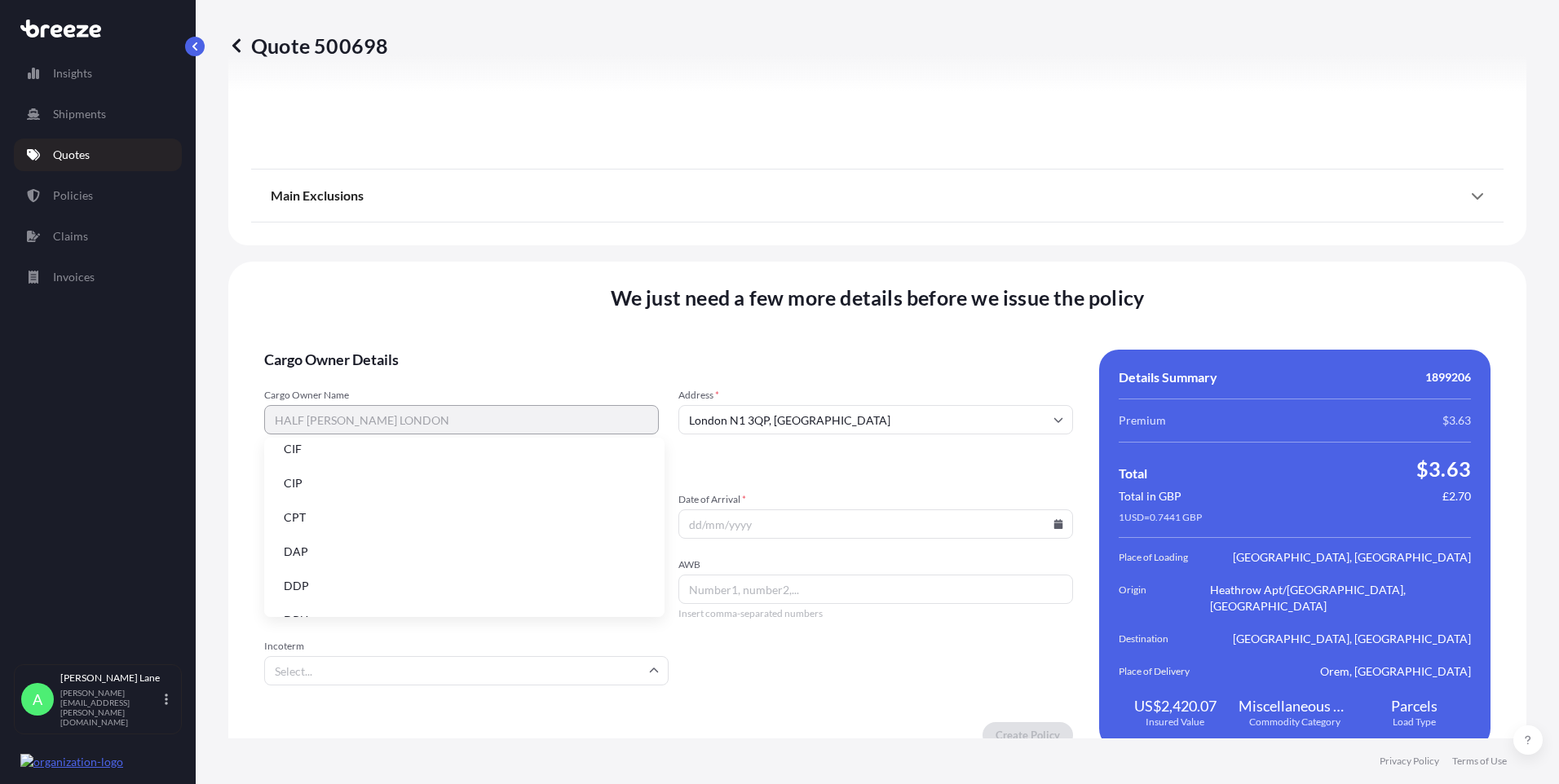
scroll to position [81, 0]
click at [350, 552] on li "DDP" at bounding box center [464, 549] width 387 height 31
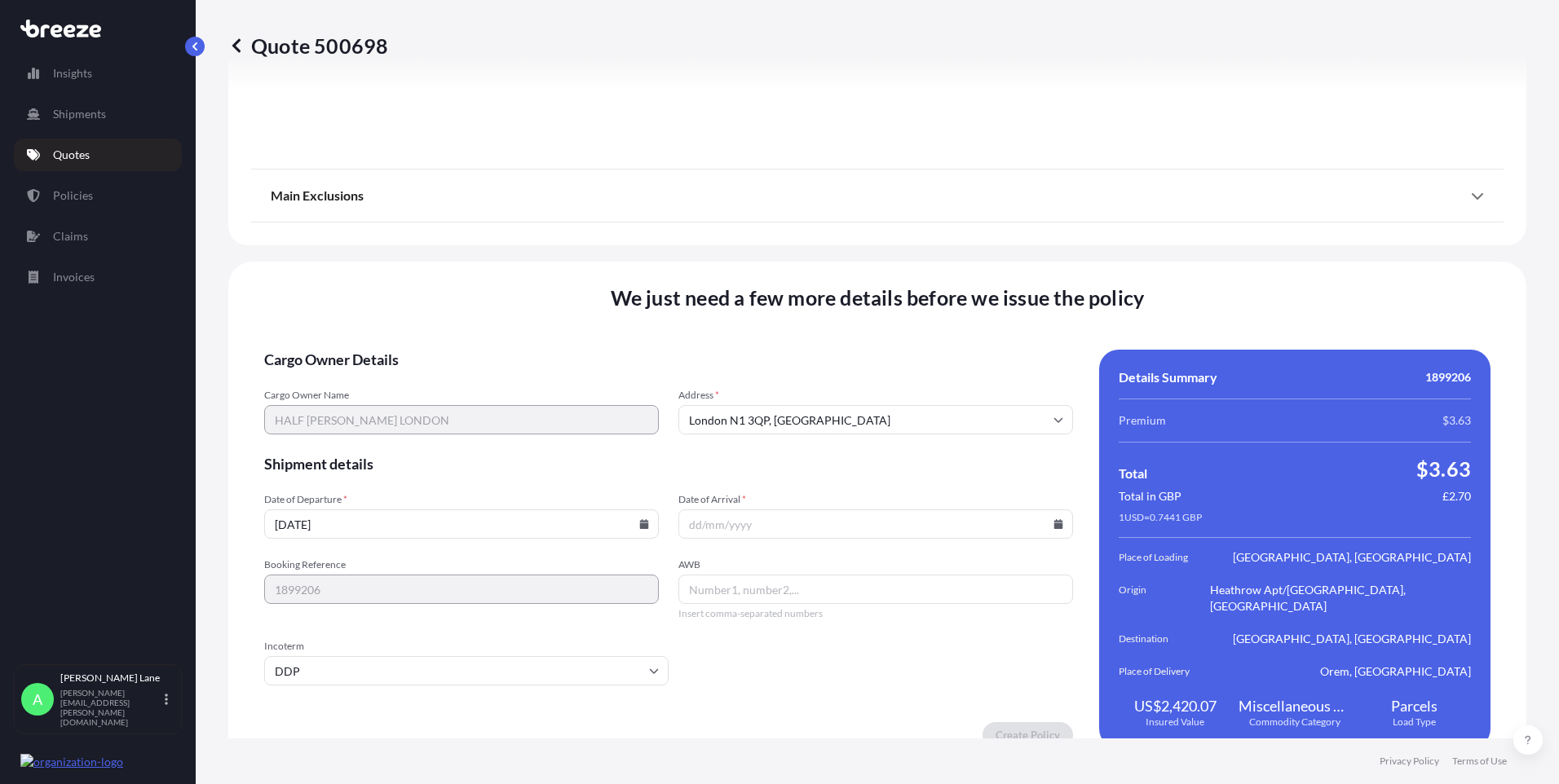
paste input "5797960055"
type input "5797960055"
click at [1054, 519] on icon at bounding box center [1059, 524] width 10 height 10
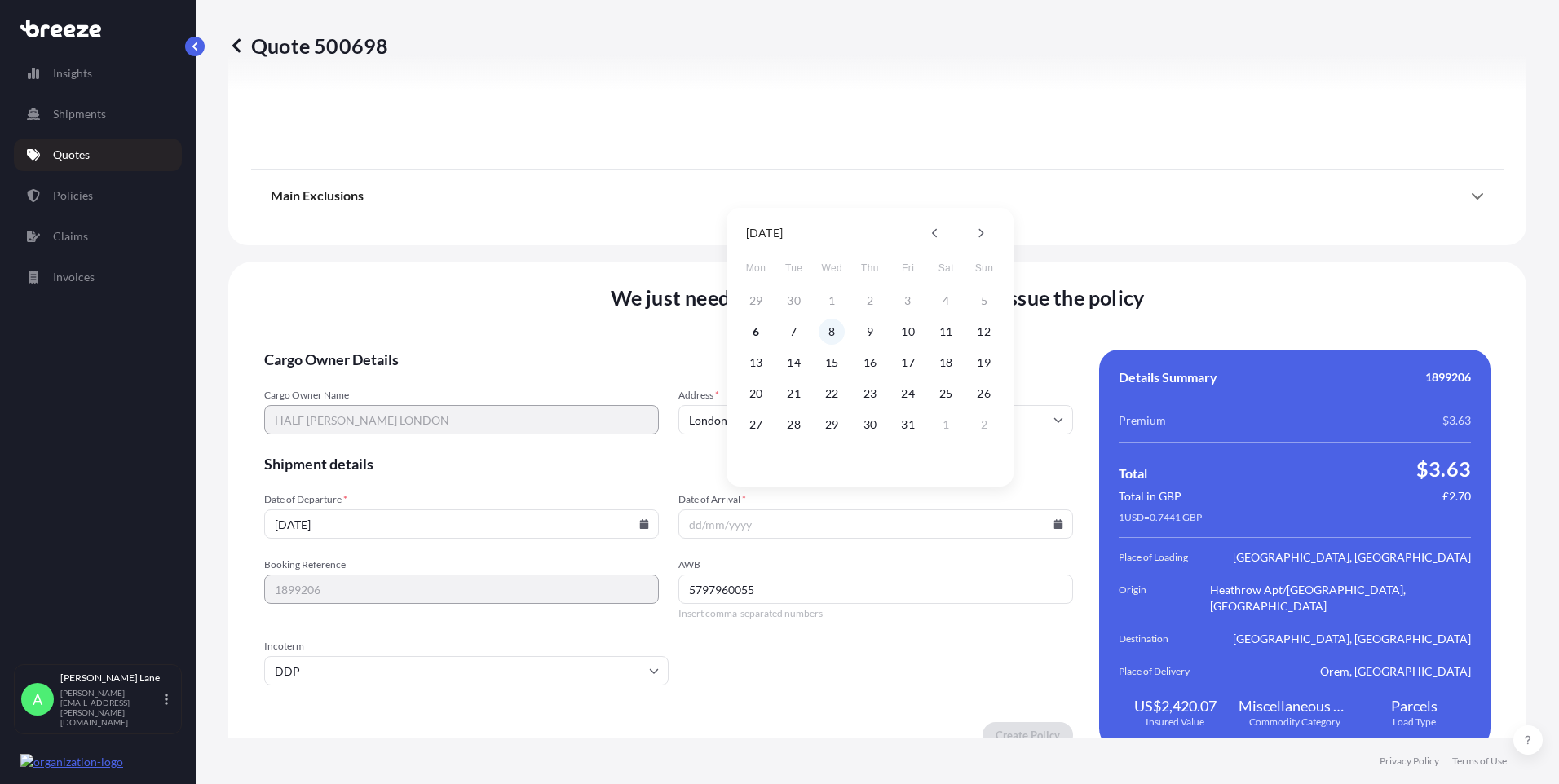
click at [833, 337] on button "8" at bounding box center [832, 331] width 26 height 26
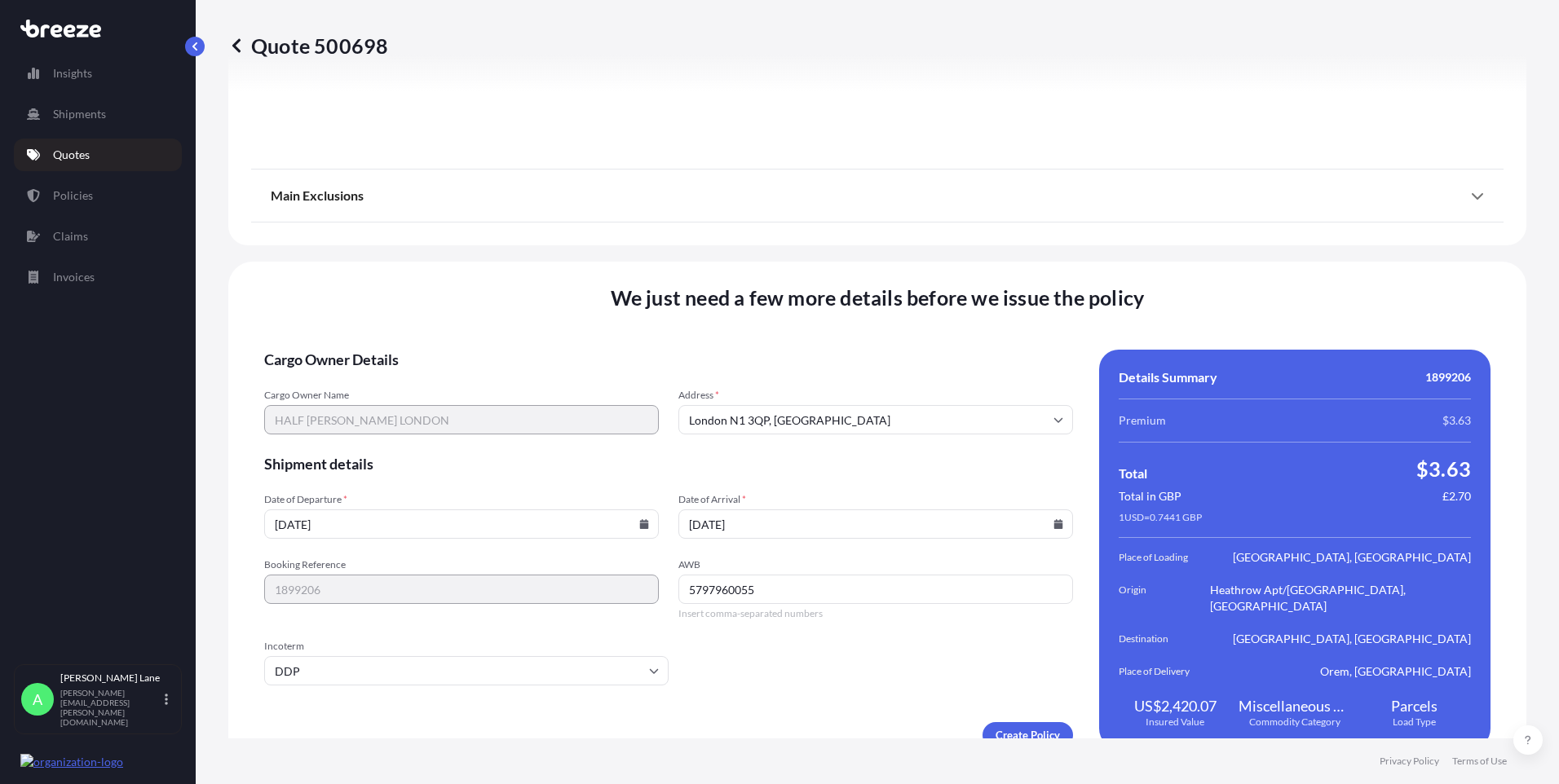
type input "[DATE]"
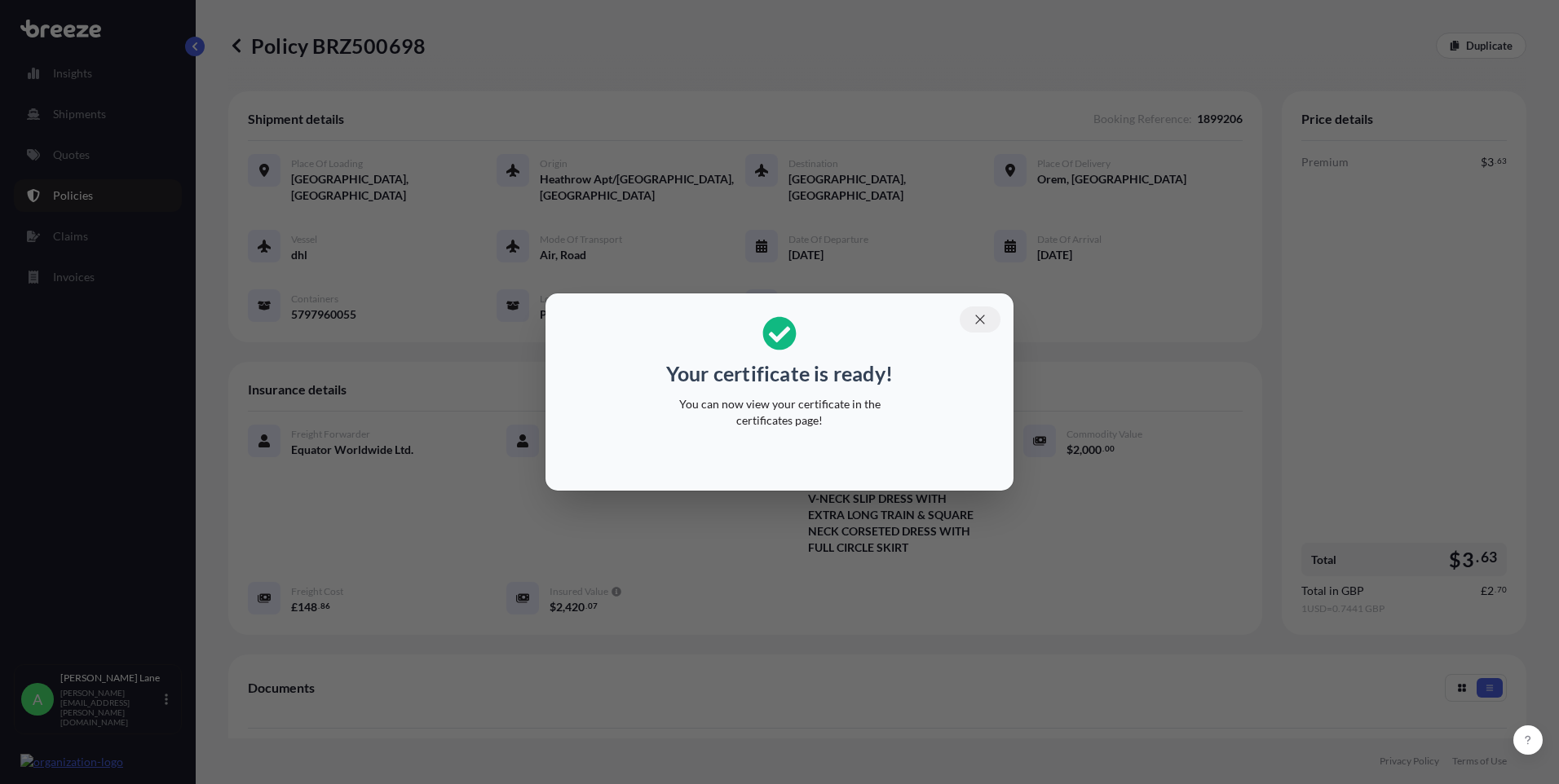
click at [978, 306] on section "Your certificate is ready! You can now view your certificate in the certificate…" at bounding box center [780, 392] width 468 height 197
click at [983, 325] on icon "button" at bounding box center [979, 319] width 14 height 14
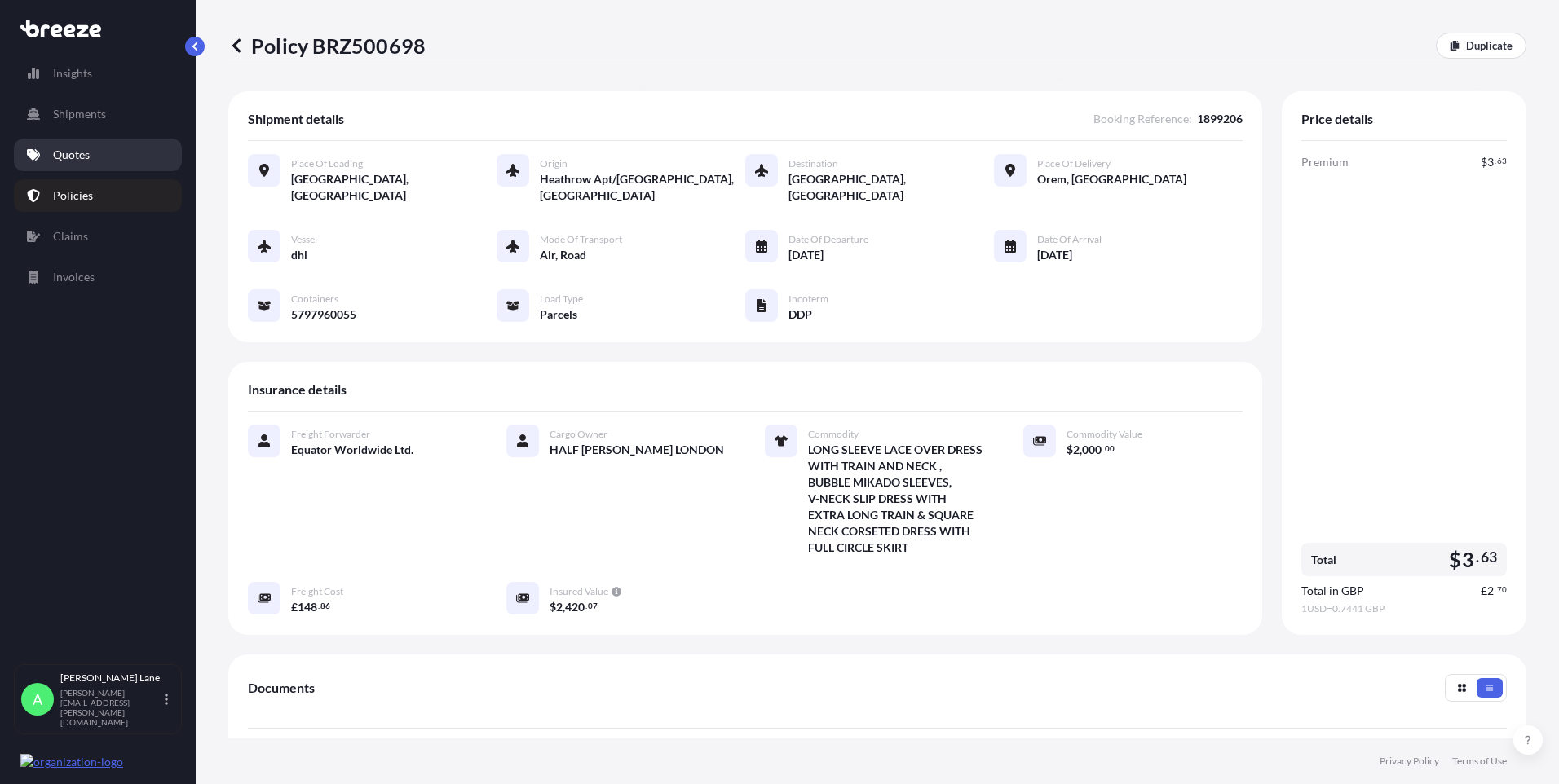
click at [113, 151] on link "Quotes" at bounding box center [98, 155] width 168 height 33
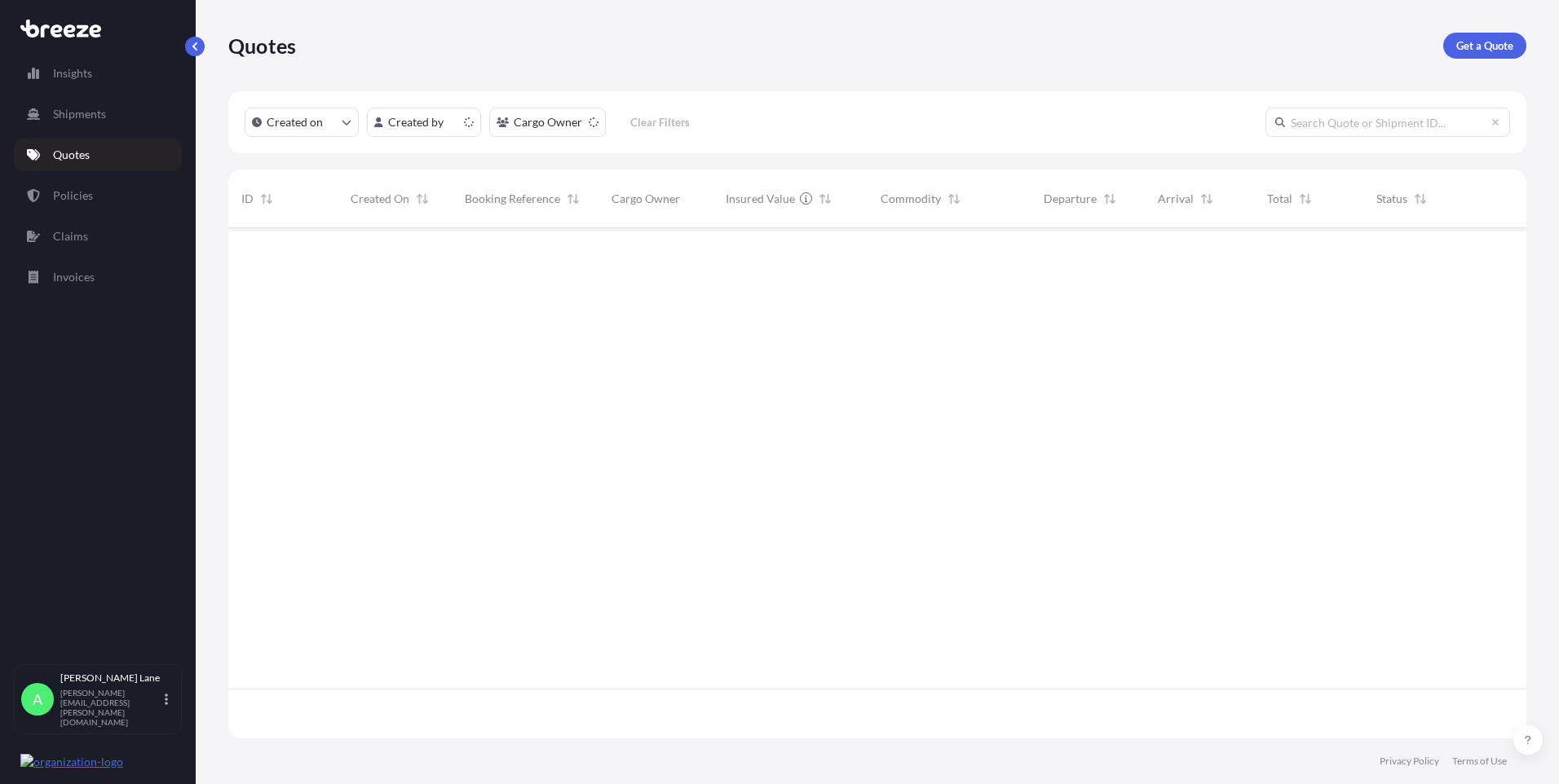
scroll to position [507, 1286]
click at [1501, 46] on p "Get a Quote" at bounding box center [1485, 45] width 57 height 16
select select "Road"
select select "1"
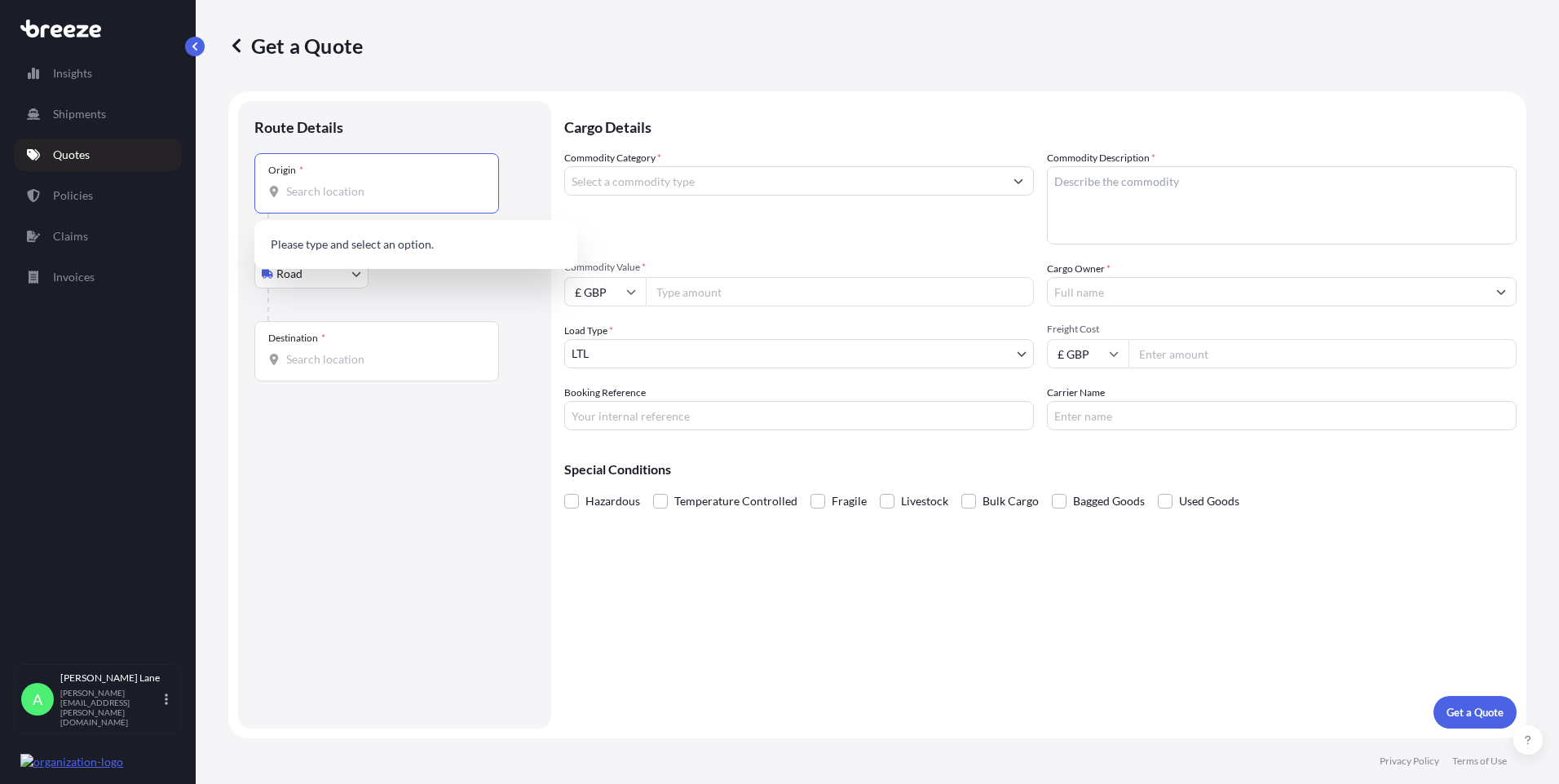
paste input "N1 3QP"
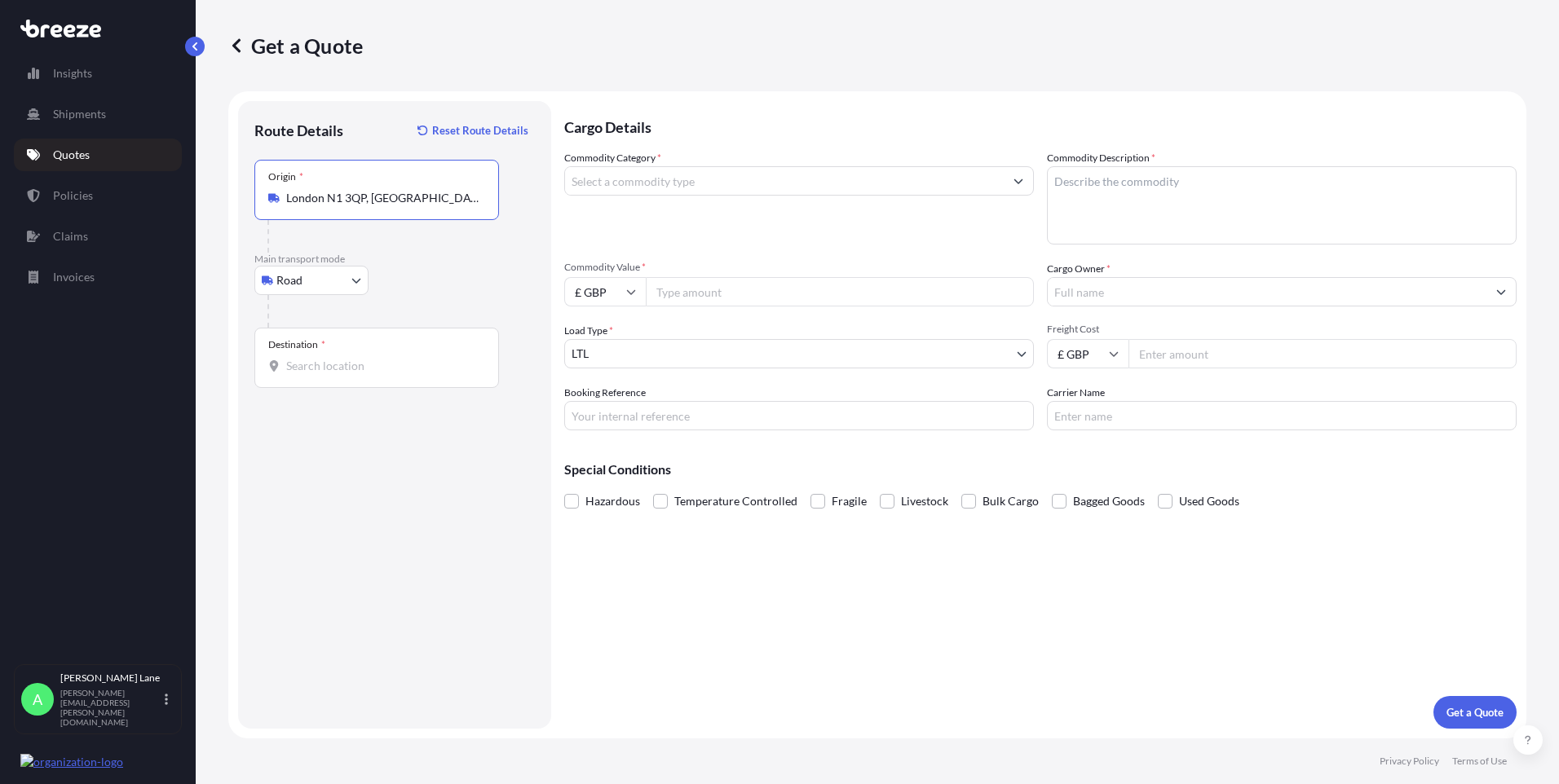
type input "London N1 3QP, [GEOGRAPHIC_DATA]"
click at [380, 372] on input "Destination *" at bounding box center [382, 366] width 192 height 16
paste input "BT34 3PT"
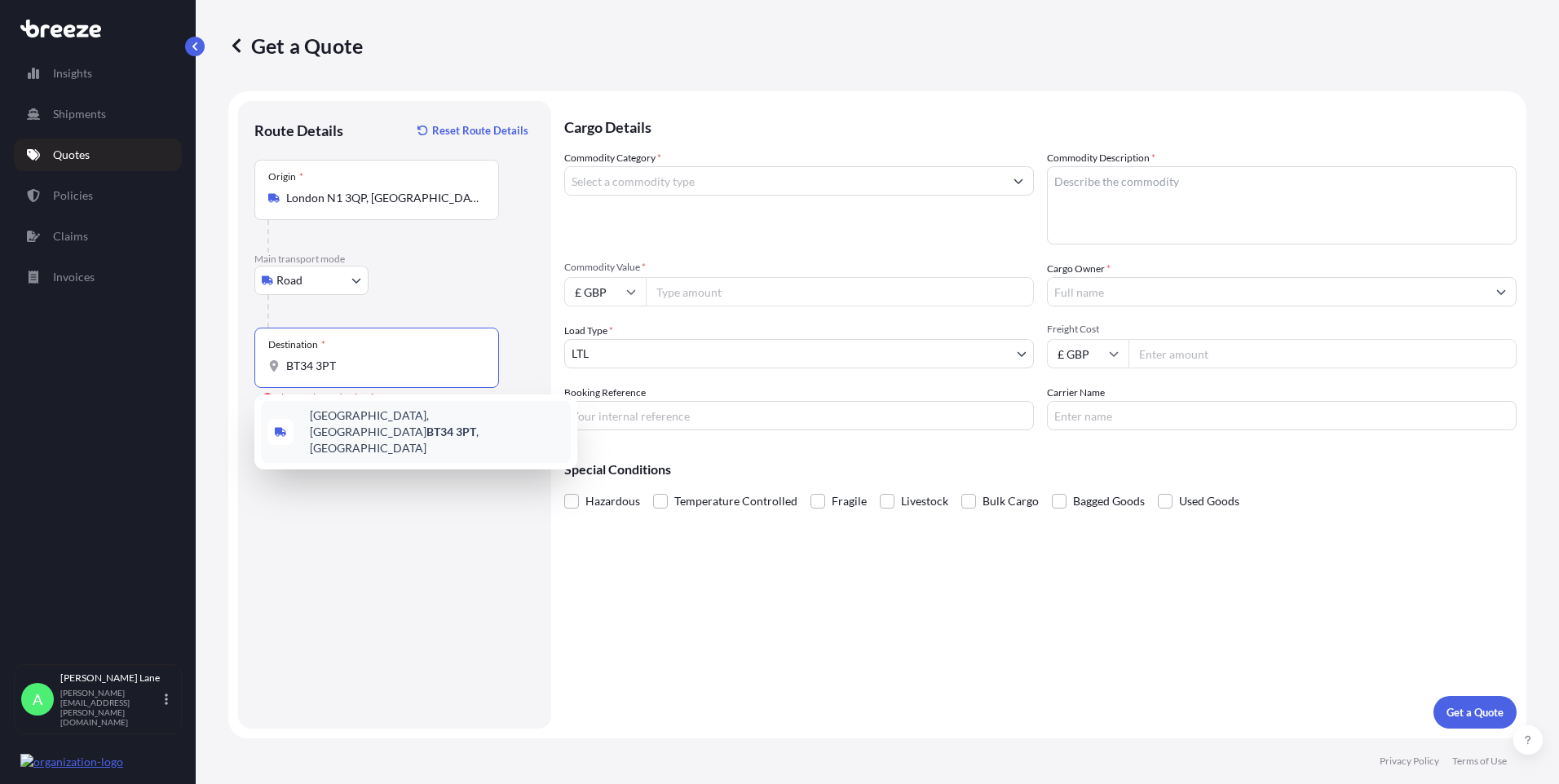
click at [390, 424] on span "[STREET_ADDRESS]" at bounding box center [437, 432] width 254 height 49
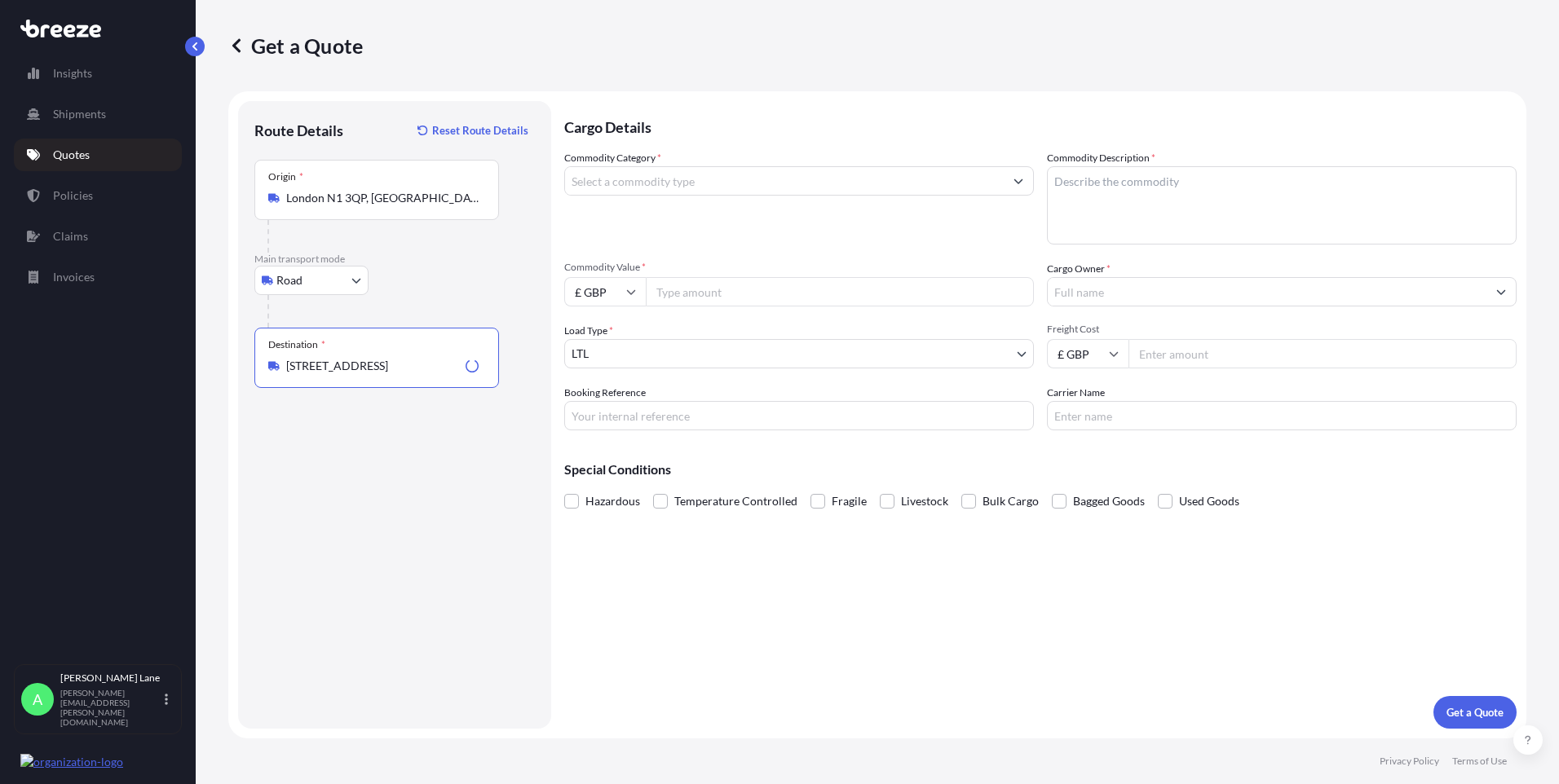
type input "[STREET_ADDRESS]"
click at [664, 187] on input "Commodity Category *" at bounding box center [784, 181] width 439 height 29
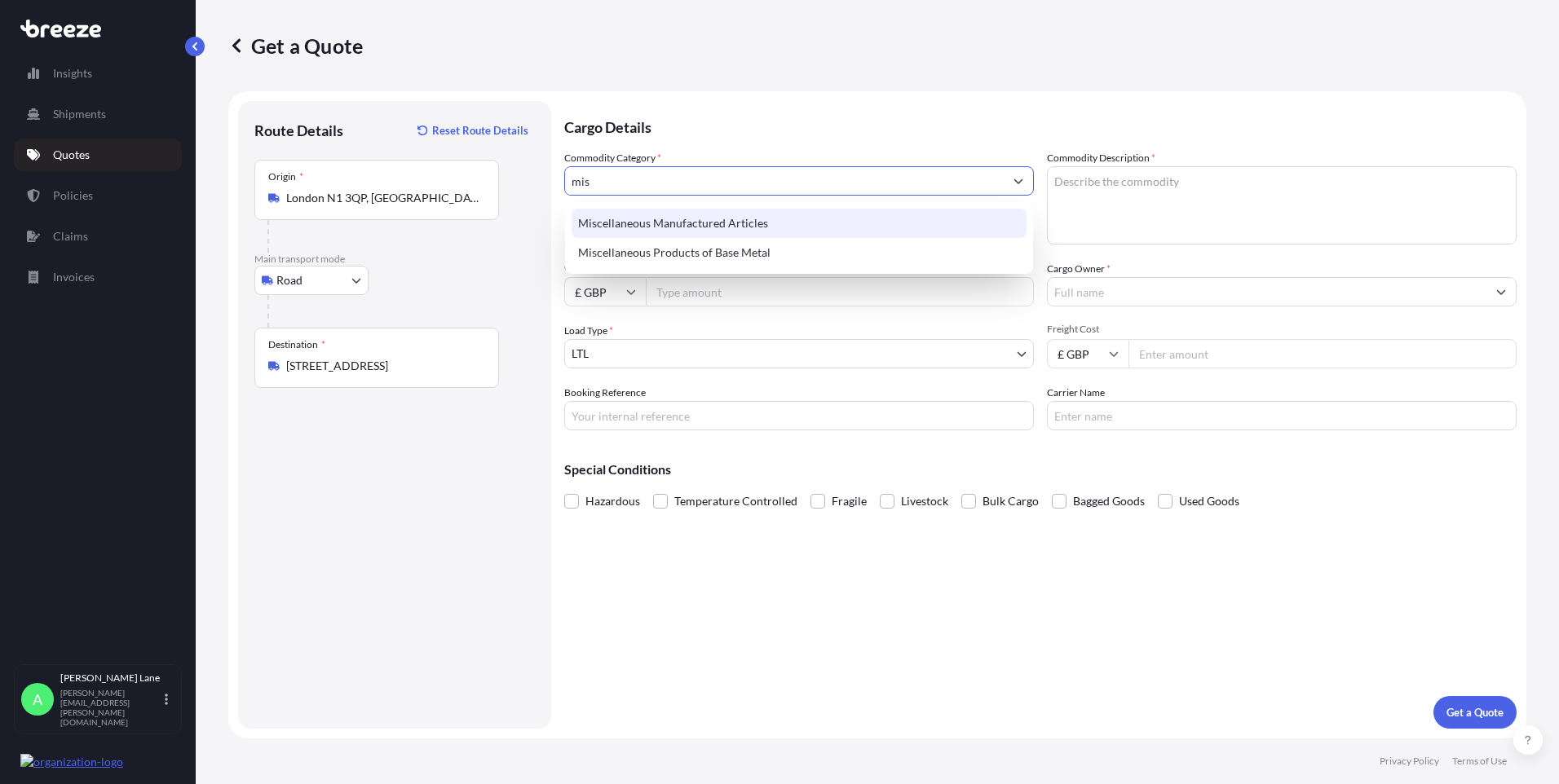
click at [671, 233] on div "Miscellaneous Manufactured Articles" at bounding box center [799, 223] width 455 height 29
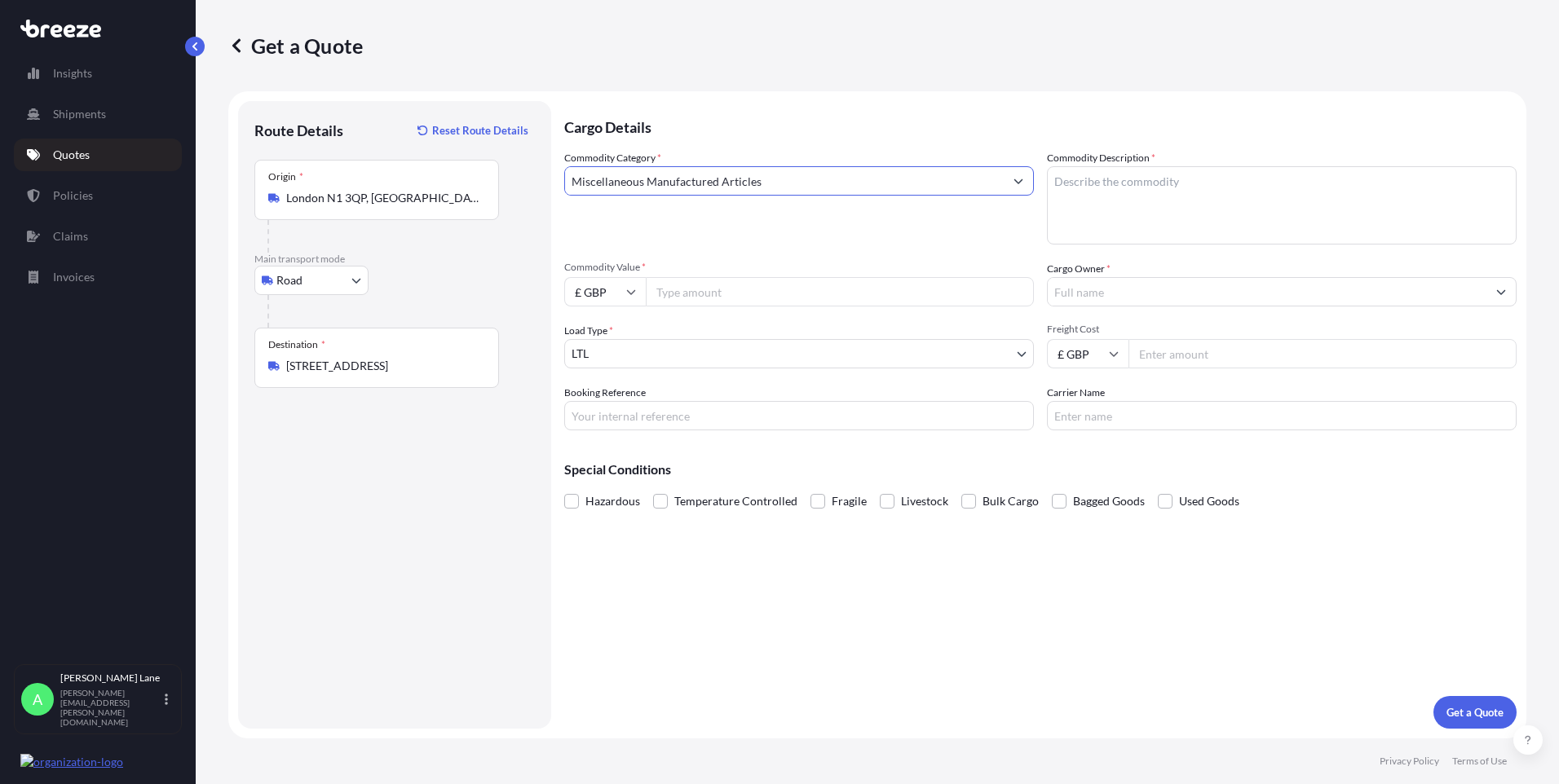
type input "Miscellaneous Manufactured Articles"
click at [677, 289] on input "Commodity Value *" at bounding box center [840, 292] width 388 height 29
type input "1700"
click at [720, 410] on input "Booking Reference" at bounding box center [799, 415] width 469 height 29
paste input "1899205"
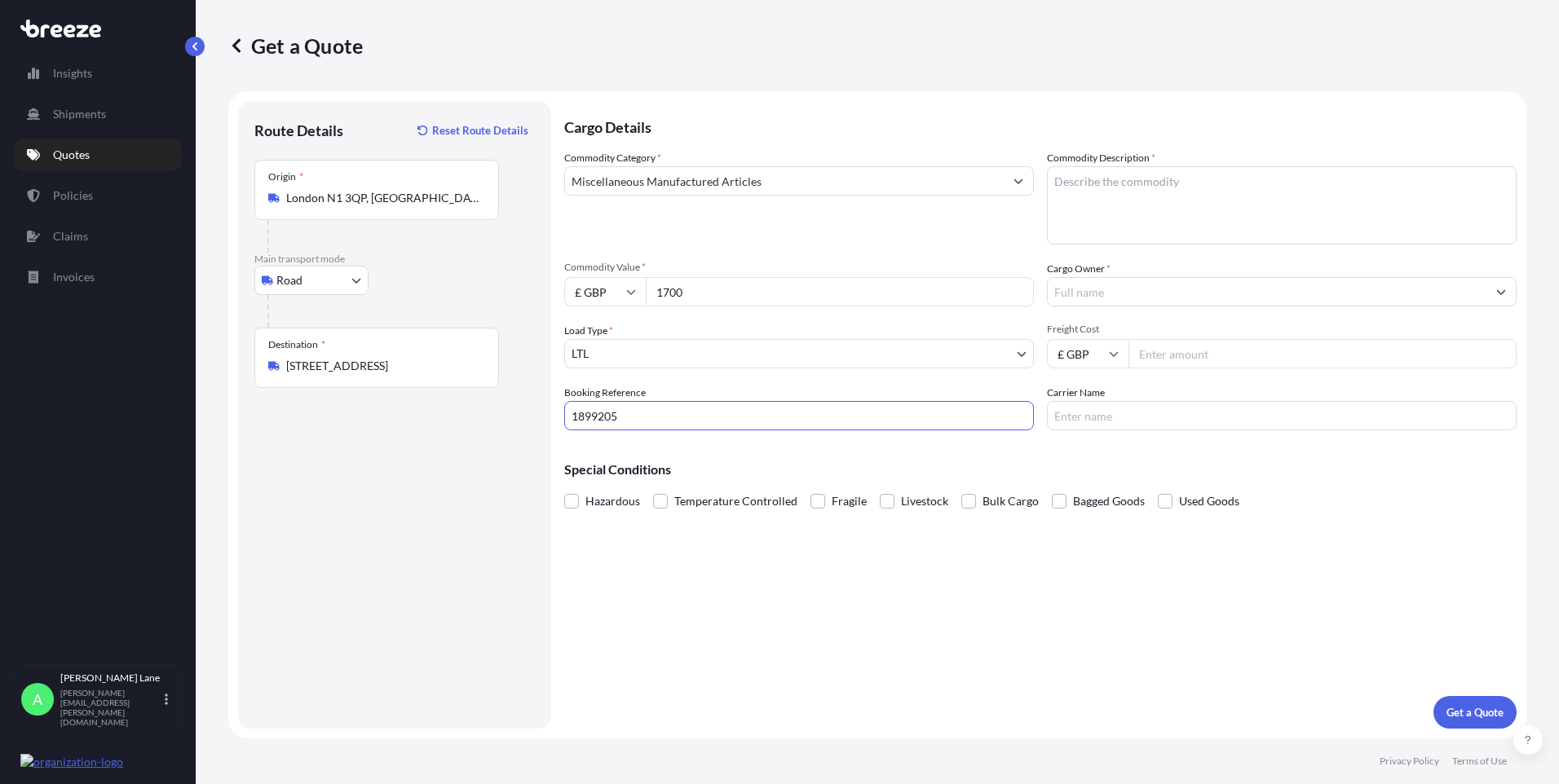
type input "1899205"
paste textarea "TIERED ORGANZA OVERDRESS, BIAS SLIP, THIN STRAPS"
paste textarea "SHORT SLEEVED EMPIRE LINE DRS, [PERSON_NAME]. CONTRAST"
paste textarea "STRAIGHT NECK BONNED CORSET WITH DROP WAIST"
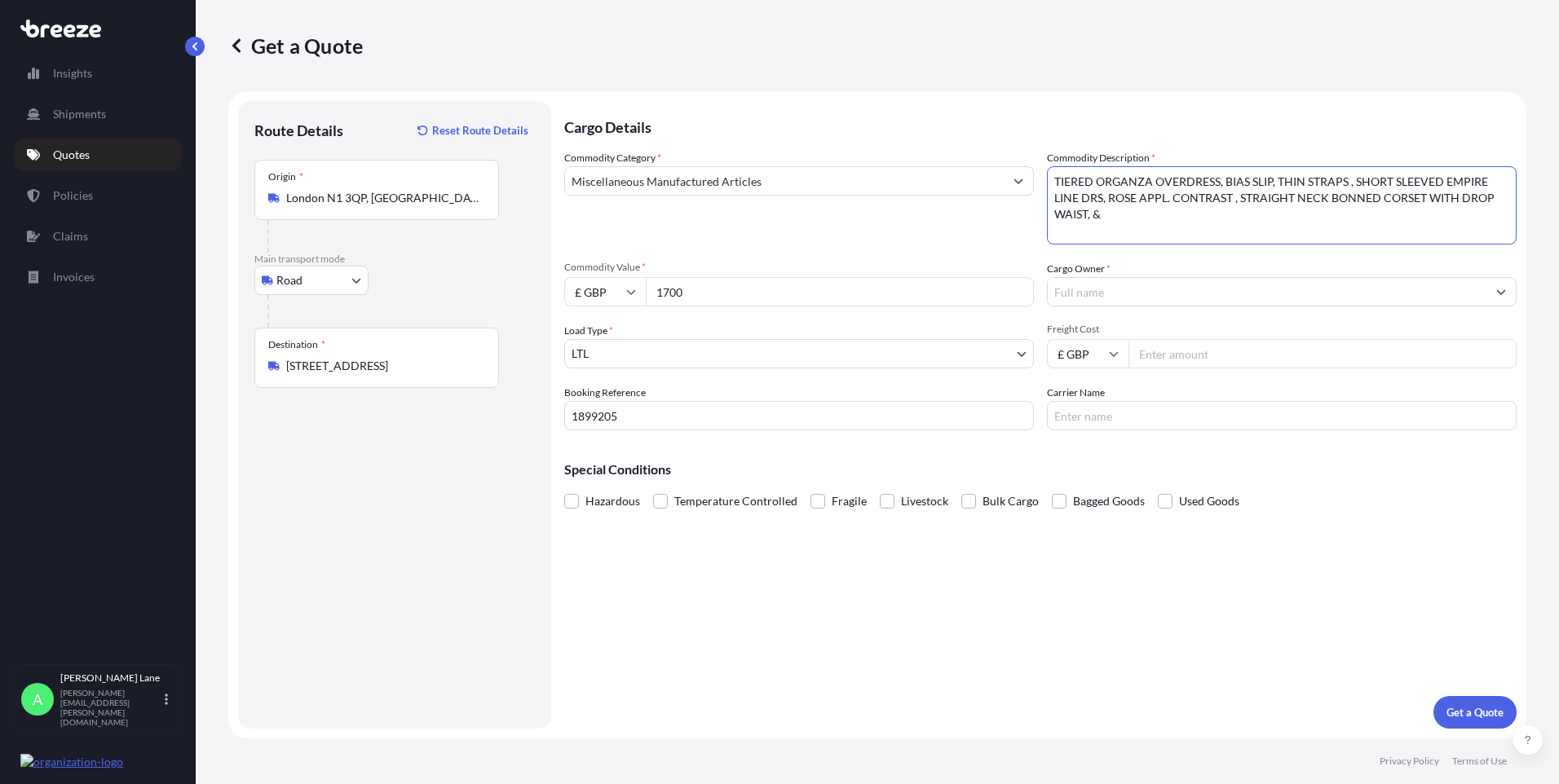
paste textarea "SLEEVELESS DROP WAIST DRS, ILLUSION APPLIQUE SKIRT"
type textarea "TIERED ORGANZA OVERDRESS, BIAS SLIP, THIN STRAPS , SHORT SLEEVED EMPIRE LINE DR…"
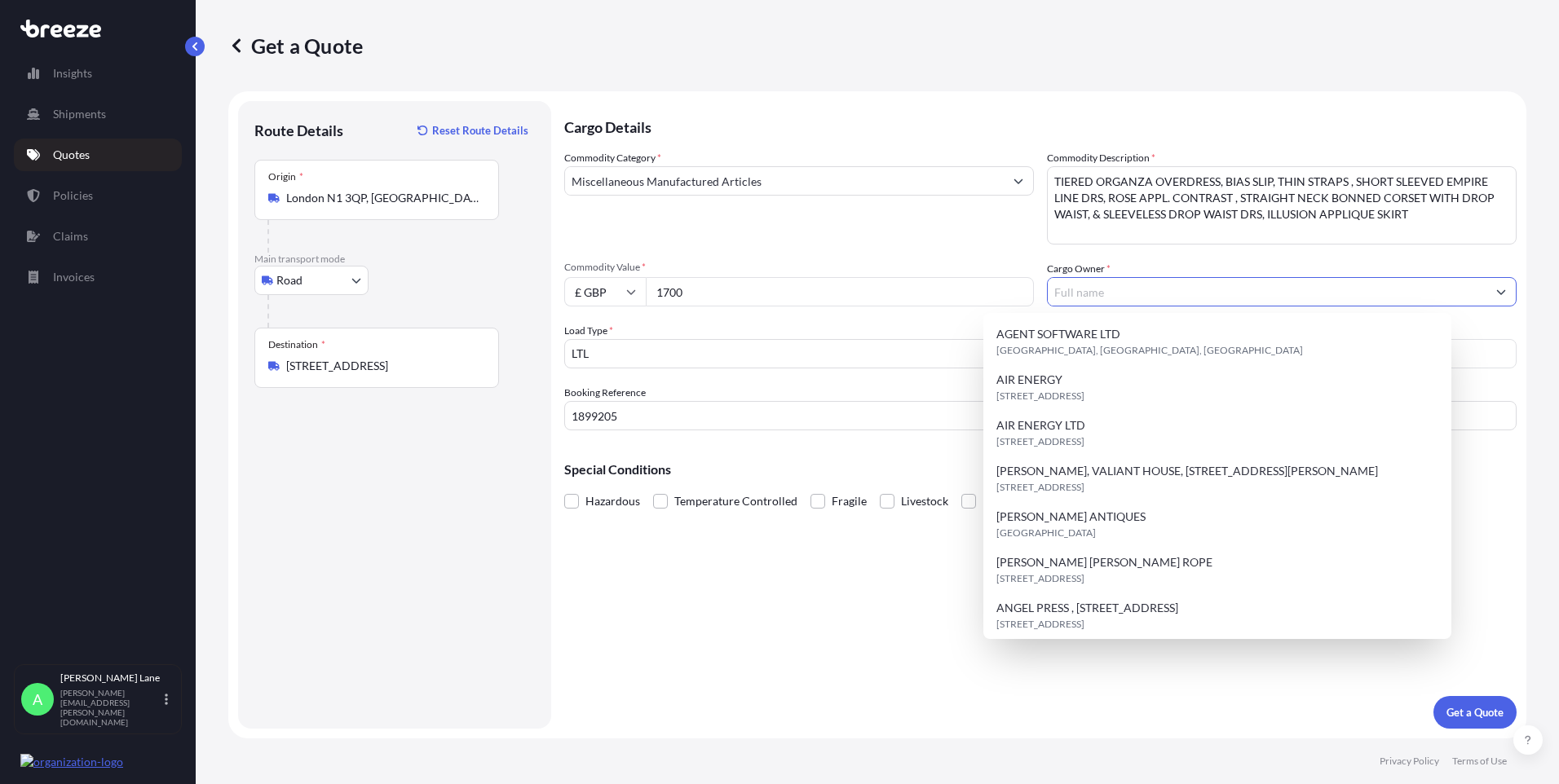
click at [1124, 293] on input "Cargo Owner *" at bounding box center [1267, 292] width 439 height 29
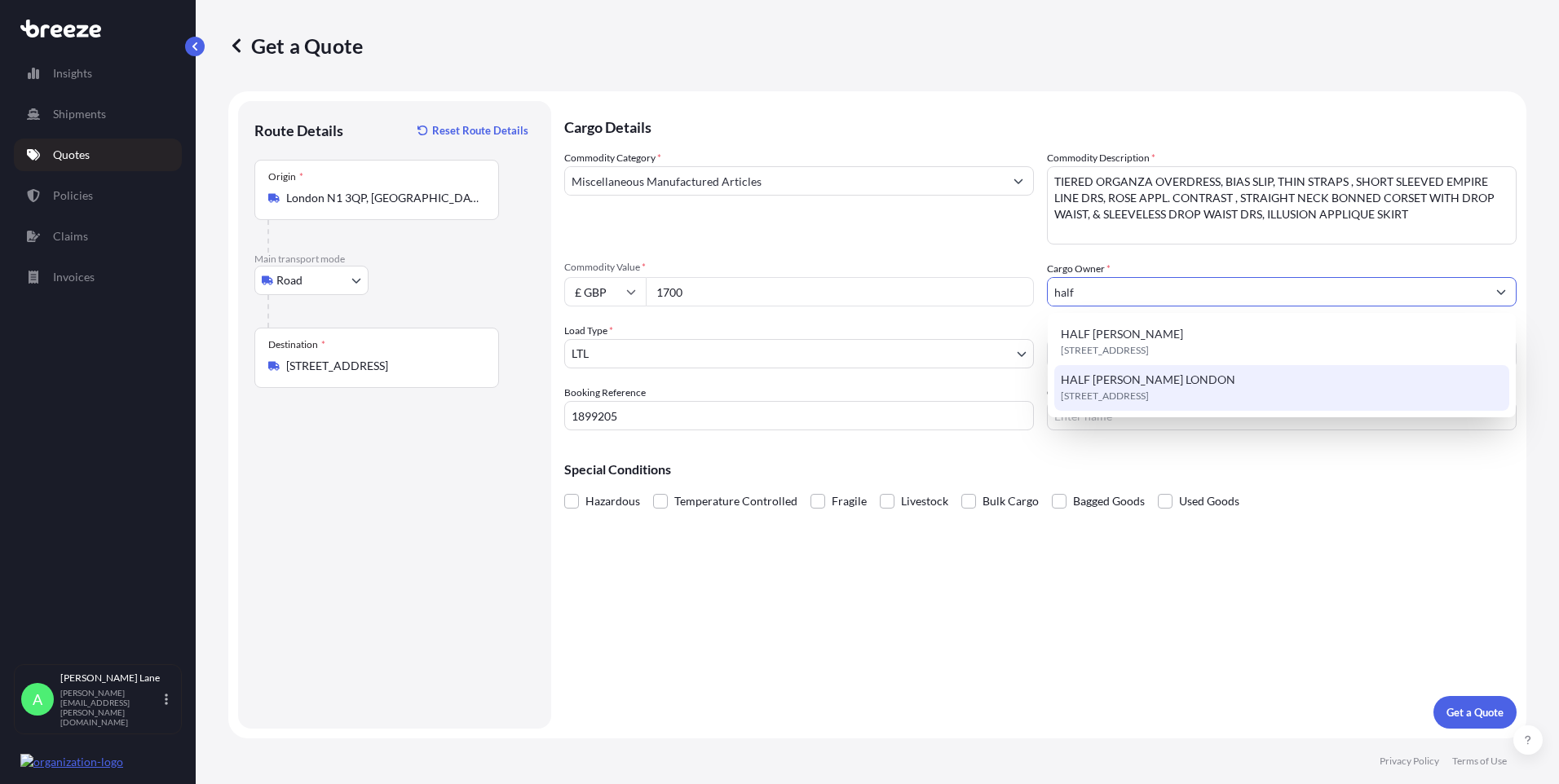
click at [1120, 382] on span "HALF [PERSON_NAME] LONDON" at bounding box center [1148, 379] width 175 height 16
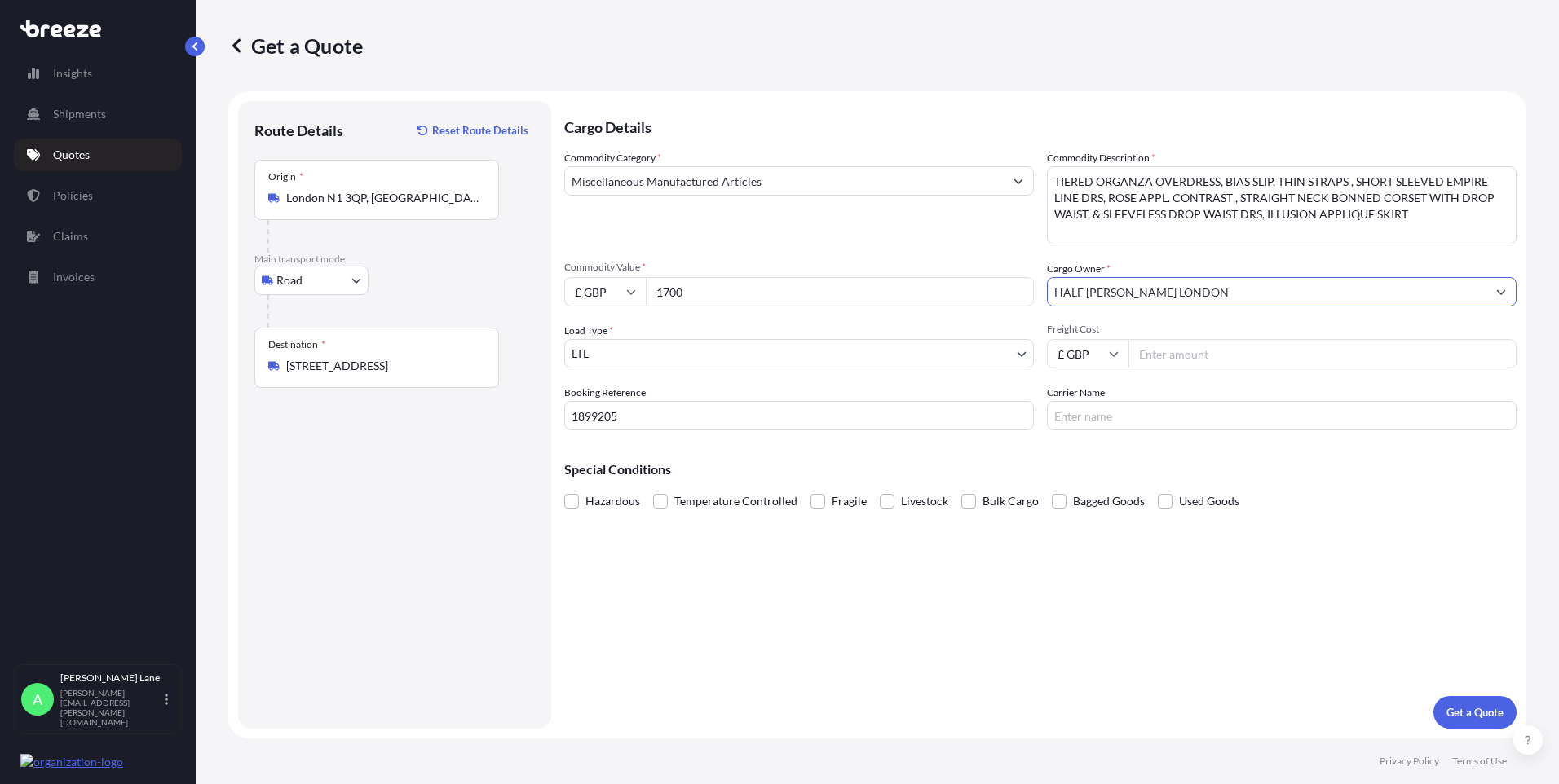
type input "HALF [PERSON_NAME] LONDON"
click at [1147, 365] on input "Freight Cost" at bounding box center [1322, 353] width 388 height 29
type input "16.17"
click at [1091, 415] on input "Carrier Name" at bounding box center [1282, 415] width 469 height 29
type input "dhl"
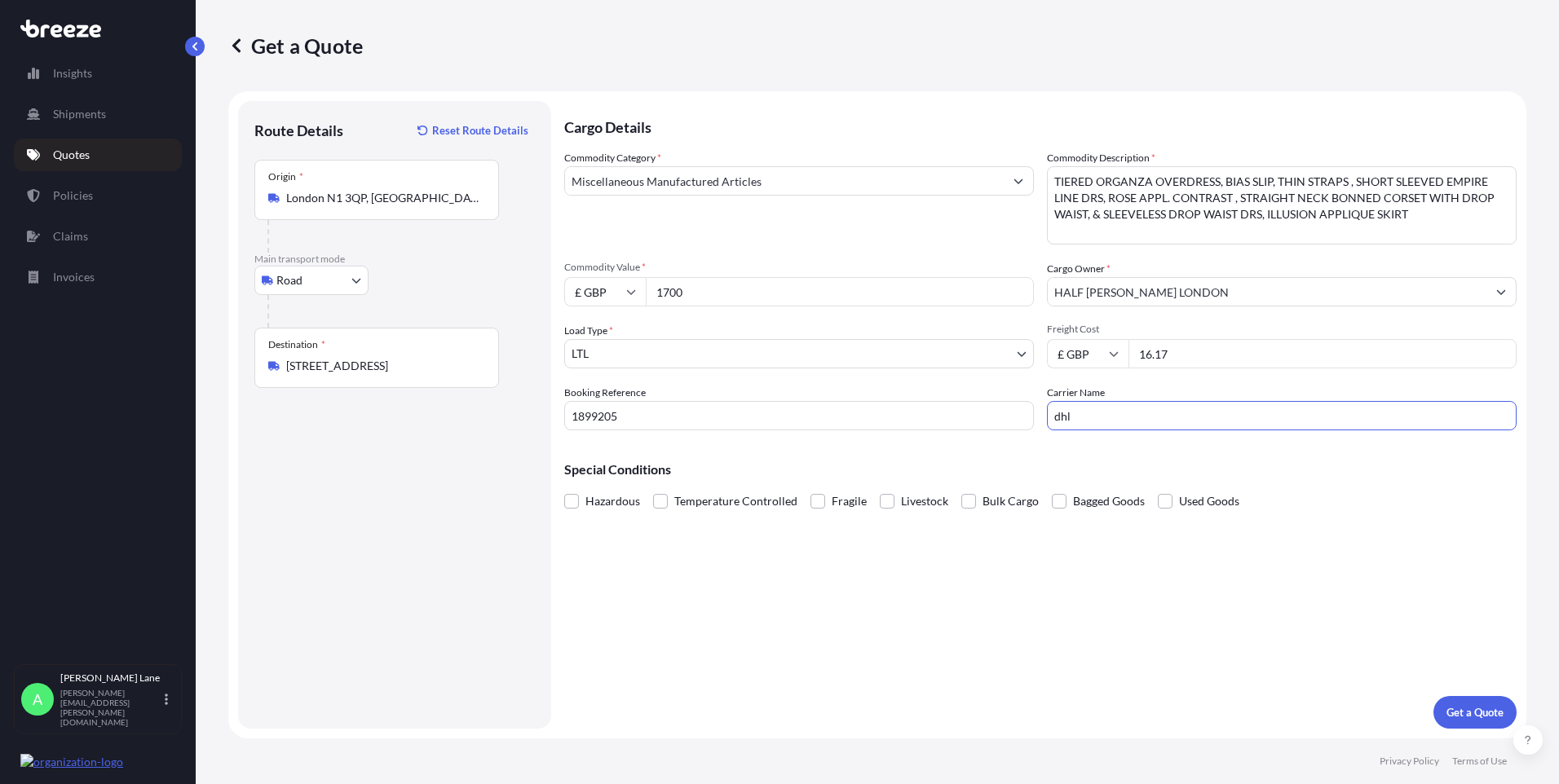
click at [1010, 589] on div "Cargo Details Commodity Category * Miscellaneous Manufactured Articles Commodit…" at bounding box center [1040, 415] width 952 height 628
click at [1467, 700] on button "Get a Quote" at bounding box center [1475, 713] width 83 height 33
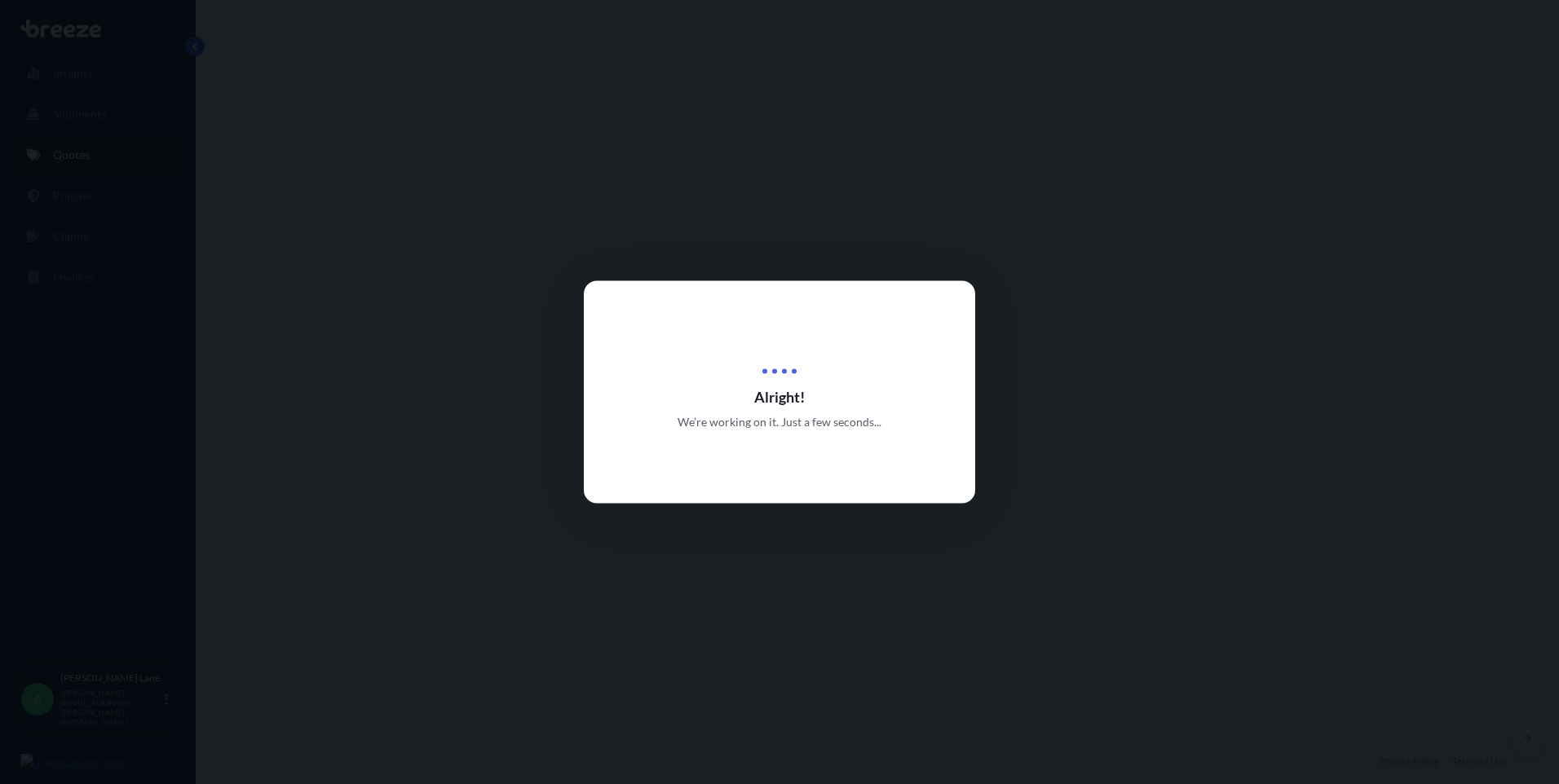
select select "Road"
select select "1"
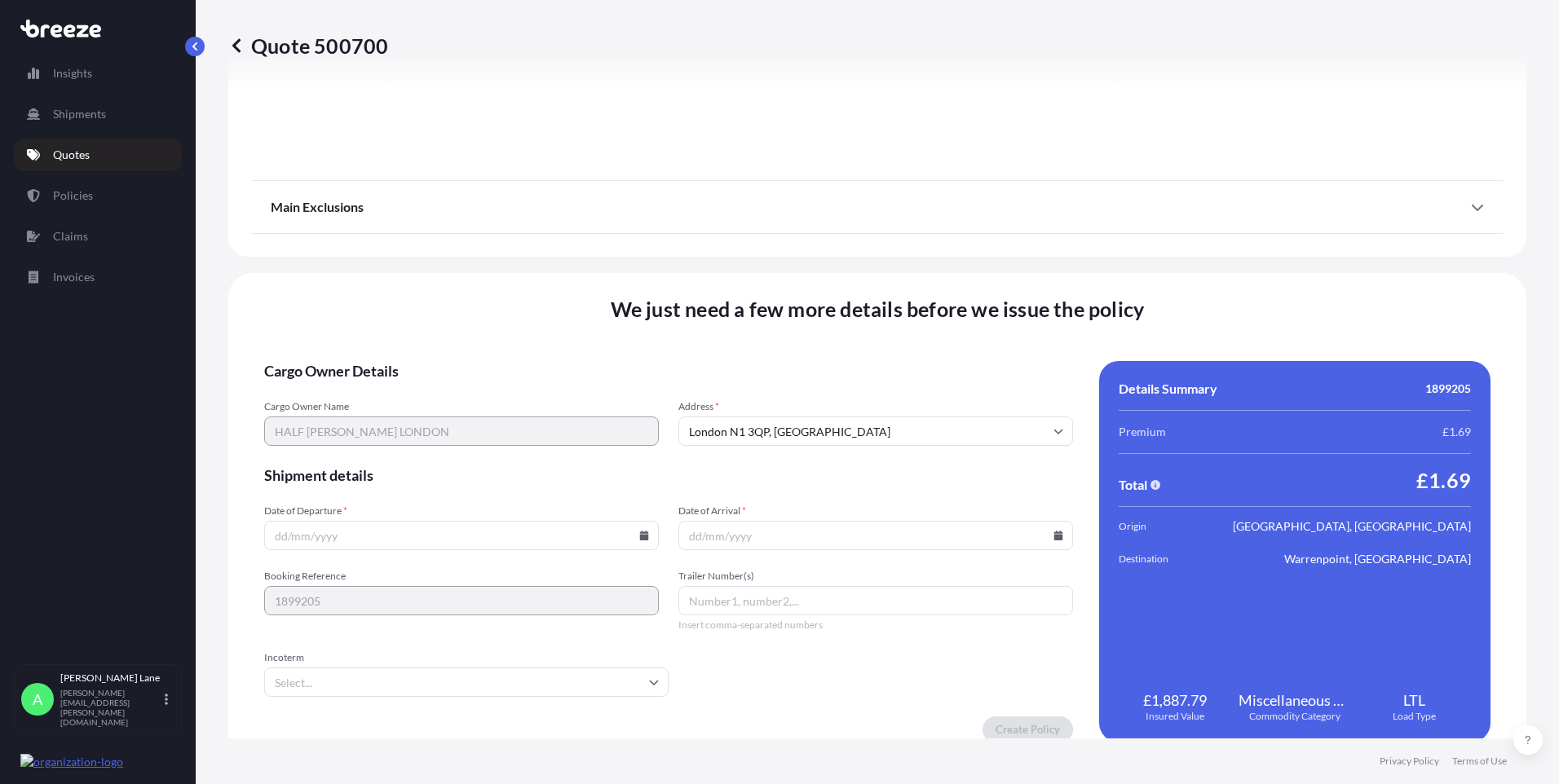
scroll to position [1803, 0]
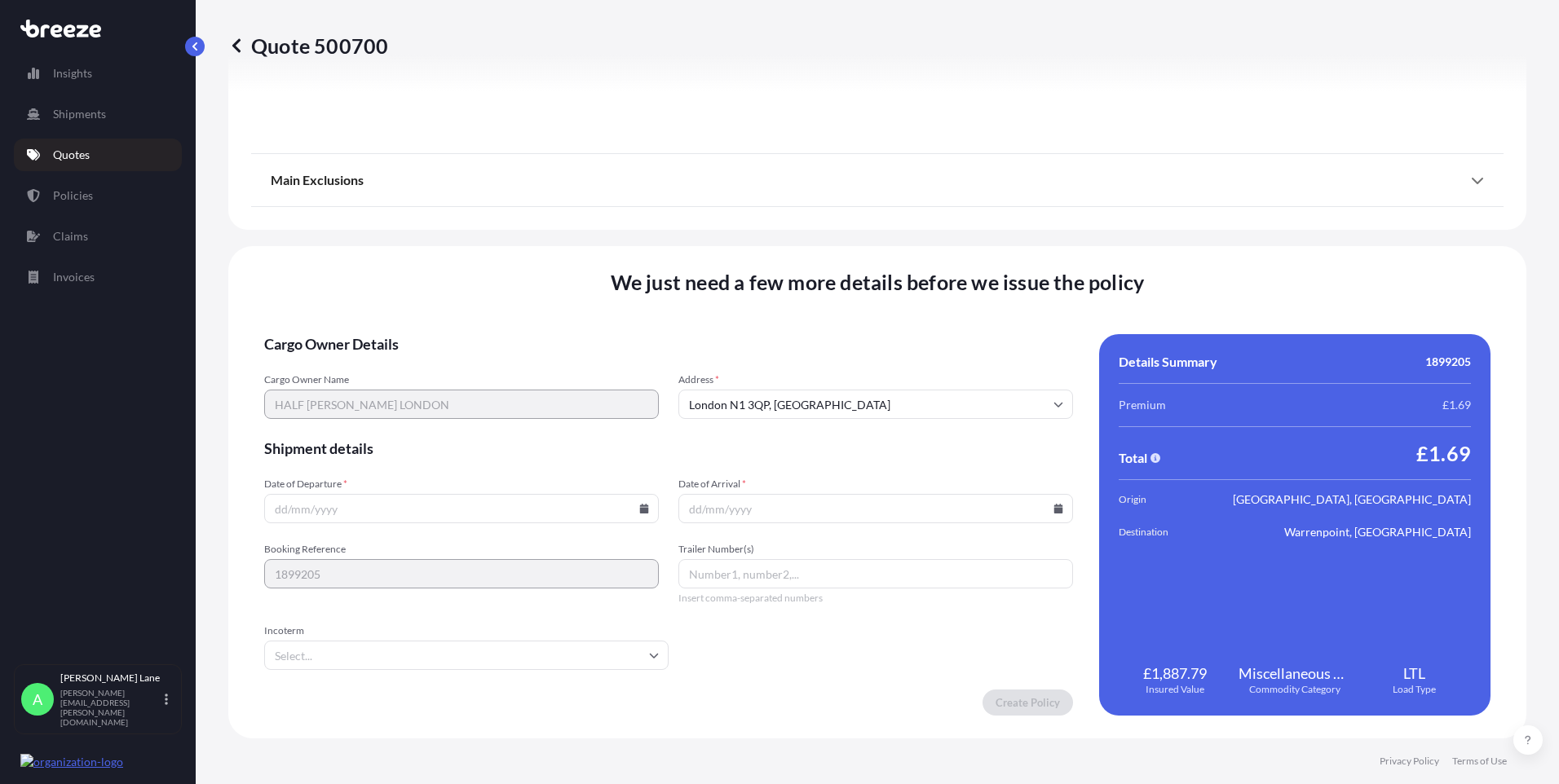
click at [640, 509] on icon at bounding box center [644, 509] width 9 height 10
click at [351, 334] on button "6" at bounding box center [345, 332] width 26 height 26
type input "[DATE]"
click at [333, 655] on input "Incoterm" at bounding box center [467, 655] width 405 height 29
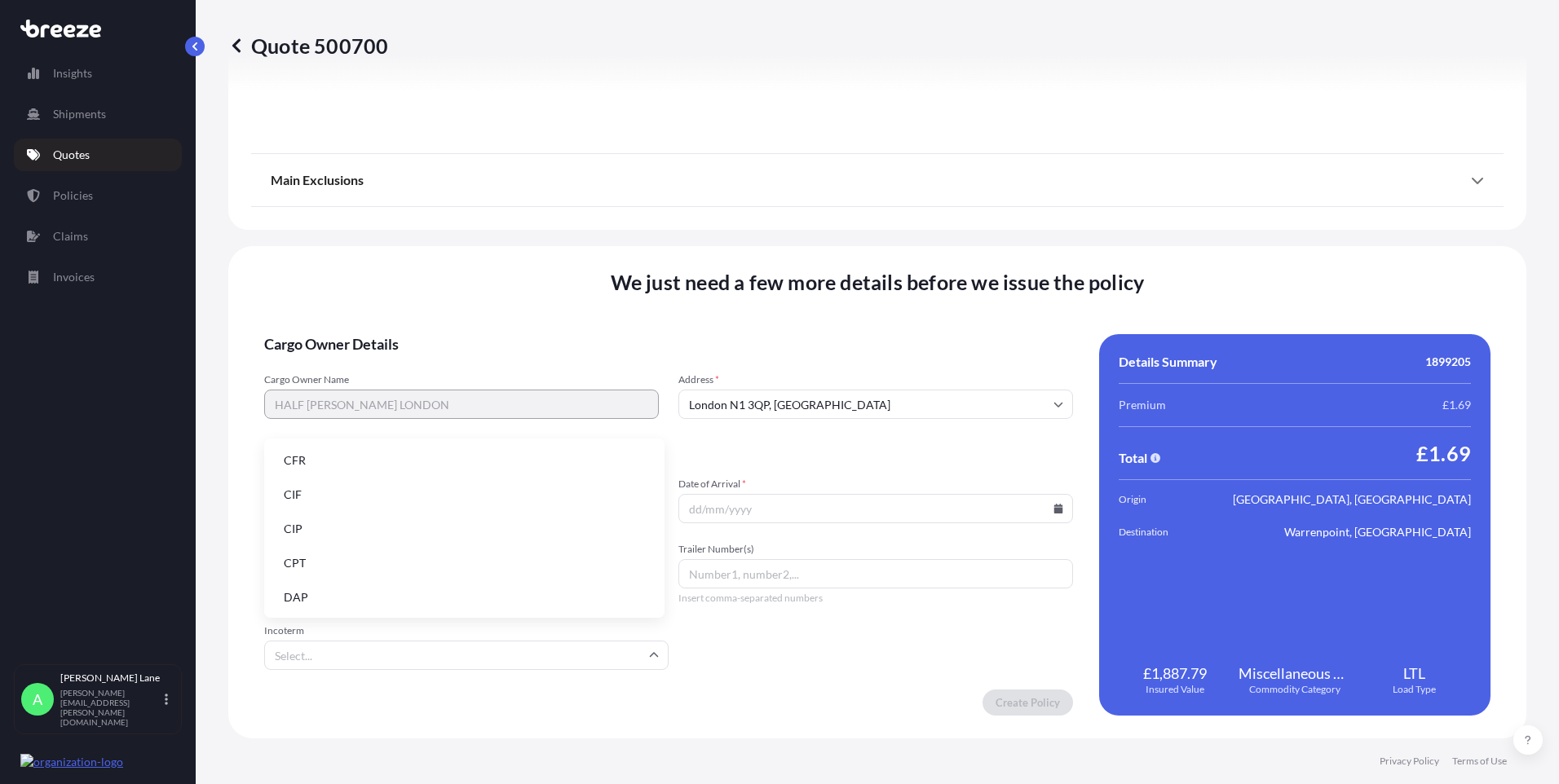
click at [312, 602] on li "DAP" at bounding box center [464, 598] width 387 height 31
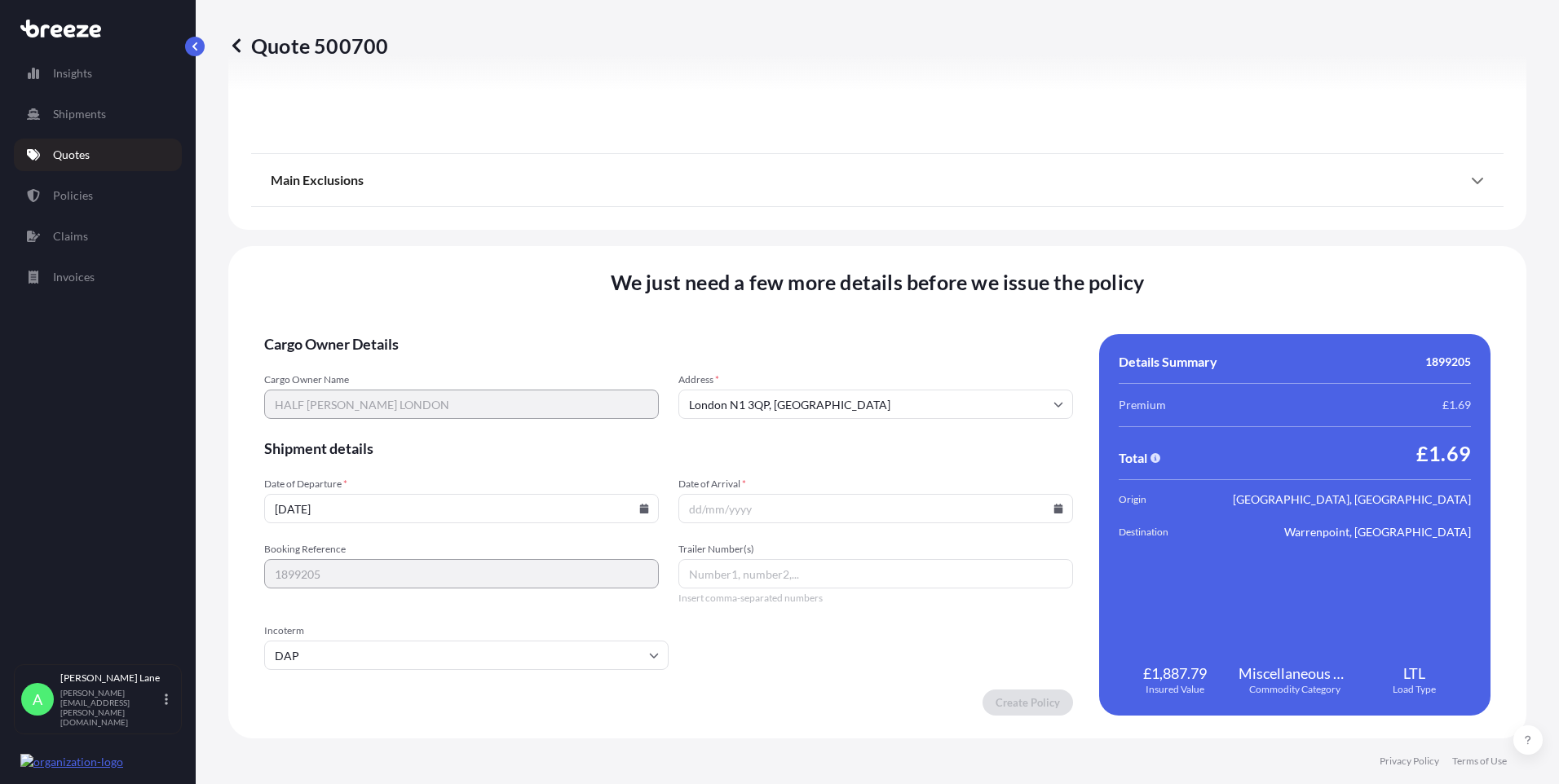
paste input "SLEEVELESS DROP WAIST DRS, ILLUSION APPLIQUE SKIRT"
drag, startPoint x: 829, startPoint y: 582, endPoint x: 505, endPoint y: 604, distance: 324.7
click at [505, 604] on div "Booking Reference 1899205 Trailer Number(s) SLEEVELESS DROP WAIST DRS, ILLUSION…" at bounding box center [668, 574] width 808 height 62
type input "SLEEVELESS DROP WAIST DRS, ILLUSION APPLIQUE SKIRT"
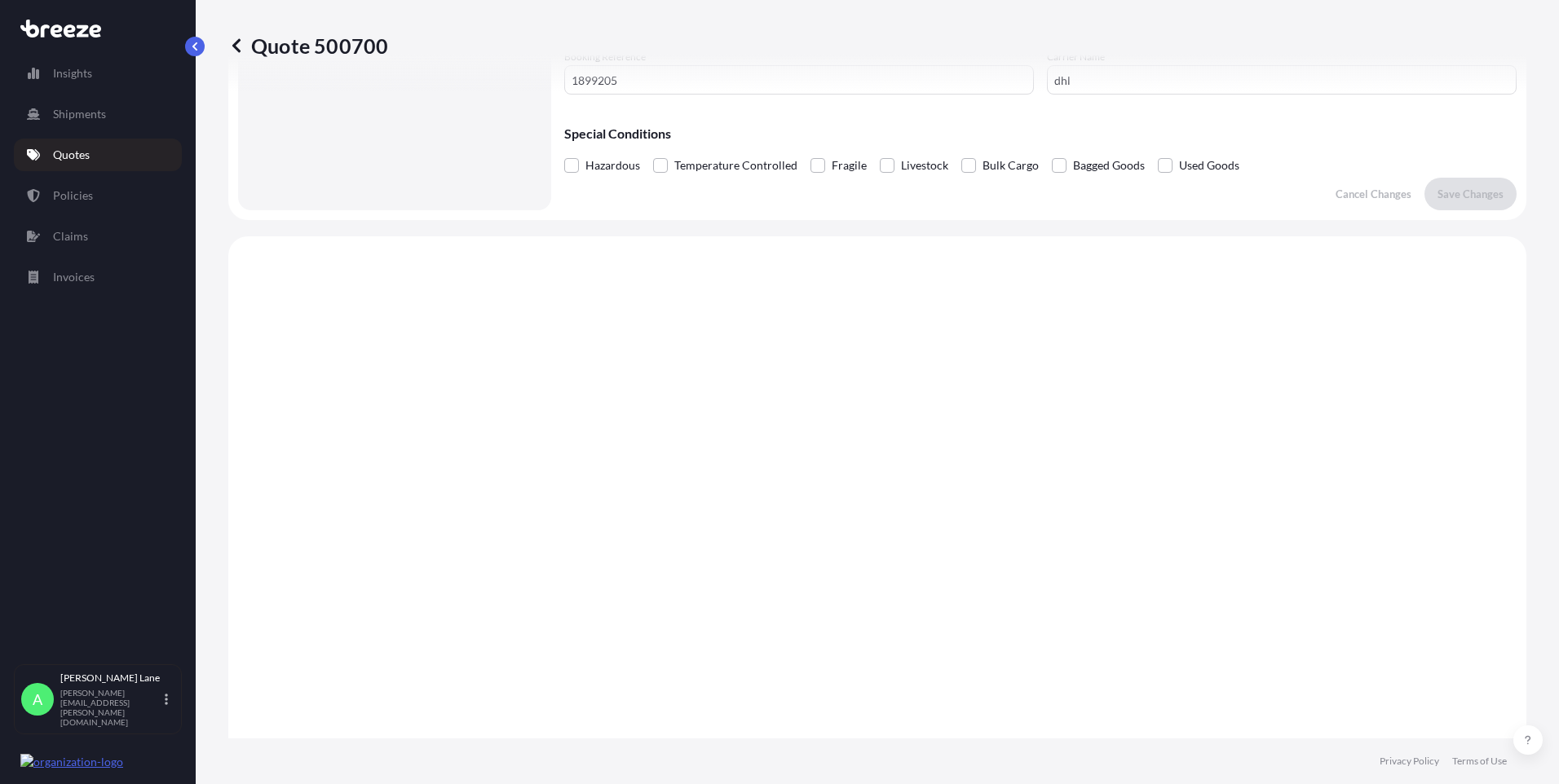
scroll to position [10, 0]
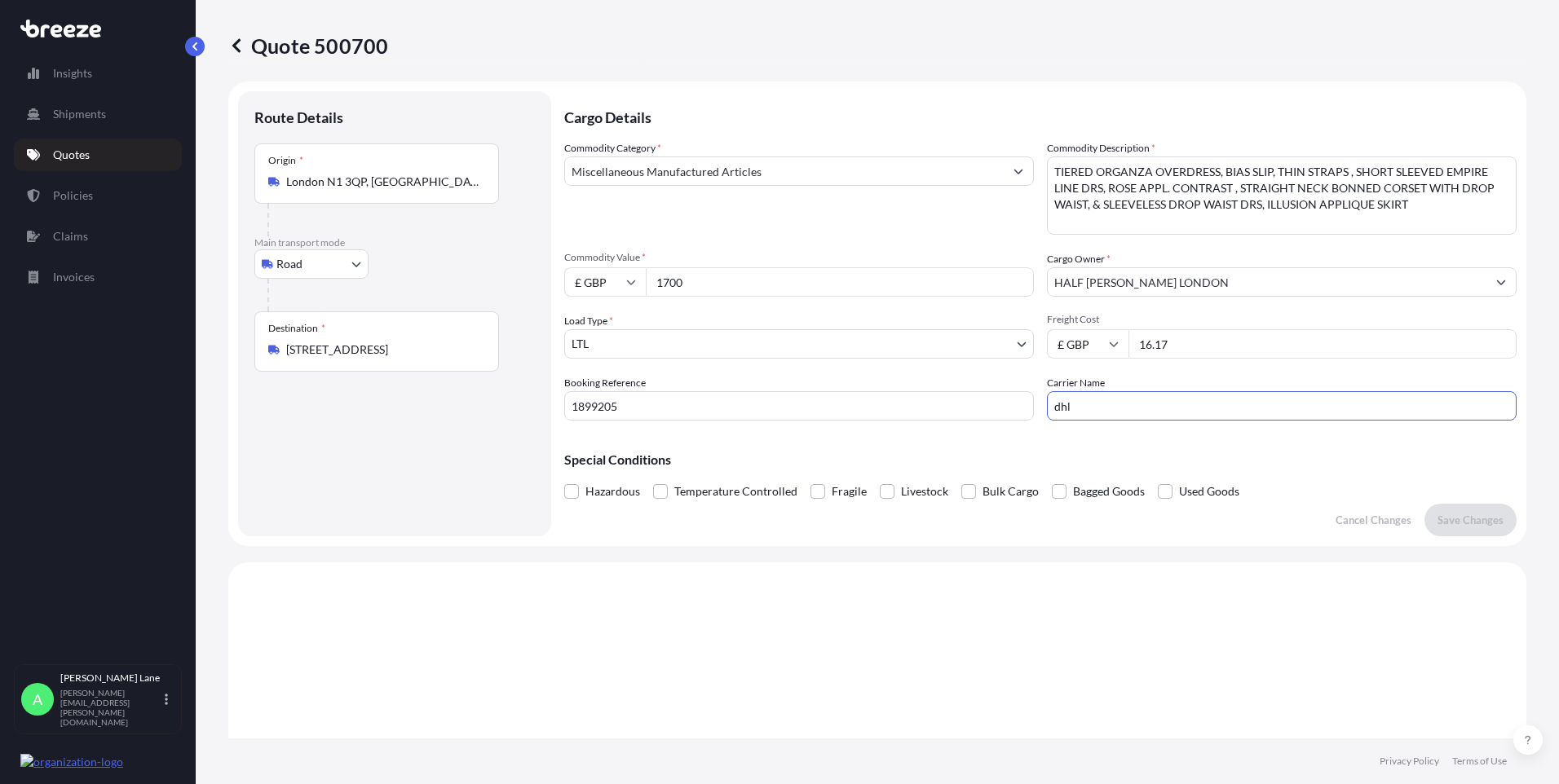
drag, startPoint x: 1107, startPoint y: 402, endPoint x: 931, endPoint y: 411, distance: 176.2
click at [931, 411] on div "Commodity Category * Miscellaneous Manufactured Articles Commodity Description …" at bounding box center [1040, 280] width 952 height 280
type input "FEDEX"
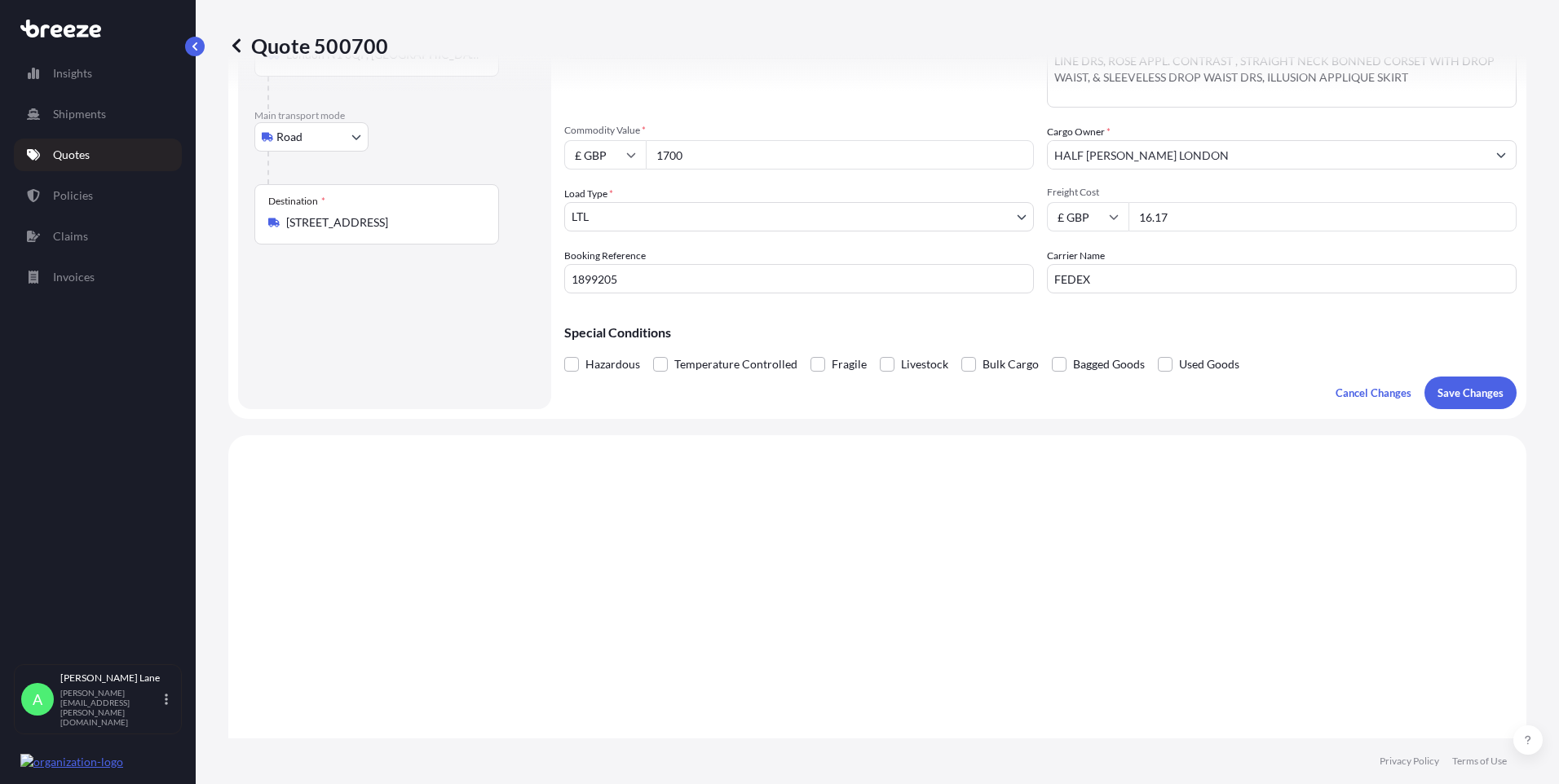
scroll to position [254, 0]
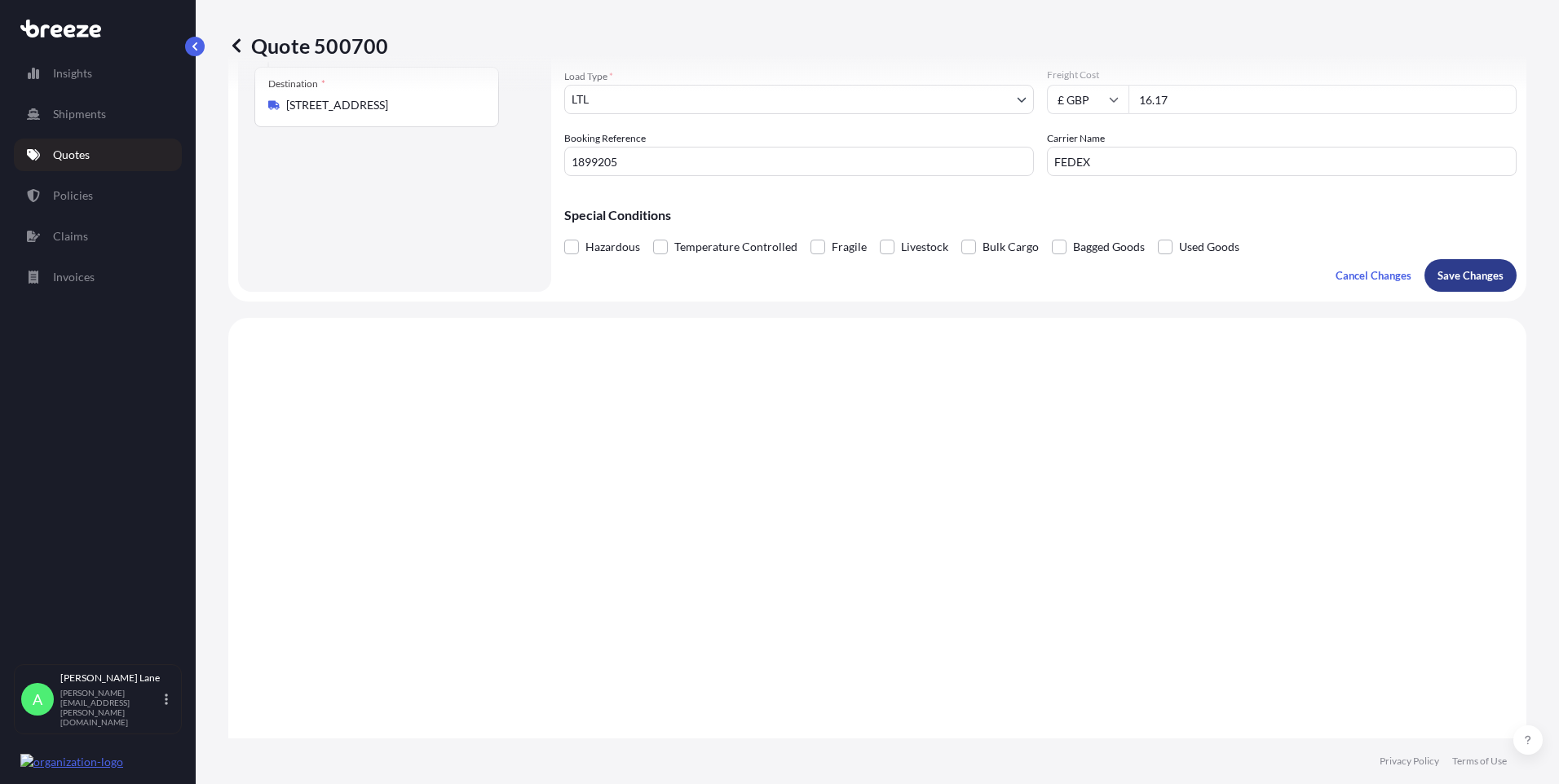
click at [1467, 276] on p "Save Changes" at bounding box center [1470, 275] width 66 height 16
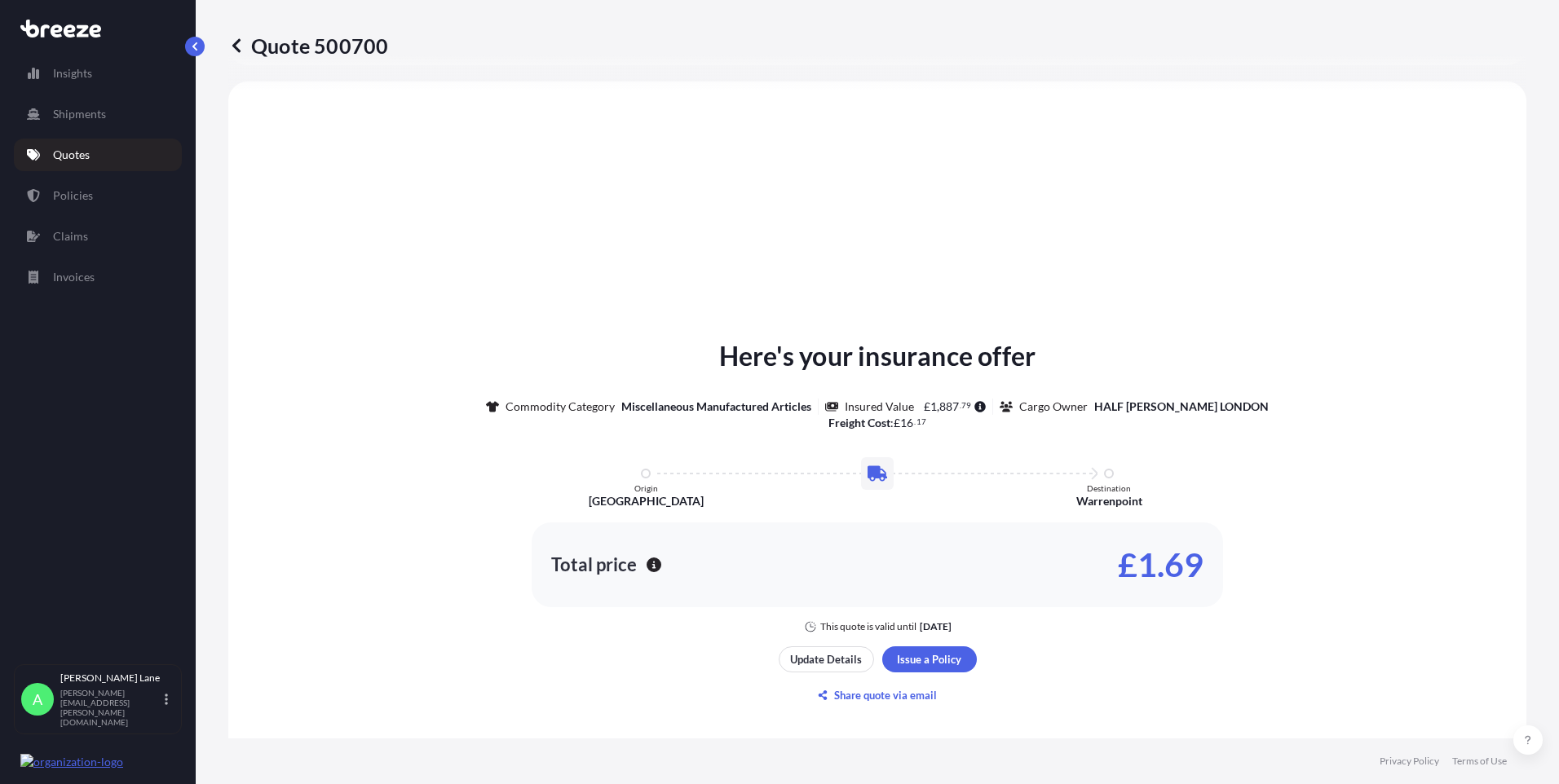
select select "Road"
select select "1"
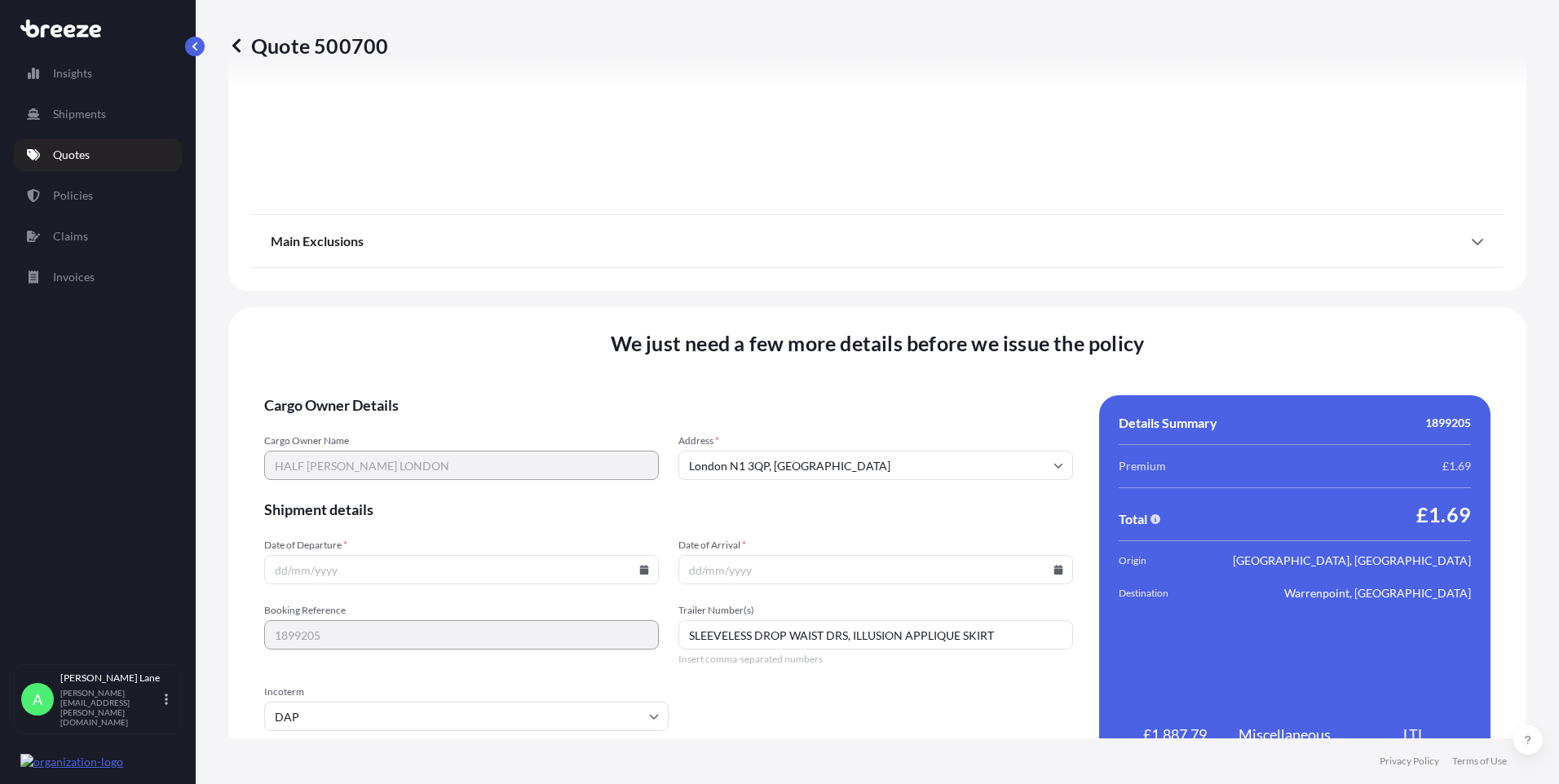
scroll to position [1803, 0]
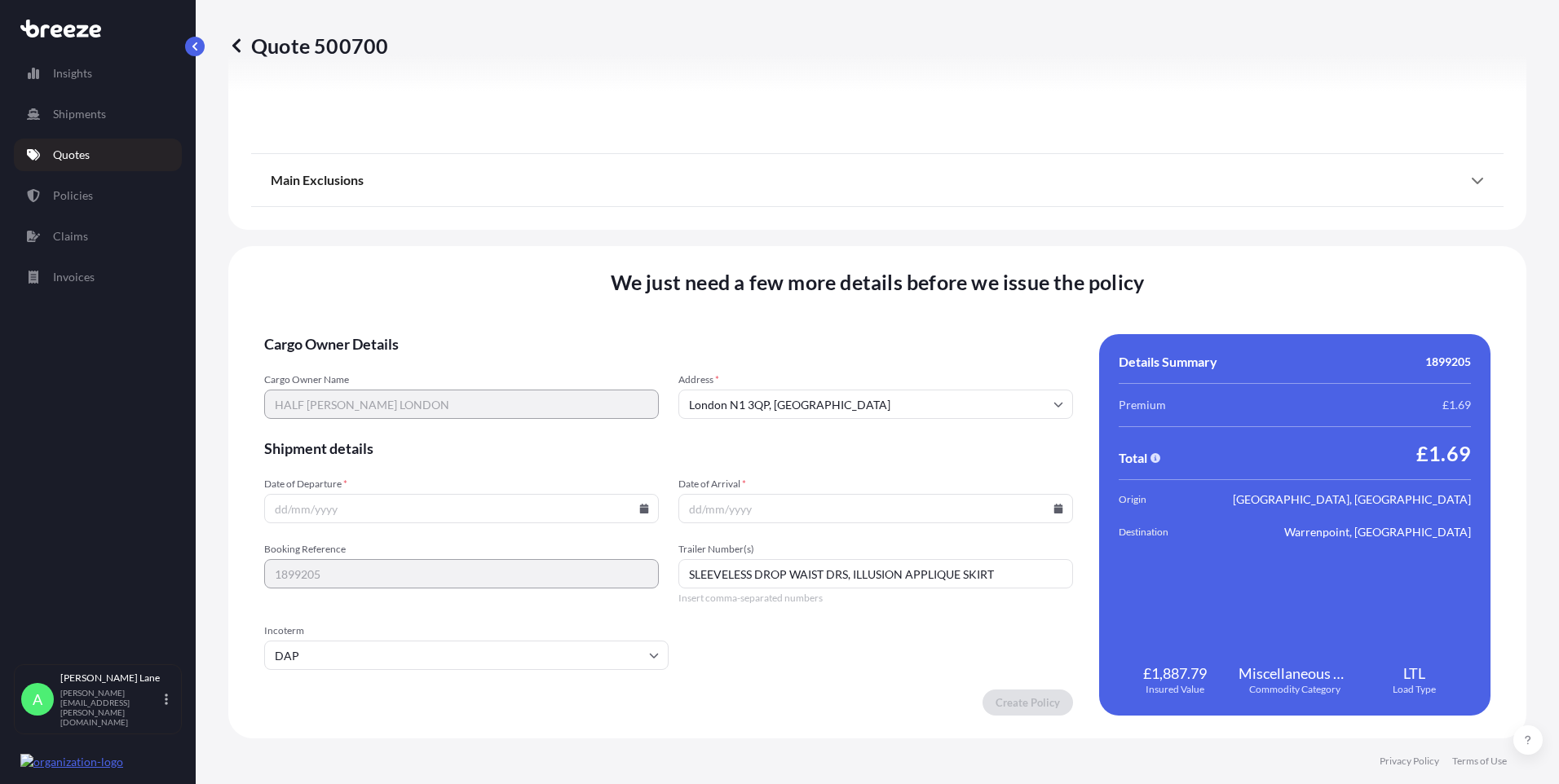
click at [640, 508] on icon at bounding box center [644, 509] width 9 height 10
click at [348, 335] on button "6" at bounding box center [345, 332] width 26 height 26
type input "[DATE]"
drag, startPoint x: 1003, startPoint y: 574, endPoint x: 541, endPoint y: 592, distance: 462.4
click at [535, 593] on div "Booking Reference 1899205 Trailer Number(s) SLEEVELESS DROP WAIST DRS, ILLUSION…" at bounding box center [668, 574] width 808 height 62
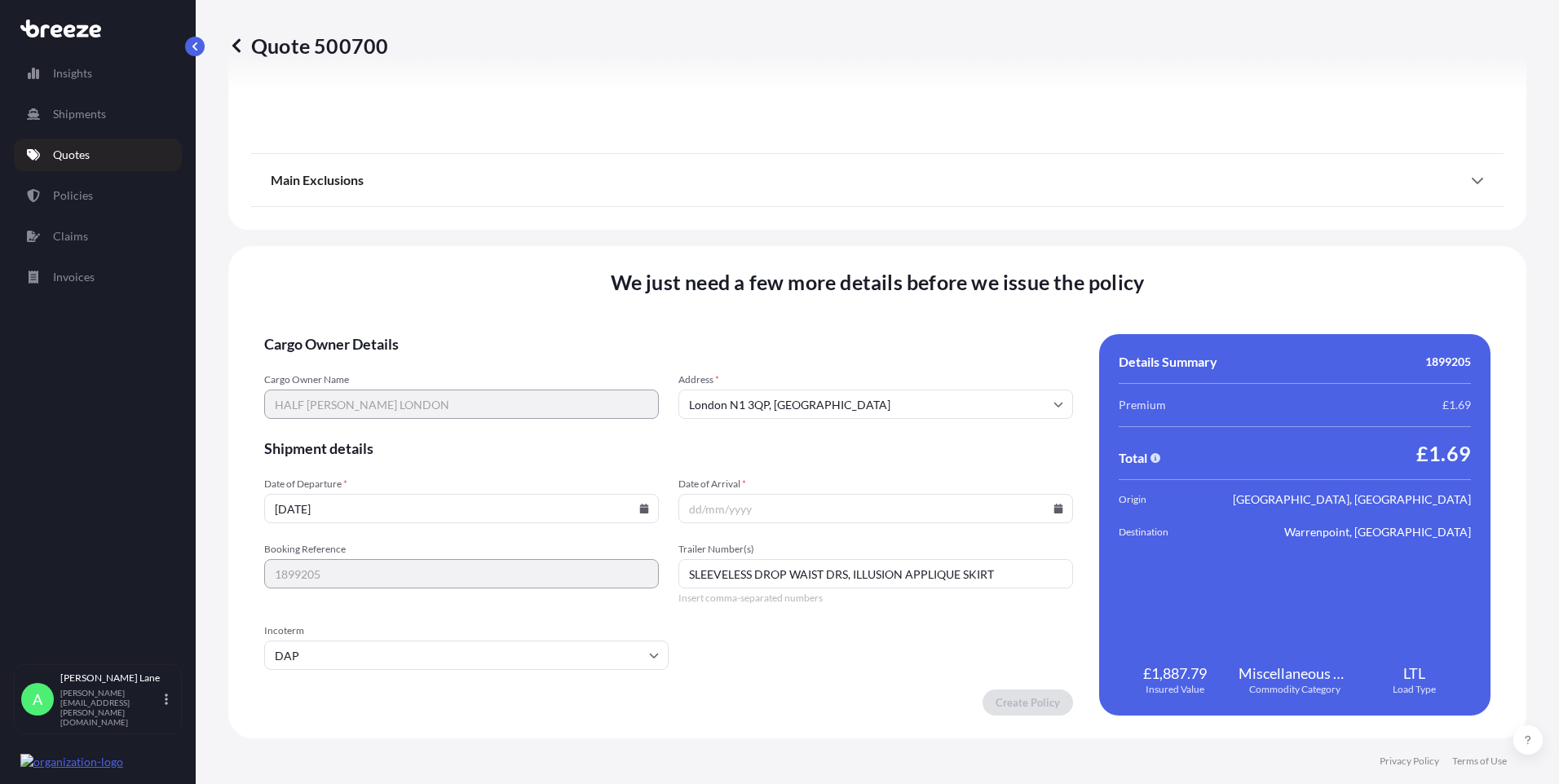
paste input "393876871349"
type input "393876871349"
click at [1054, 509] on icon at bounding box center [1058, 509] width 9 height 10
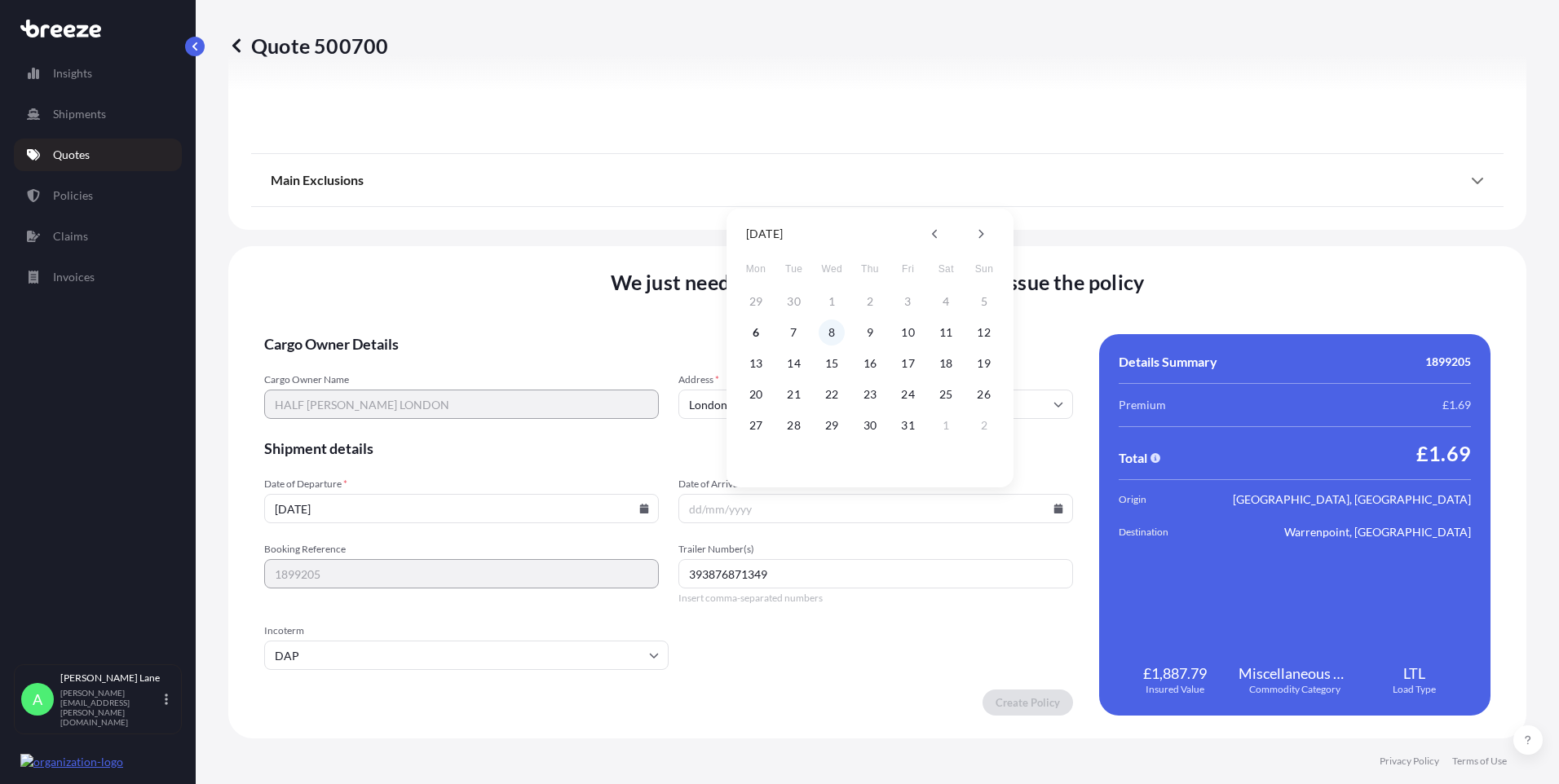
click at [826, 331] on button "8" at bounding box center [832, 332] width 26 height 26
type input "[DATE]"
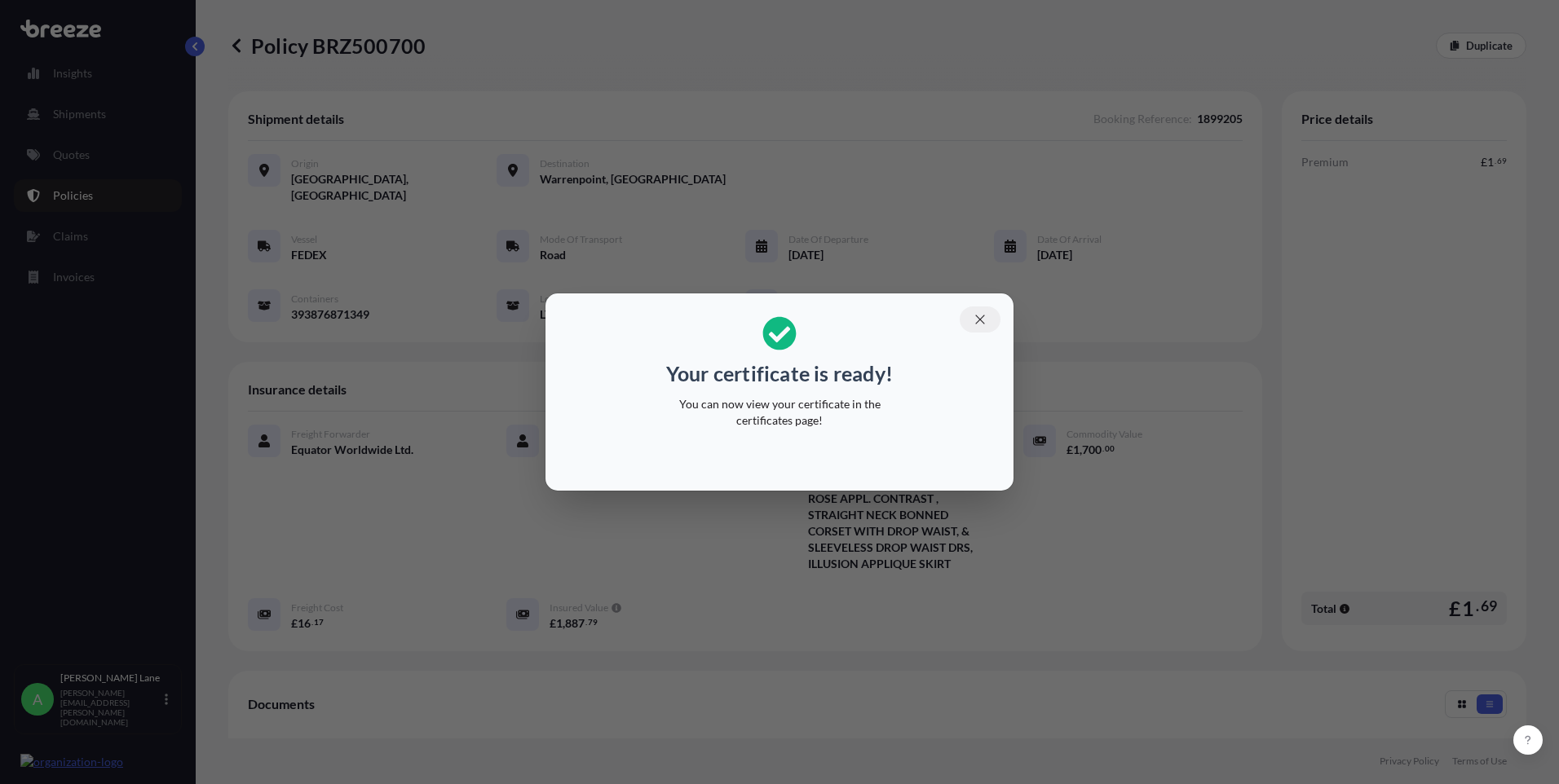
click at [989, 324] on button "button" at bounding box center [980, 319] width 41 height 26
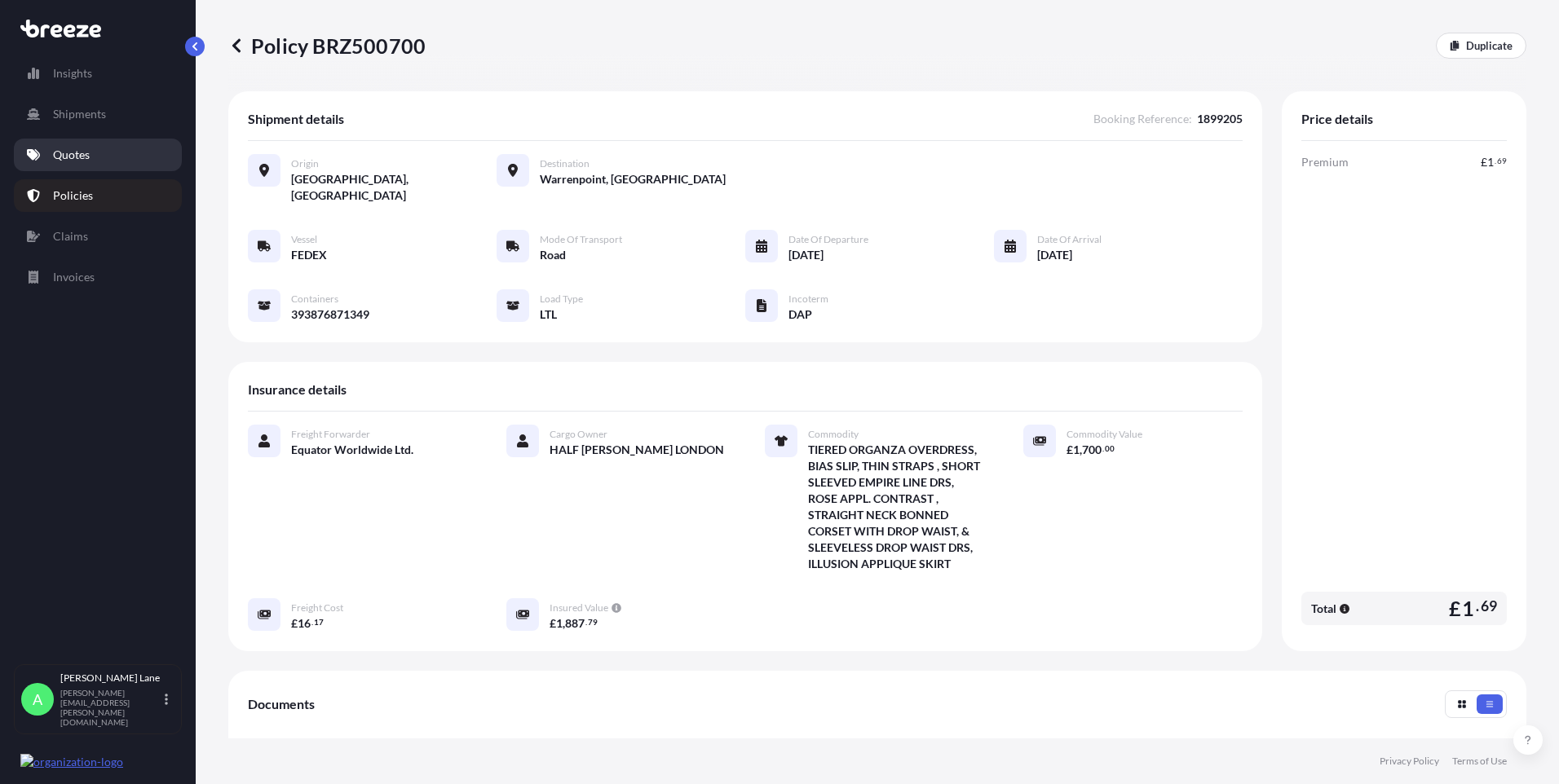
click at [83, 159] on p "Quotes" at bounding box center [71, 154] width 37 height 16
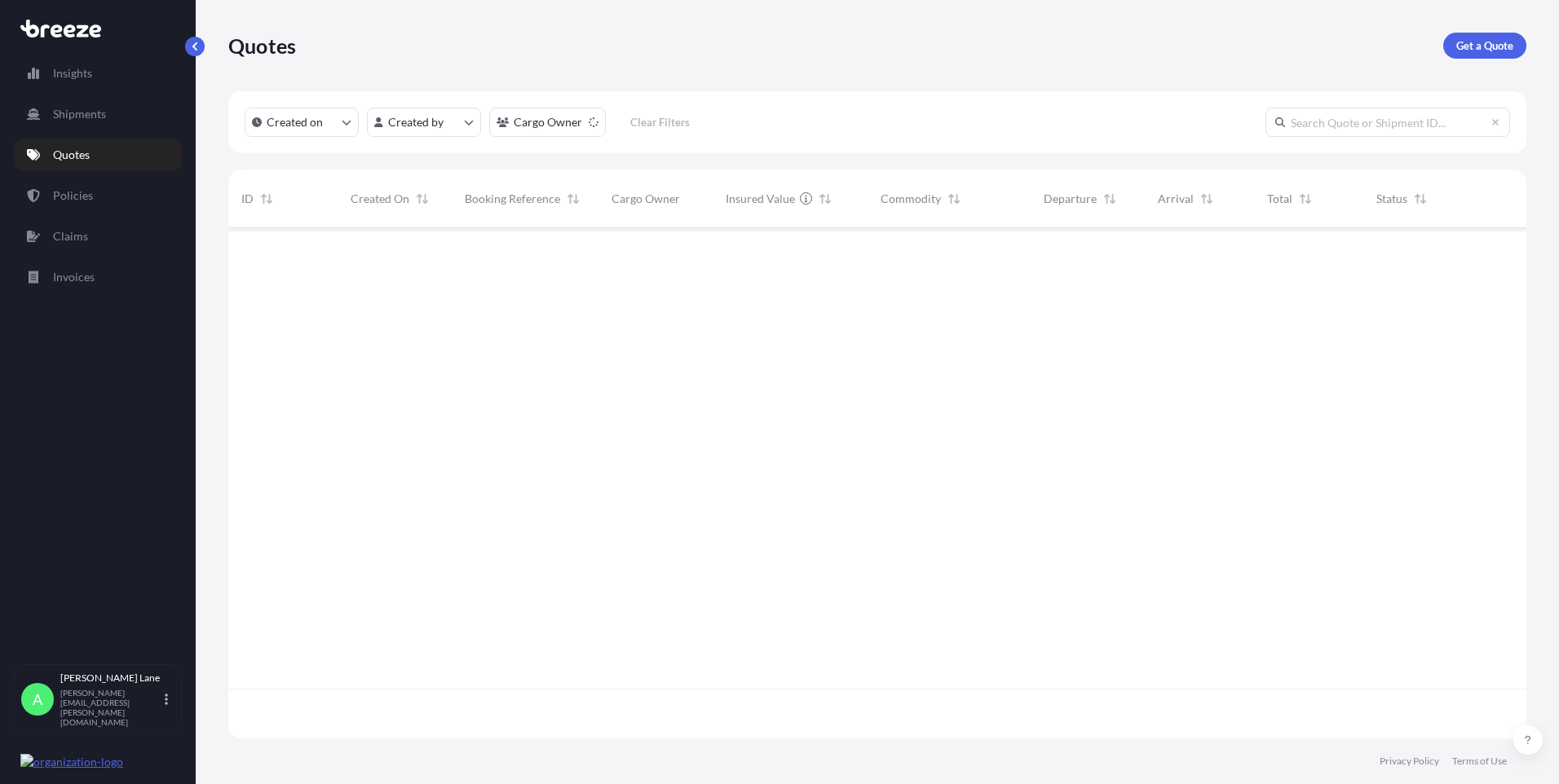
scroll to position [557, 1286]
click at [104, 146] on link "Quotes" at bounding box center [98, 155] width 168 height 33
click at [1512, 44] on p "Get a Quote" at bounding box center [1485, 45] width 57 height 16
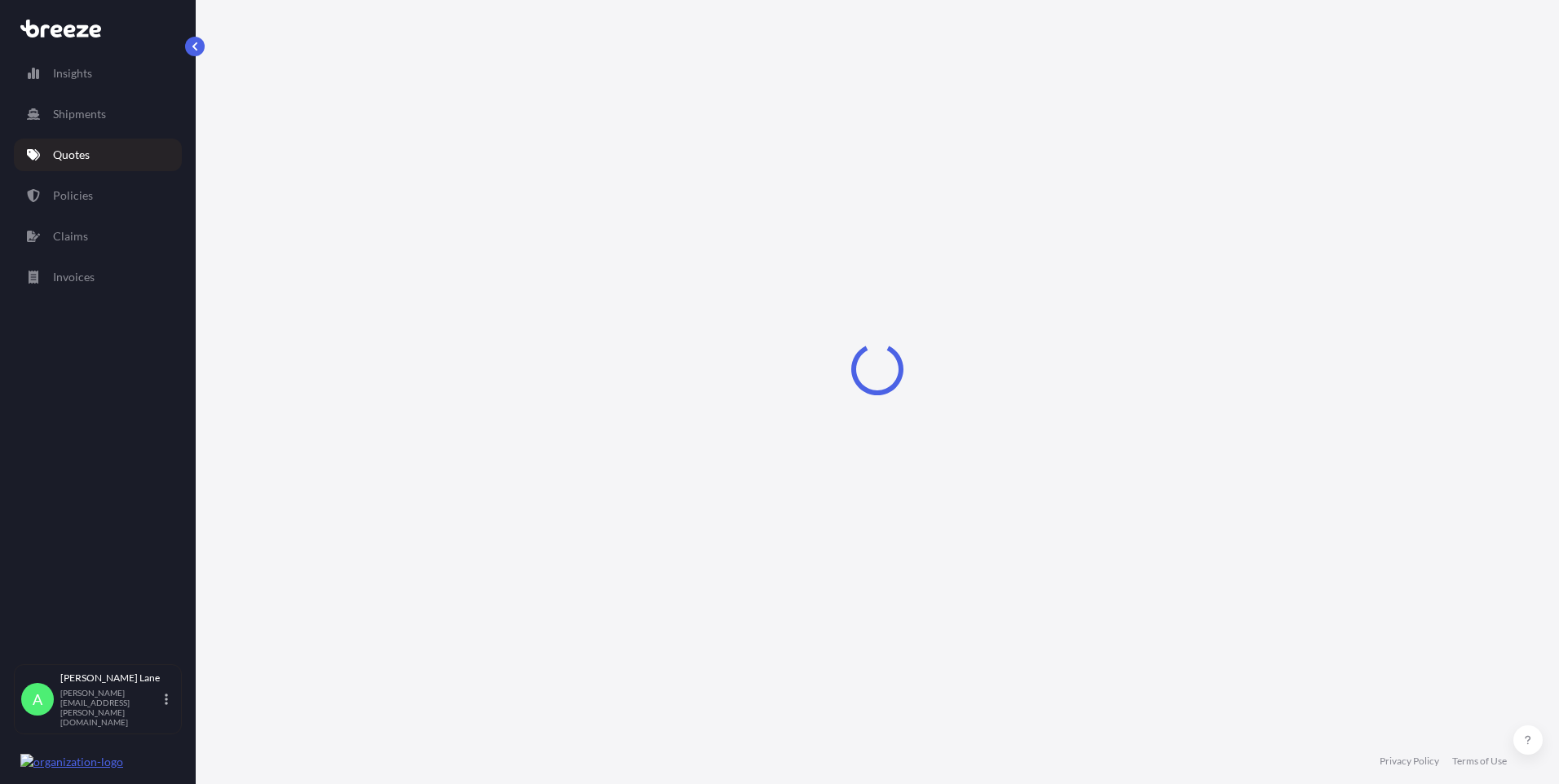
select select "Road"
select select "1"
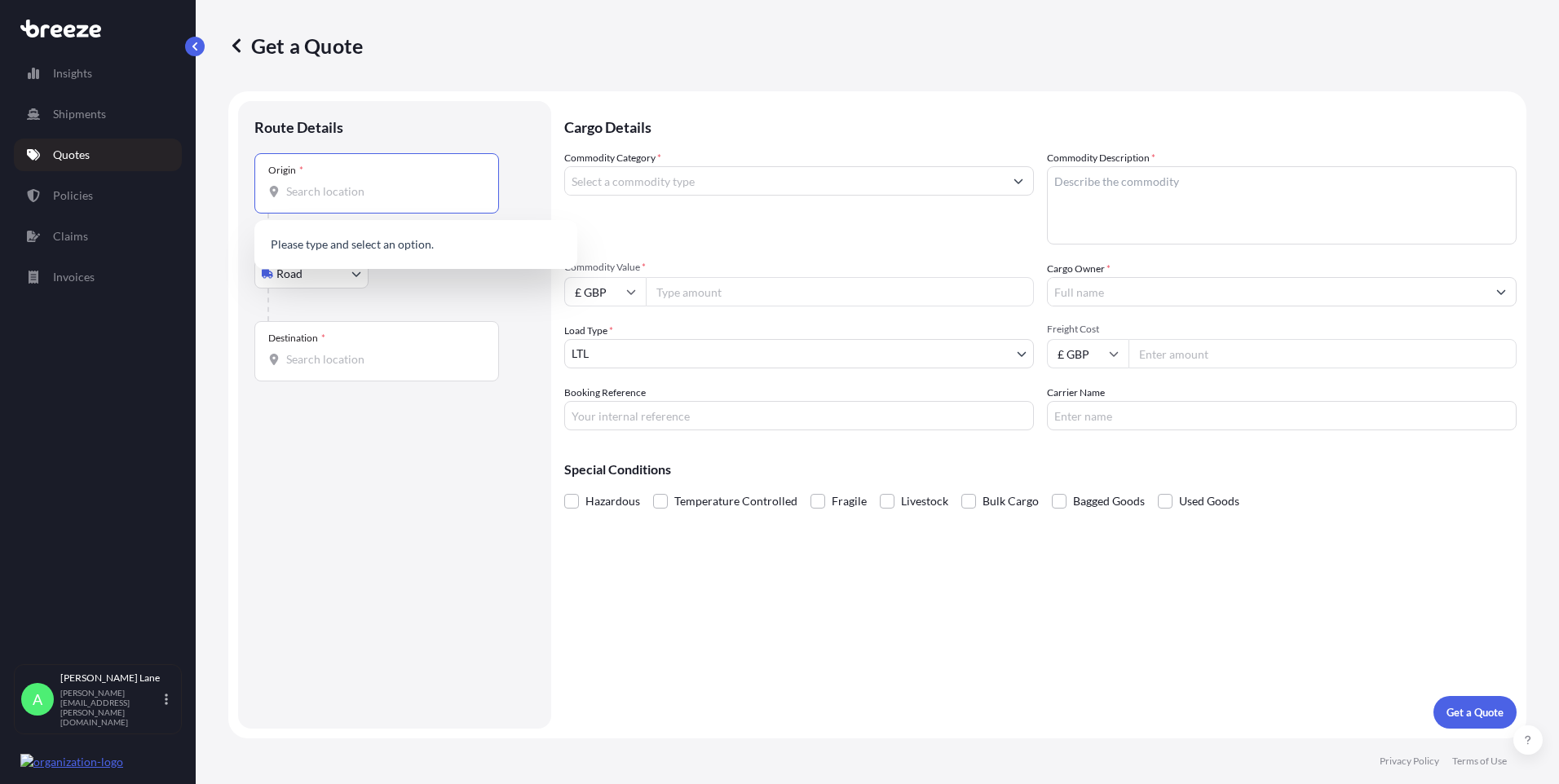
paste input "W1U 1FD"
click at [339, 254] on div "[GEOGRAPHIC_DATA] W1U 1FD , [GEOGRAPHIC_DATA]" at bounding box center [415, 249] width 310 height 45
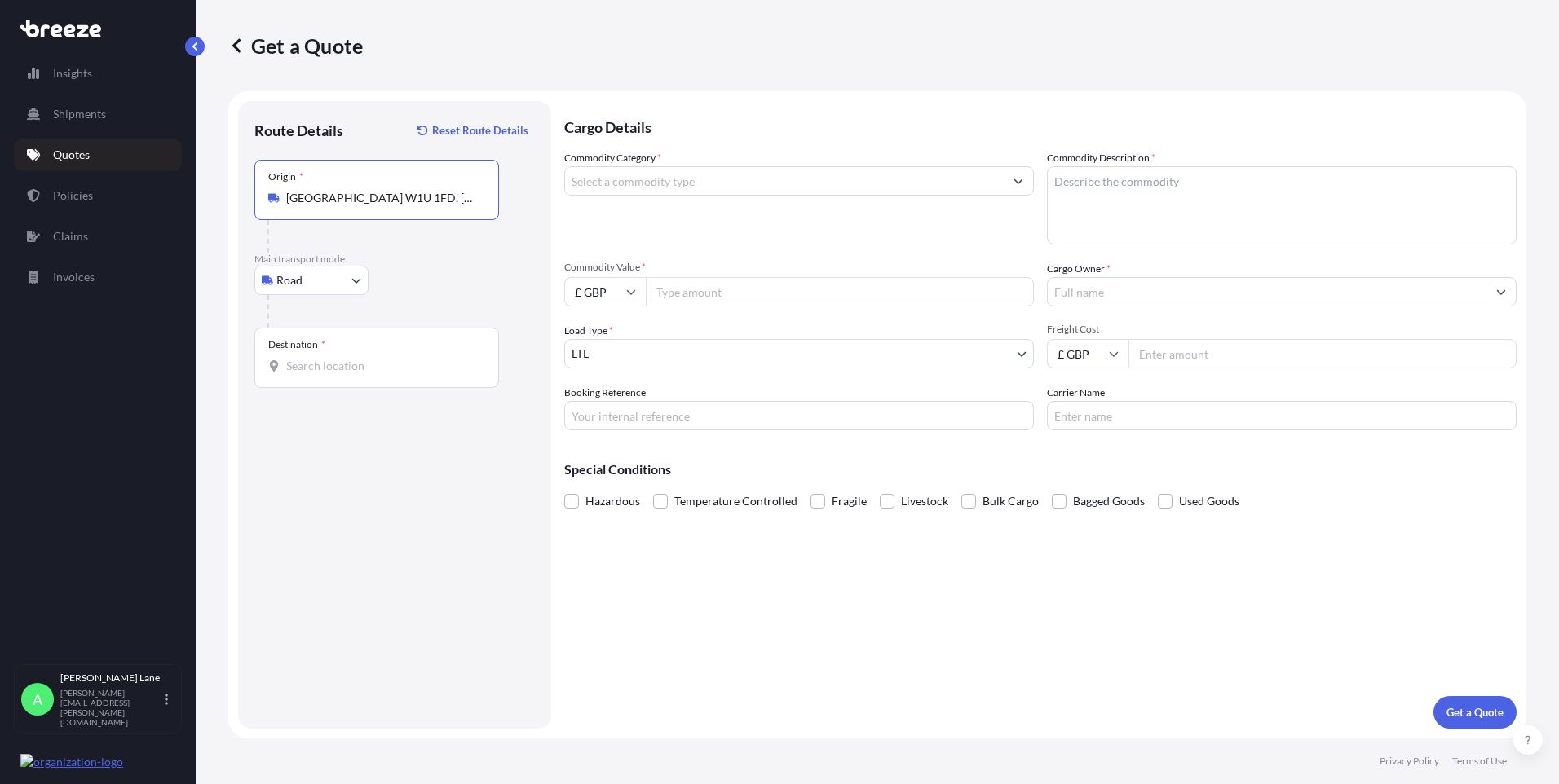
type input "[GEOGRAPHIC_DATA] W1U 1FD, [GEOGRAPHIC_DATA]"
click at [354, 347] on div "Destination *" at bounding box center [376, 357] width 244 height 60
click at [354, 358] on input "Destination *" at bounding box center [382, 366] width 192 height 16
paste input "bs1 6fl"
type input "[STREET_ADDRESS]"
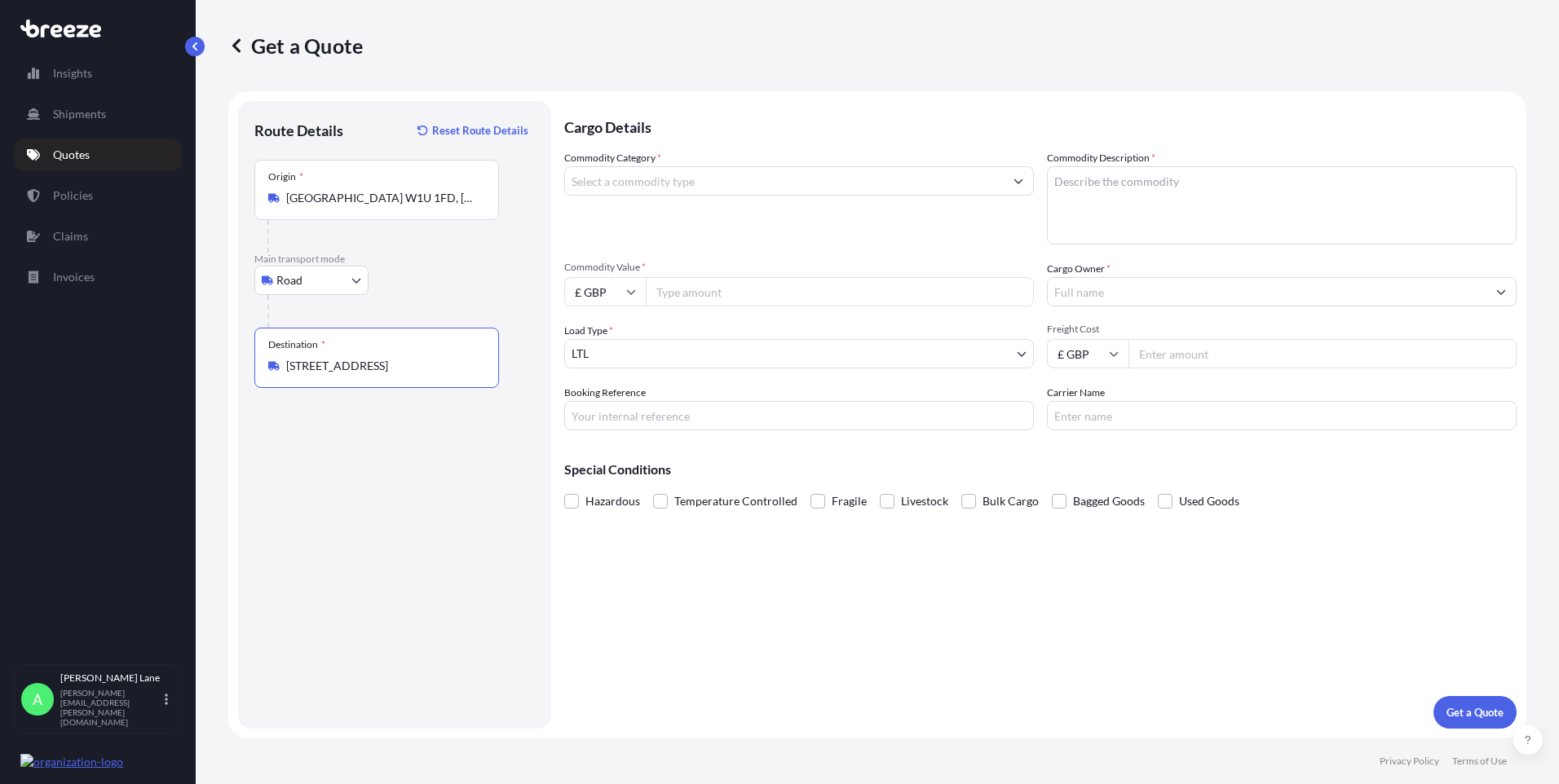
click at [694, 191] on input "Commodity Category *" at bounding box center [784, 181] width 439 height 29
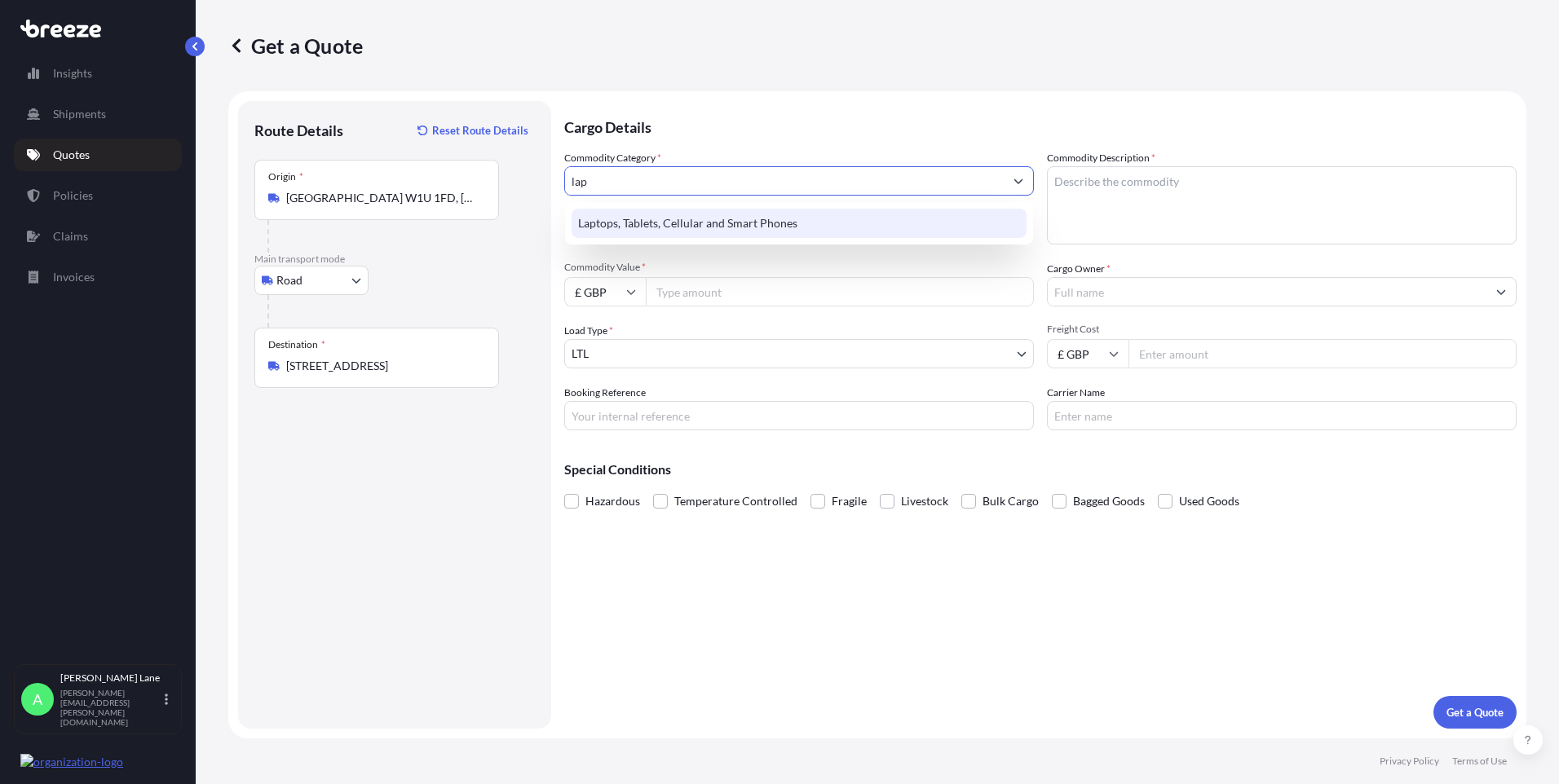
click at [691, 228] on div "Laptops, Tablets, Cellular and Smart Phones" at bounding box center [799, 223] width 455 height 29
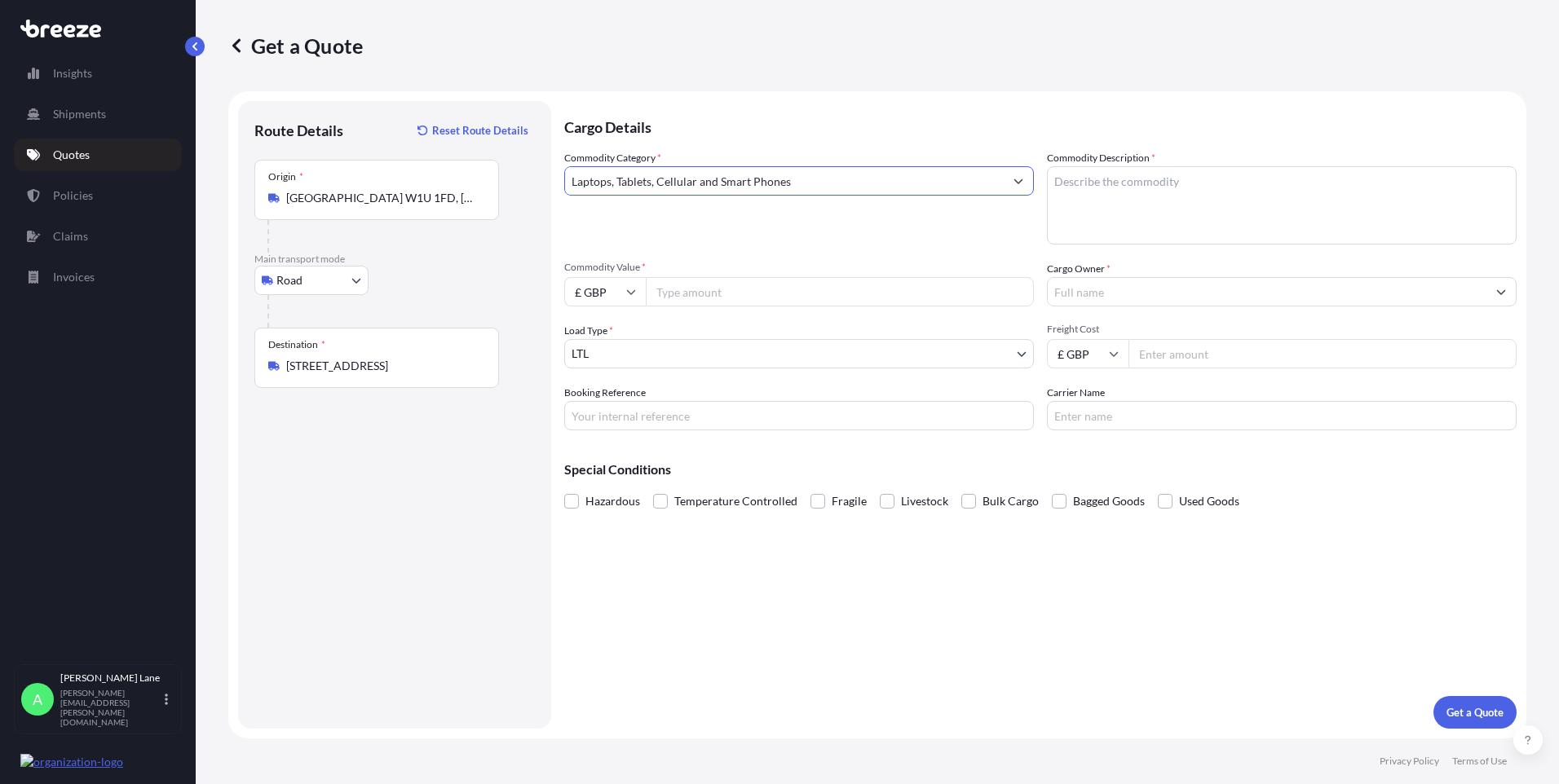
type input "Laptops, Tablets, Cellular and Smart Phones"
click at [692, 287] on input "Commodity Value *" at bounding box center [840, 292] width 388 height 29
drag, startPoint x: 696, startPoint y: 297, endPoint x: 635, endPoint y: 303, distance: 61.3
click at [635, 303] on div "£ GBP 5400" at bounding box center [799, 292] width 469 height 29
type input "500"
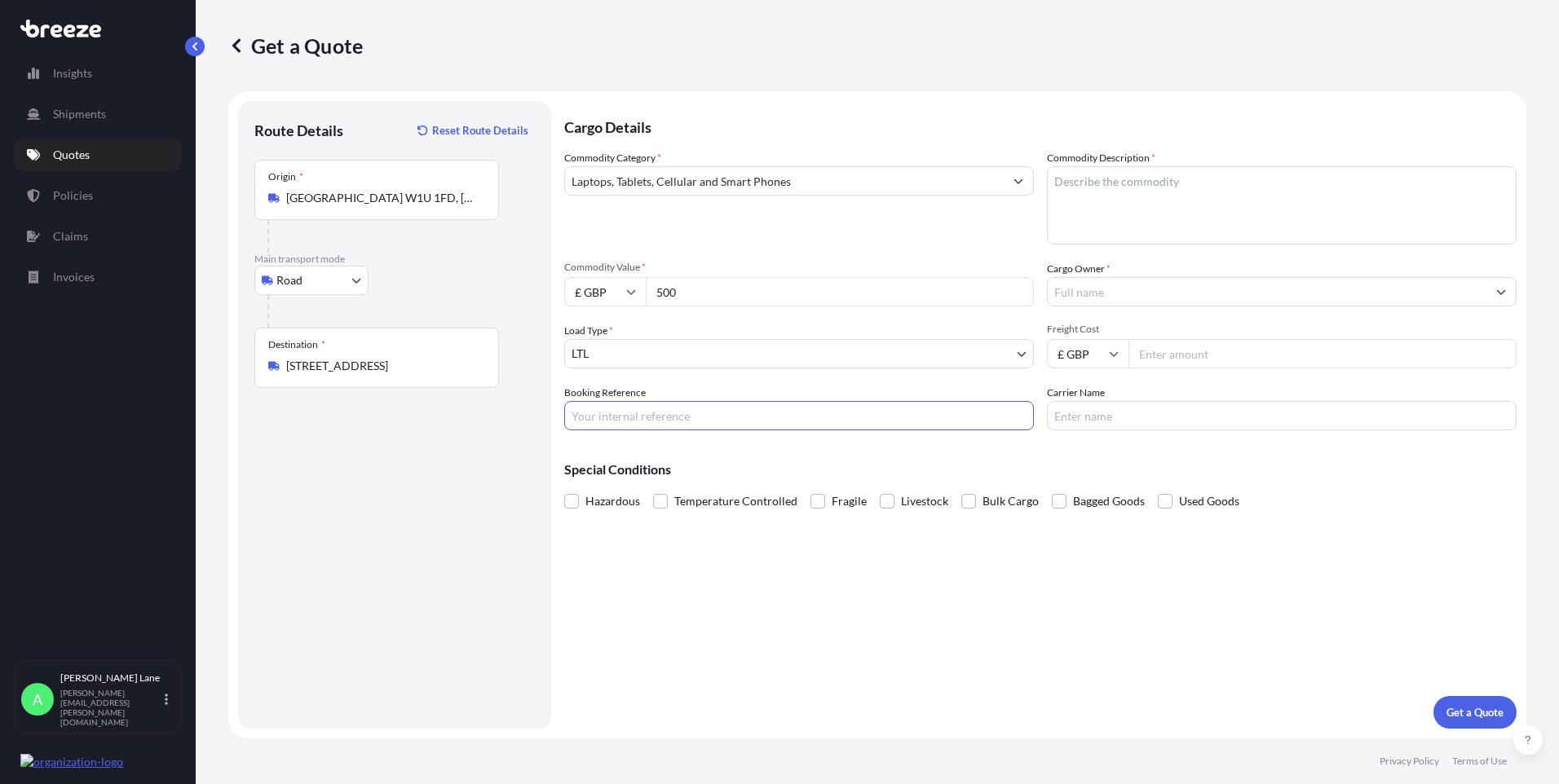
click at [609, 423] on input "Booking Reference" at bounding box center [799, 415] width 469 height 29
paste input "1899306"
type input "1899306"
click at [1148, 200] on textarea "Commodity Description *" at bounding box center [1282, 205] width 469 height 78
type textarea "l"
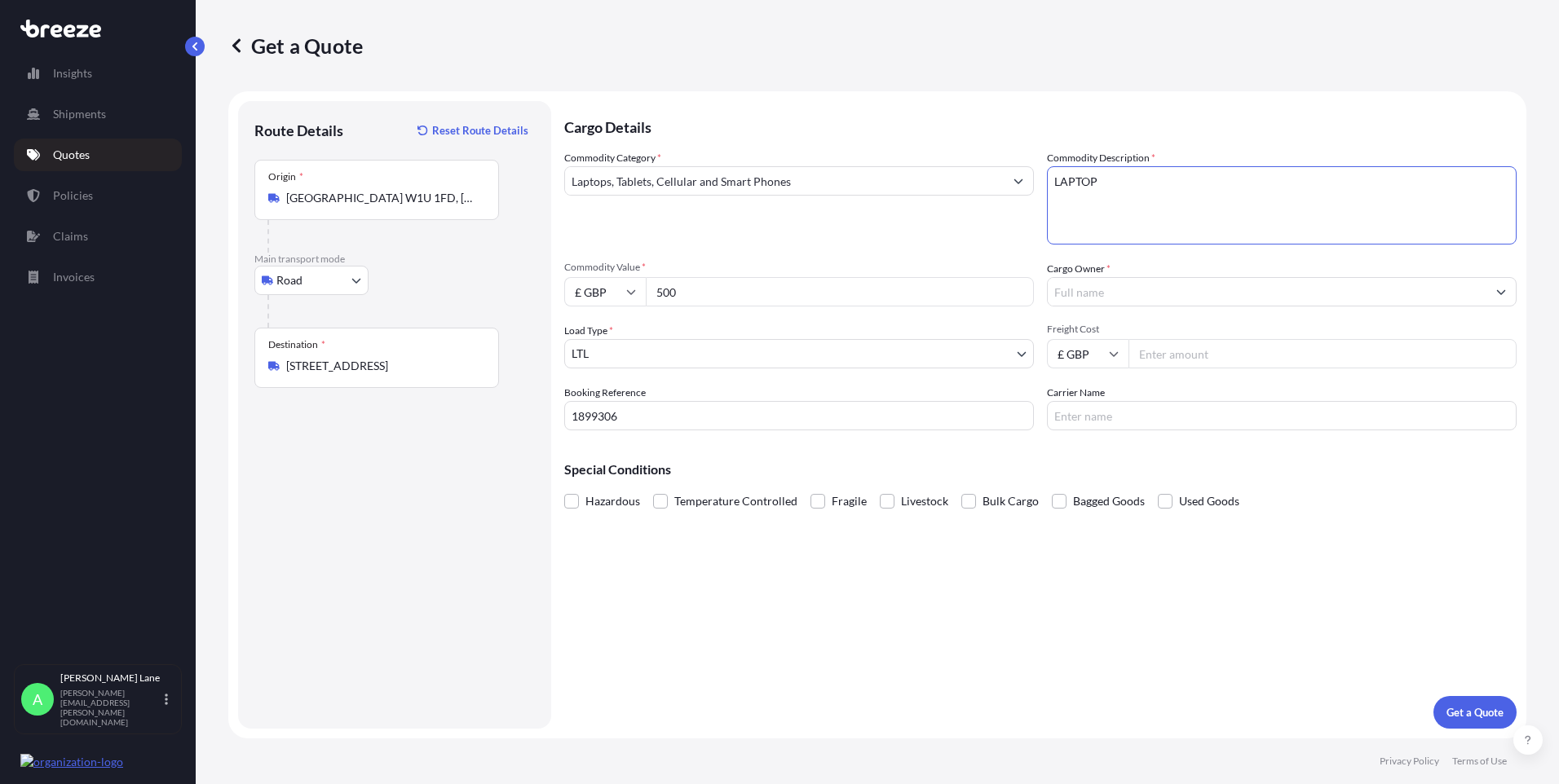
type textarea "LAPTOP"
click at [1114, 283] on input "Cargo Owner *" at bounding box center [1267, 292] width 439 height 29
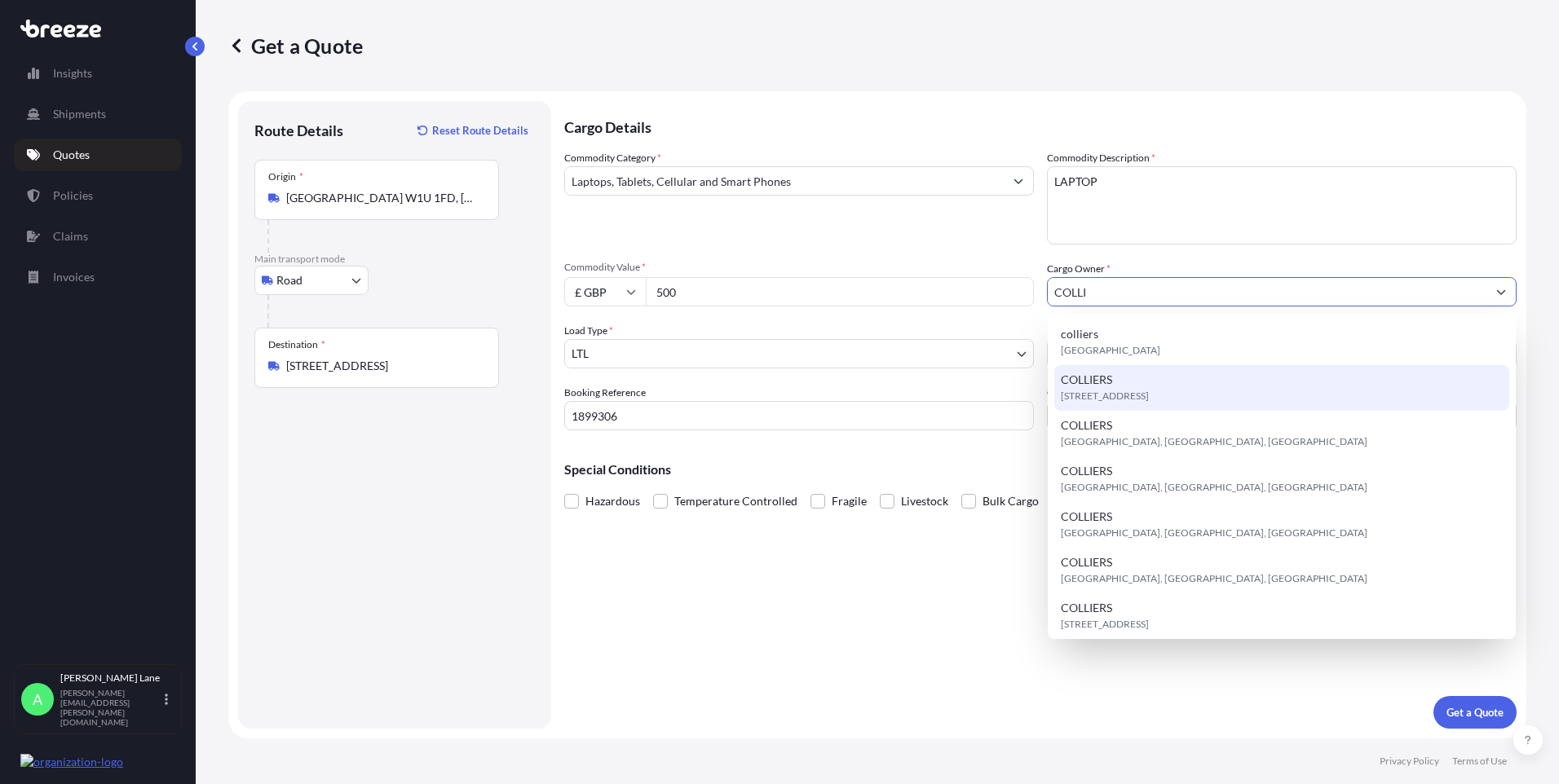
click at [1123, 391] on span "[STREET_ADDRESS]" at bounding box center [1104, 396] width 88 height 16
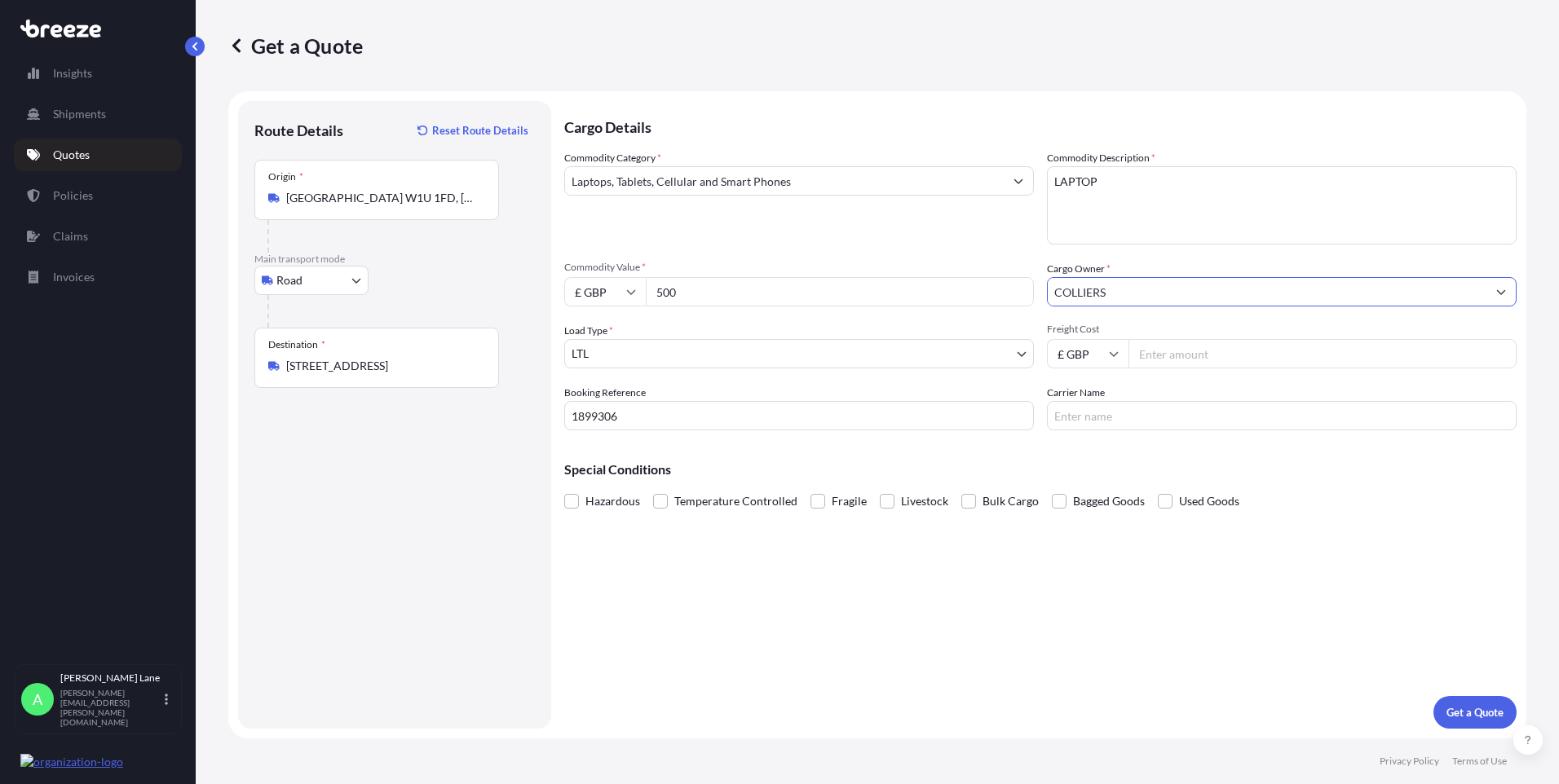
type input "COLLIERS"
click at [1181, 361] on input "Freight Cost" at bounding box center [1322, 353] width 388 height 29
type input "22.30"
click at [1122, 413] on input "Carrier Name" at bounding box center [1282, 415] width 469 height 29
type input "FEDEX"
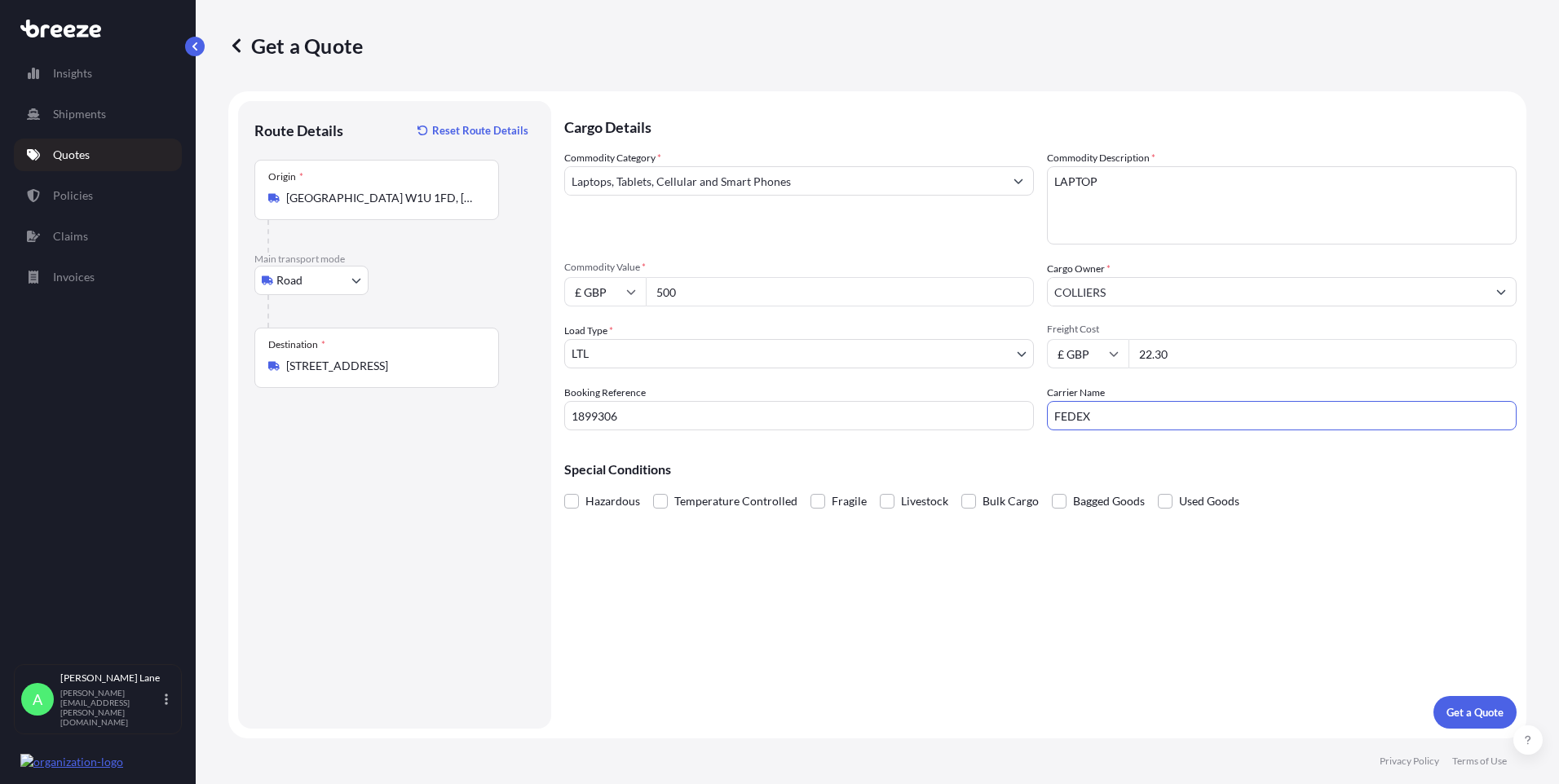
click at [946, 580] on div "Cargo Details Commodity Category * Laptops, Tablets, Cellular and Smart Phones …" at bounding box center [1040, 415] width 952 height 628
click at [1453, 718] on p "Get a Quote" at bounding box center [1475, 712] width 57 height 16
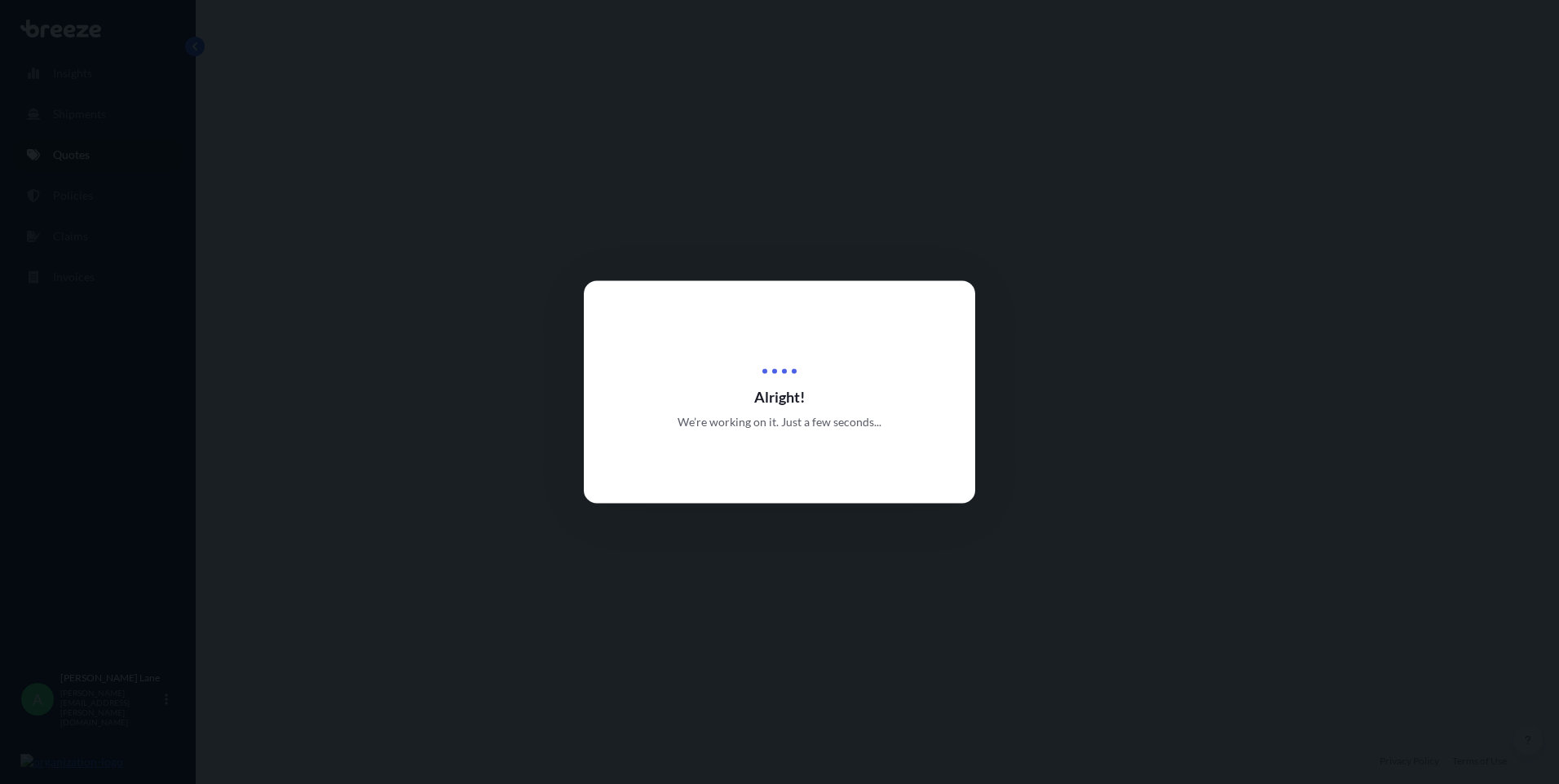
select select "Road"
select select "1"
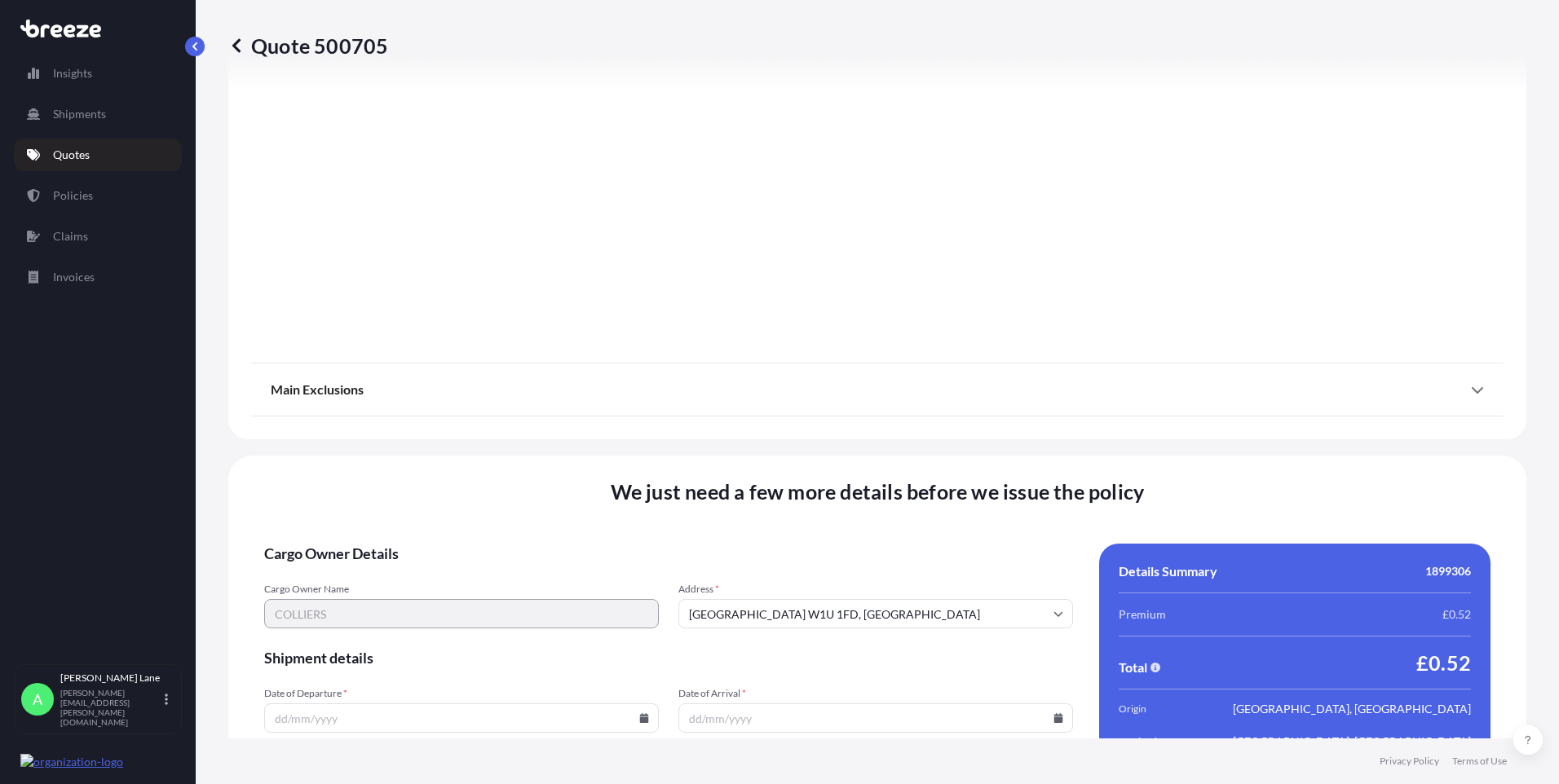
scroll to position [1803, 0]
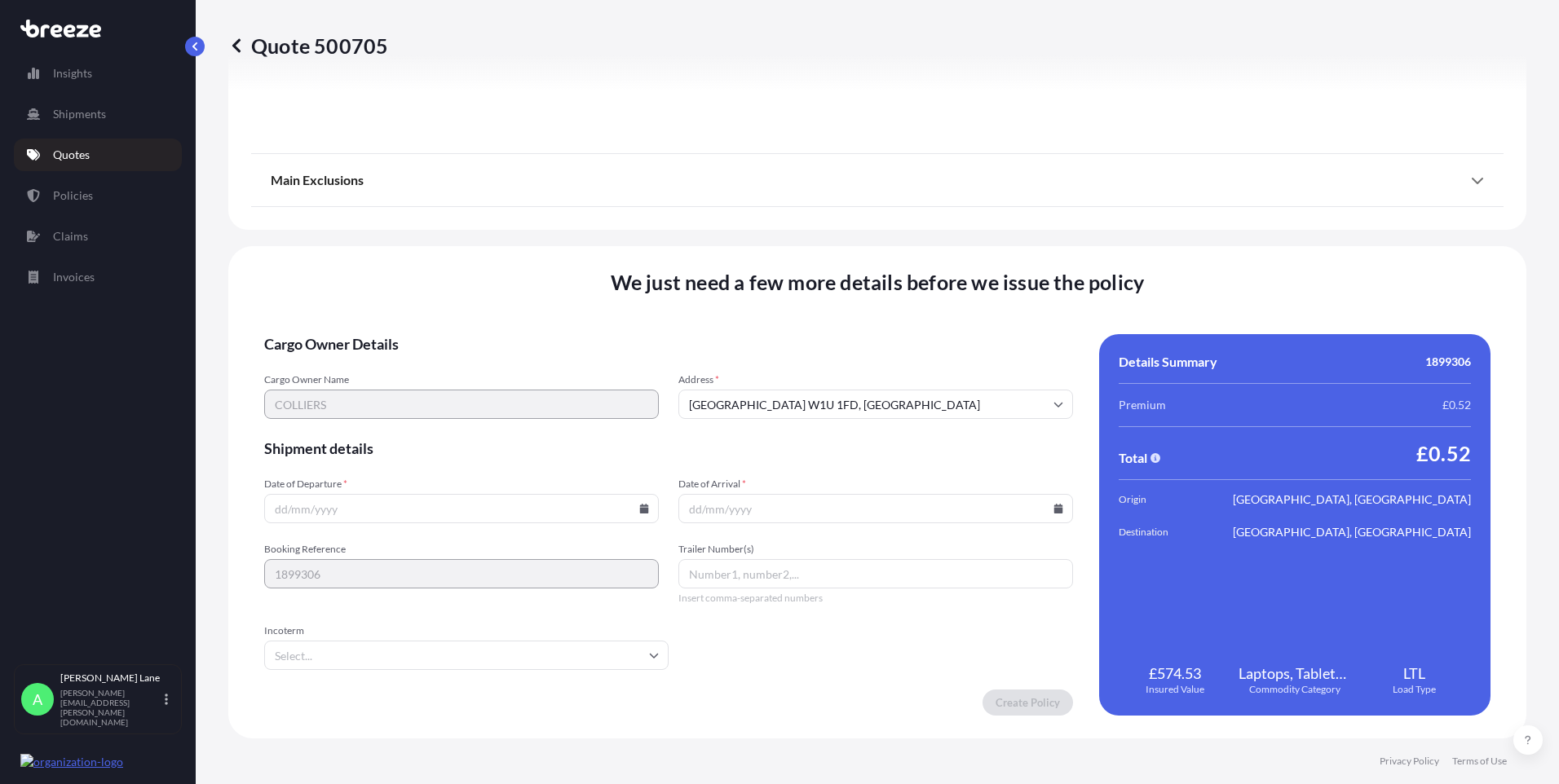
click at [643, 512] on icon at bounding box center [644, 509] width 9 height 10
click at [345, 330] on button "6" at bounding box center [345, 332] width 26 height 26
type input "[DATE]"
click at [332, 655] on input "Incoterm" at bounding box center [467, 655] width 405 height 29
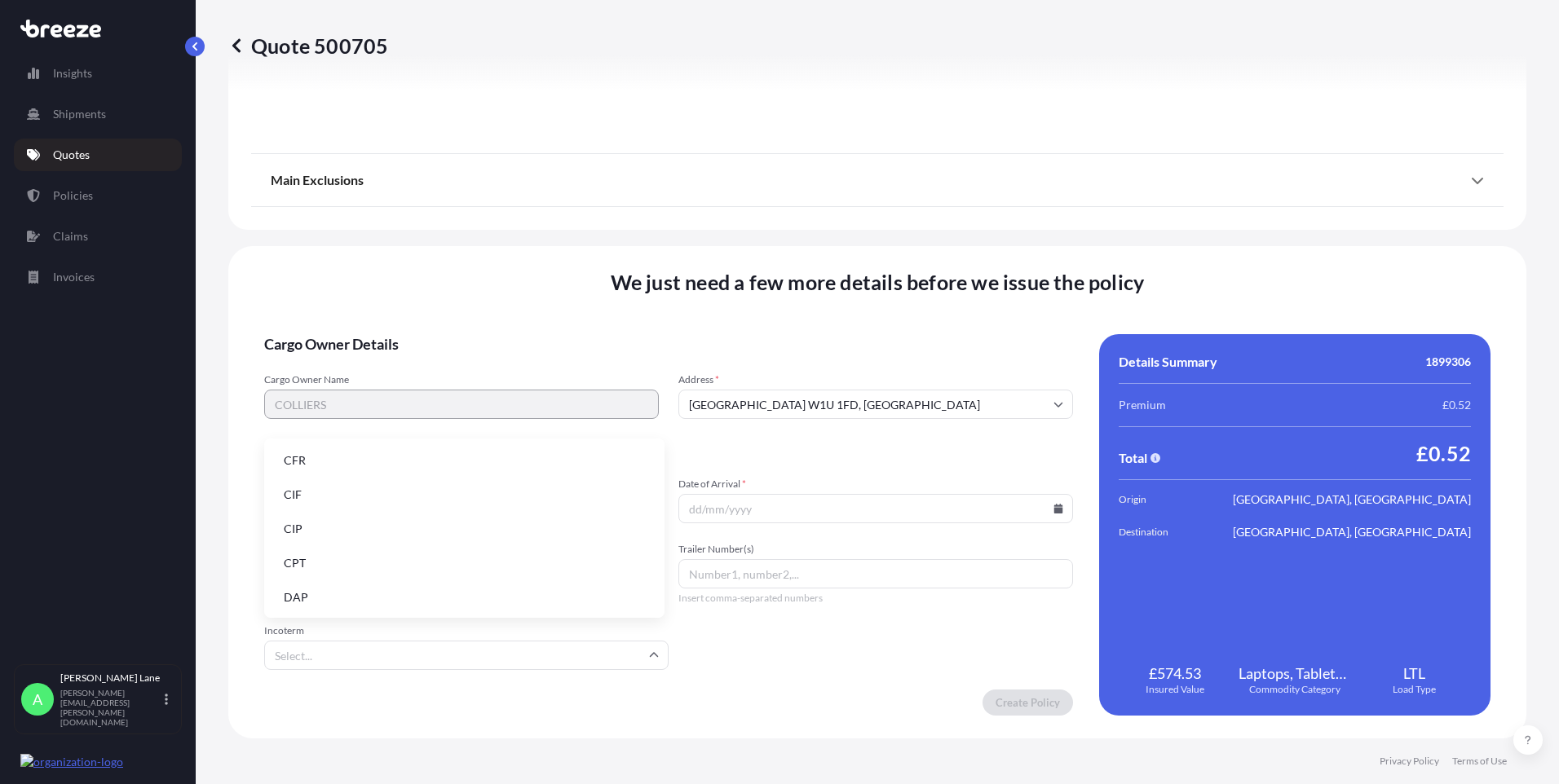
click at [337, 588] on li "DAP" at bounding box center [464, 598] width 387 height 31
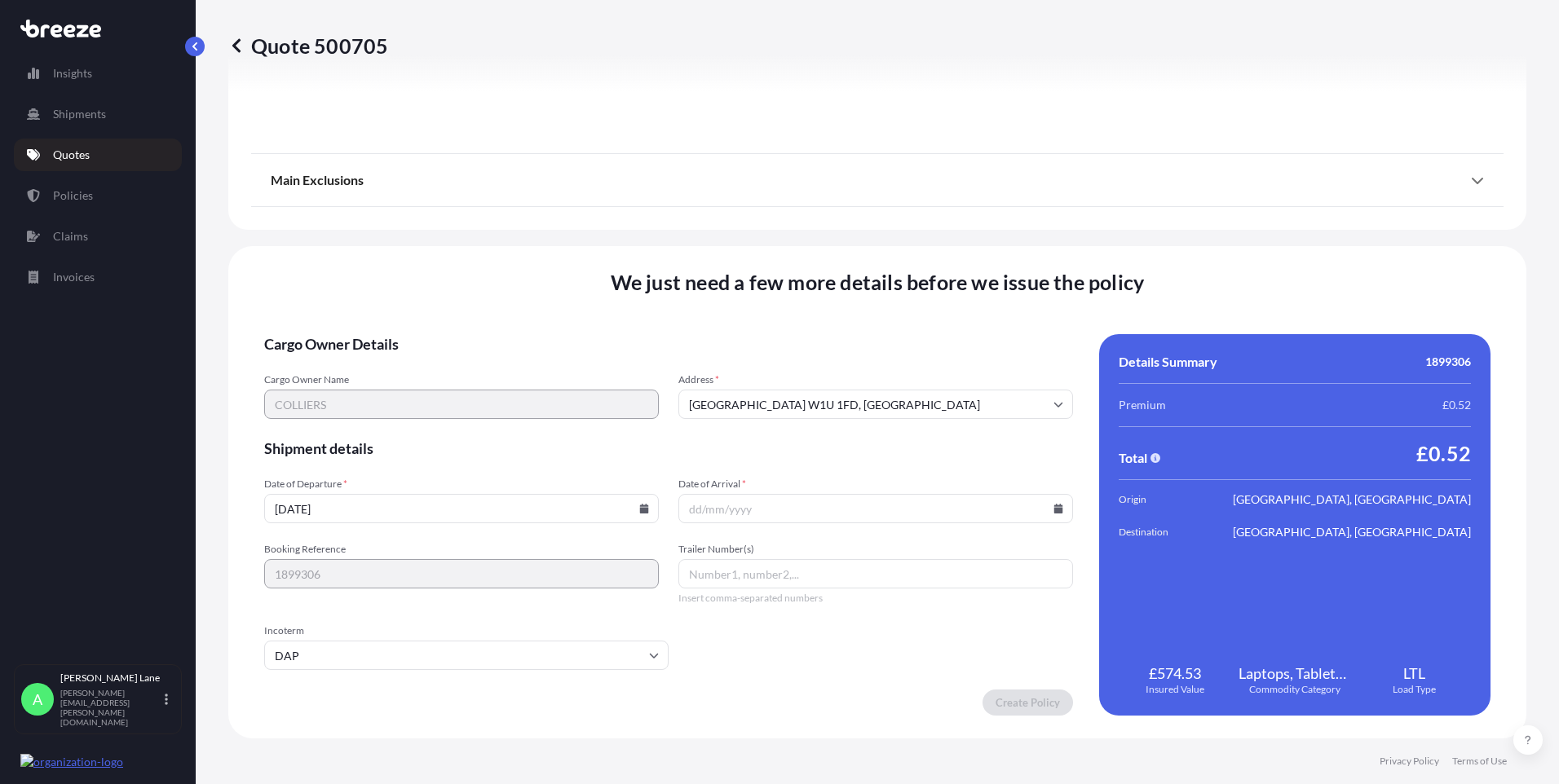
paste input "393926219298"
type input "393926219298"
click at [1054, 507] on icon at bounding box center [1059, 509] width 10 height 10
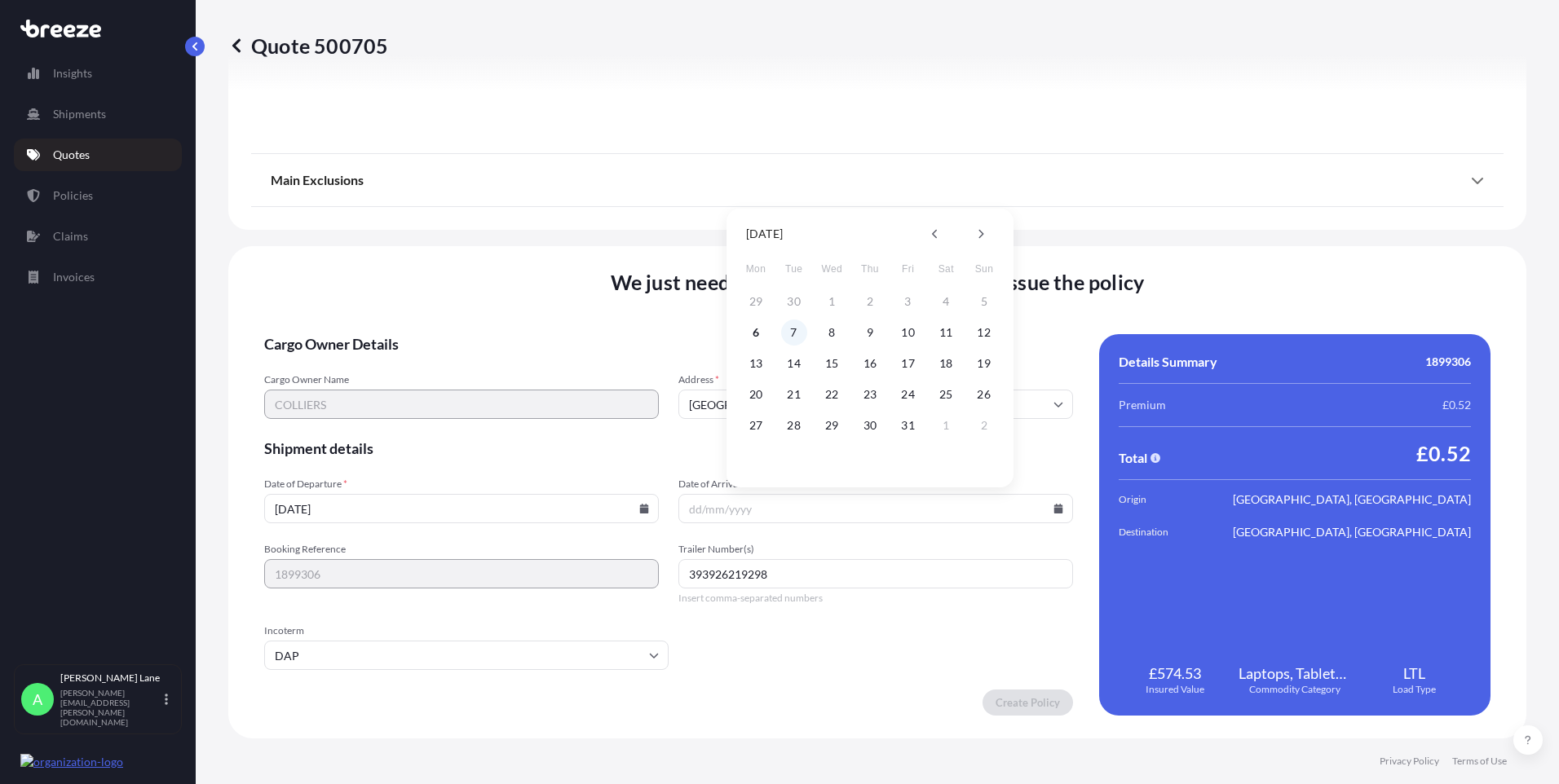
click at [793, 327] on button "7" at bounding box center [794, 332] width 26 height 26
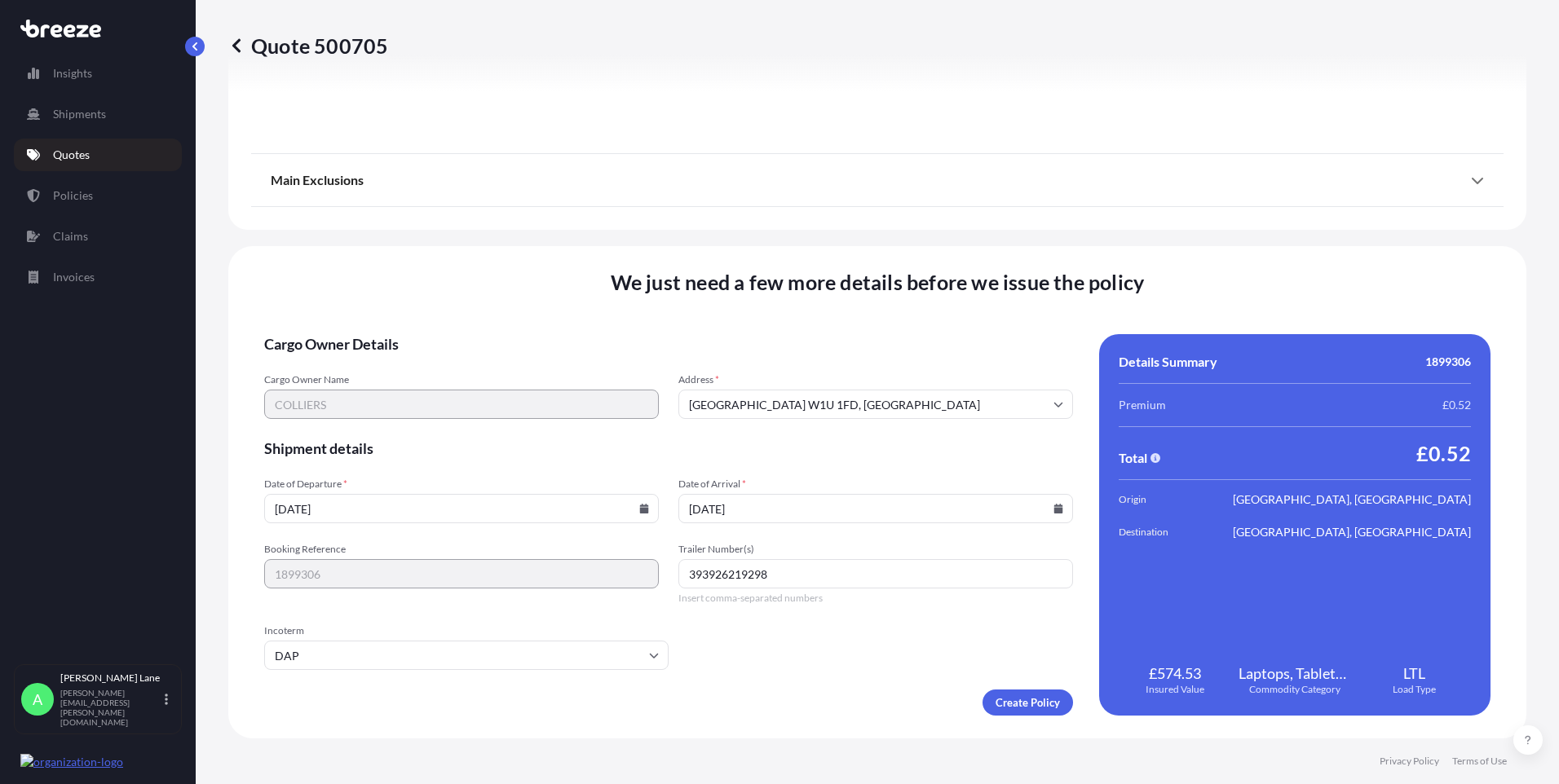
type input "[DATE]"
